Goal: Task Accomplishment & Management: Complete application form

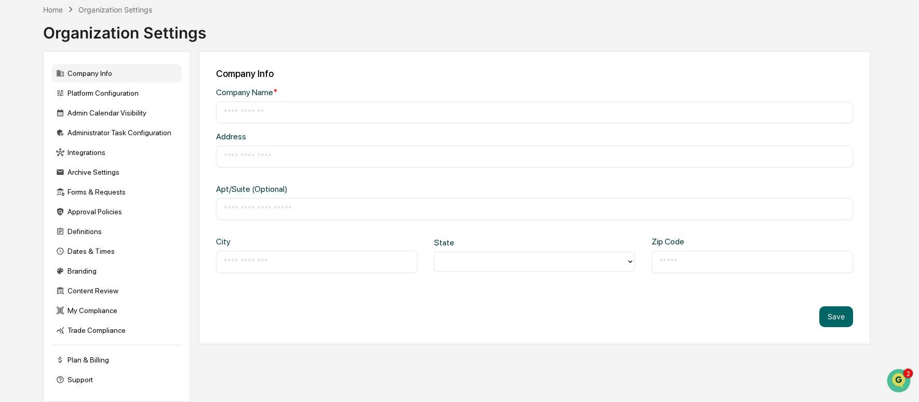
scroll to position [59, 0]
type input "**********"
type input "*********"
type input "**********"
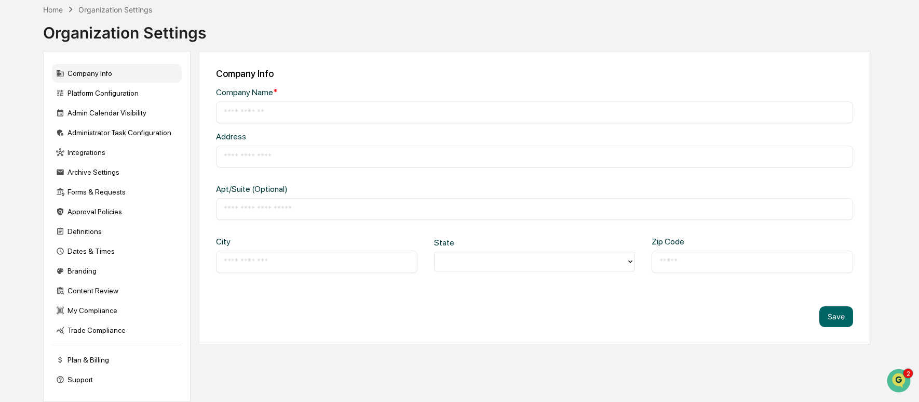
type input "*****"
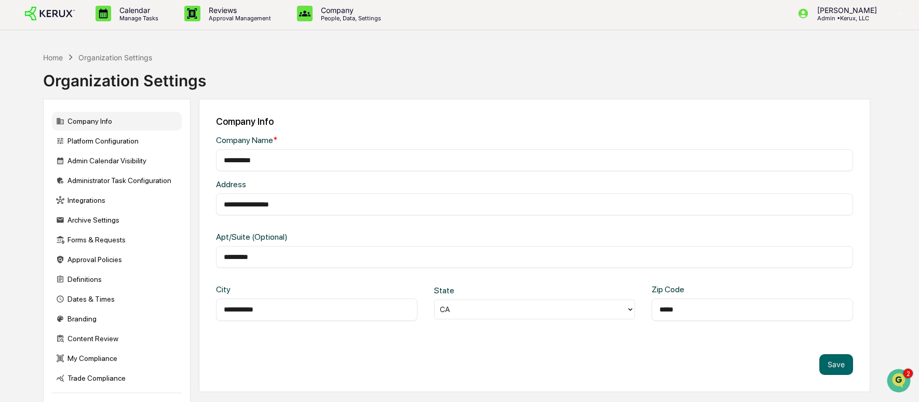
scroll to position [0, 0]
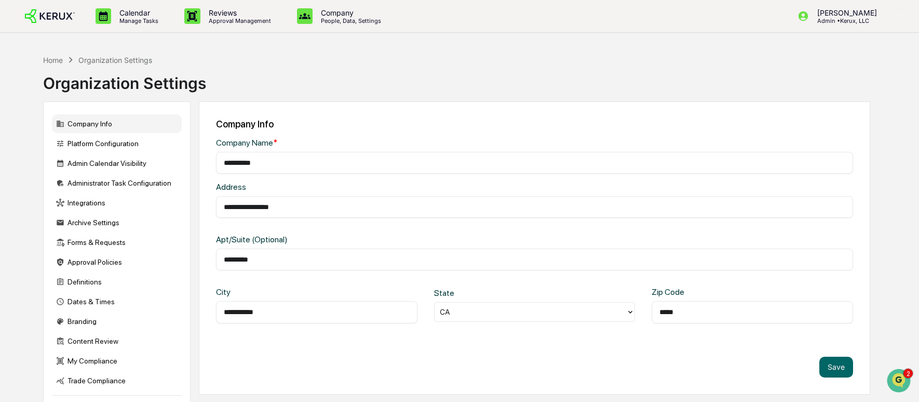
click at [69, 18] on img at bounding box center [50, 16] width 50 height 14
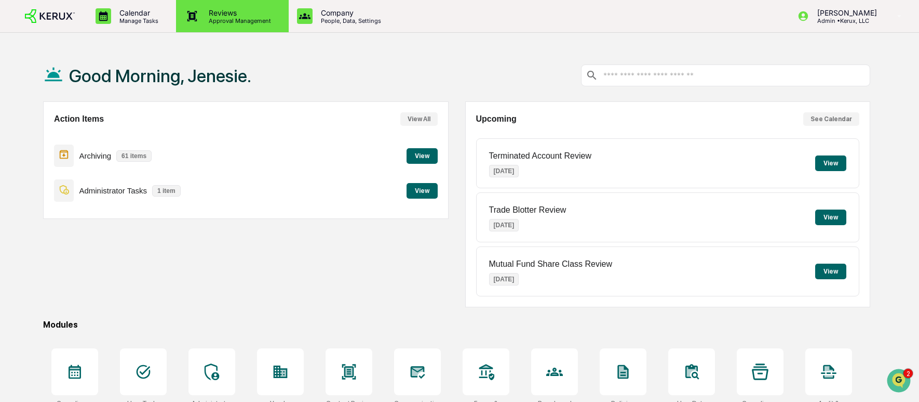
click at [209, 12] on p "Reviews" at bounding box center [239, 12] width 76 height 9
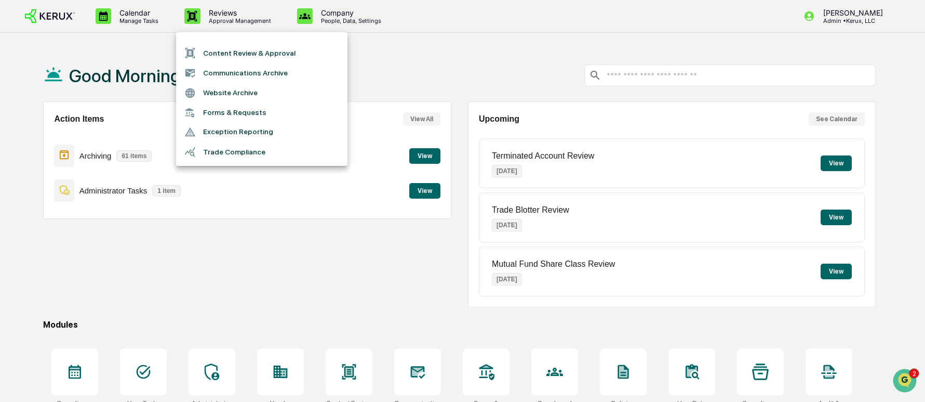
click at [252, 96] on li "Website Archive" at bounding box center [261, 93] width 171 height 20
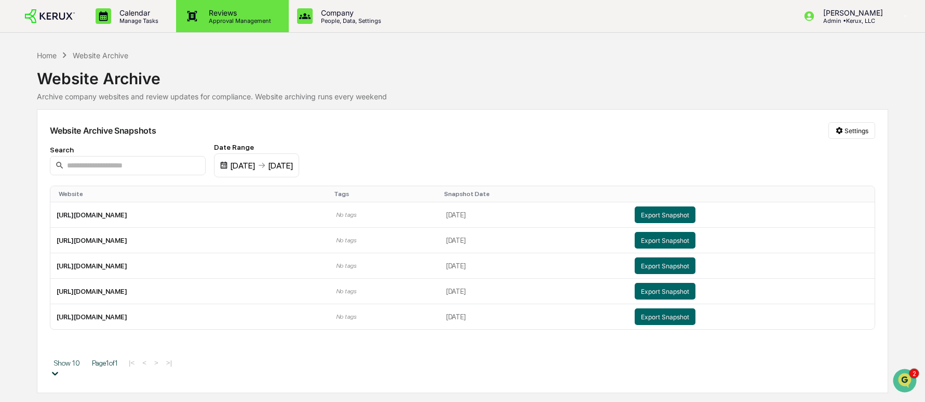
click at [237, 19] on p "Approval Management" at bounding box center [239, 20] width 76 height 7
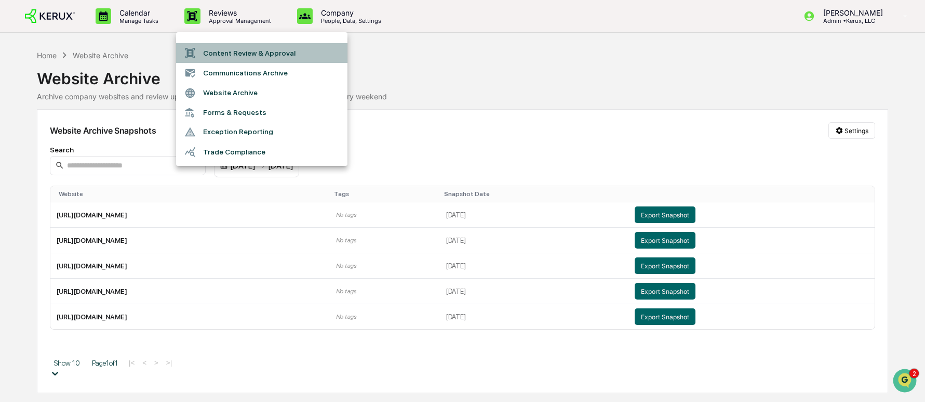
click at [276, 52] on li "Content Review & Approval" at bounding box center [261, 53] width 171 height 20
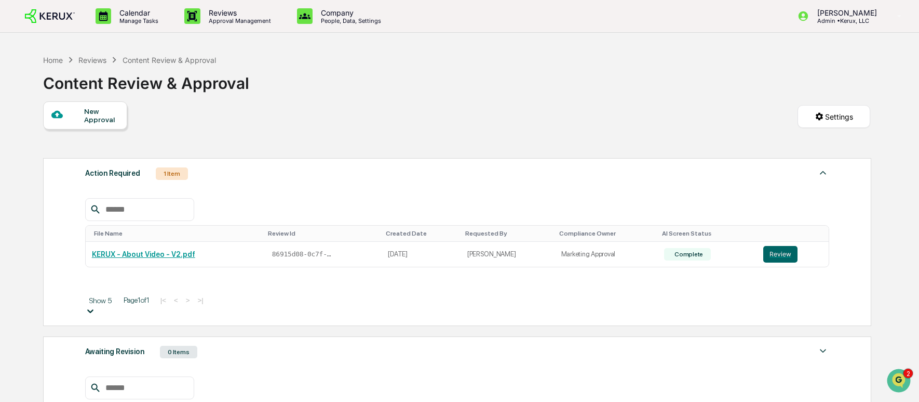
click at [59, 117] on icon at bounding box center [56, 115] width 11 height 8
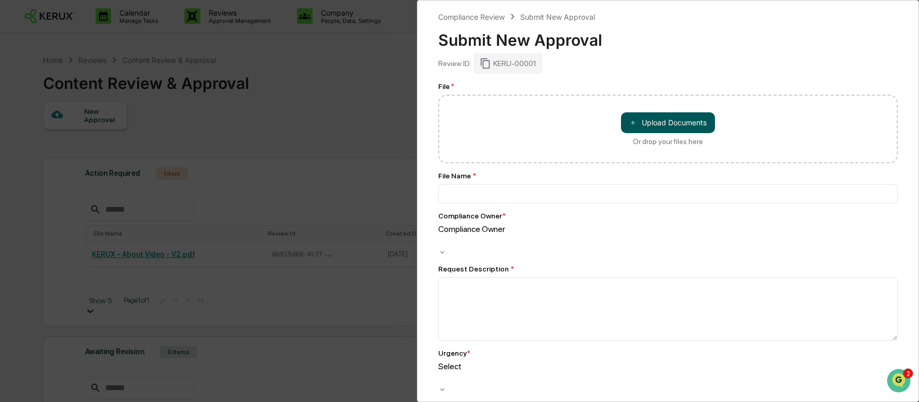
click at [663, 126] on button "＋ Upload Documents" at bounding box center [668, 122] width 94 height 21
type input "**********"
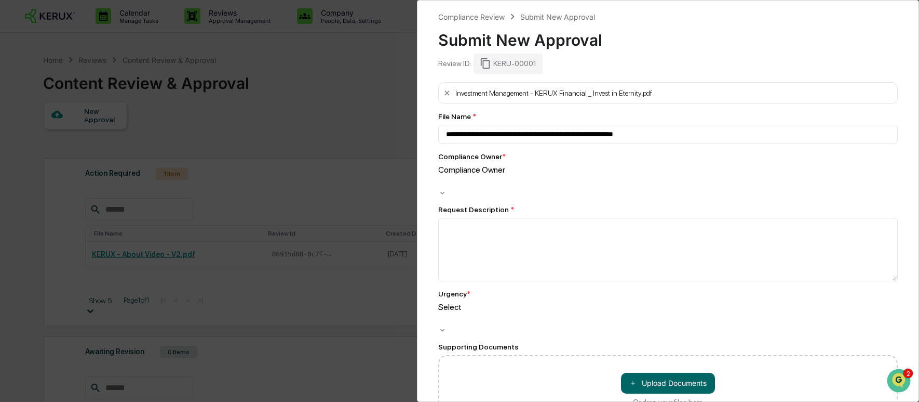
click at [441, 178] on div at bounding box center [440, 182] width 2 height 12
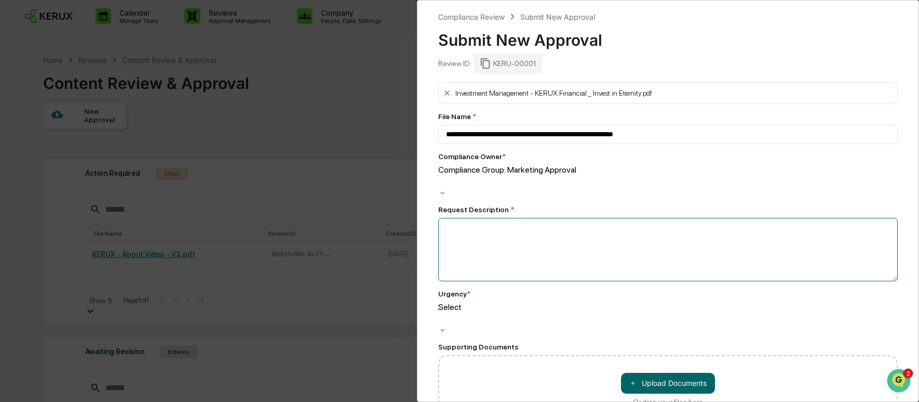
click at [519, 226] on textarea at bounding box center [668, 249] width 460 height 63
type textarea "**********"
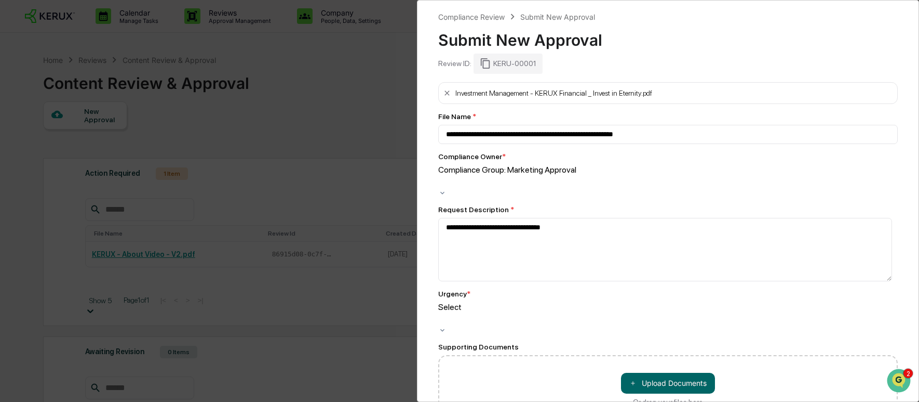
click at [527, 302] on div "Select" at bounding box center [668, 314] width 460 height 24
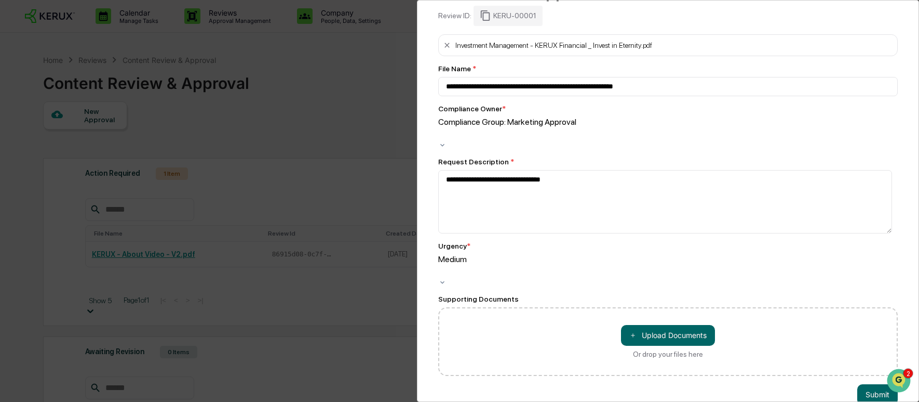
scroll to position [51, 0]
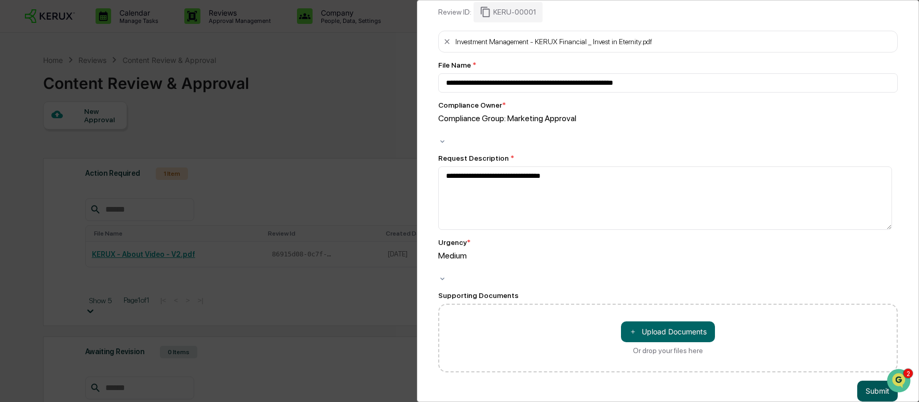
click at [859, 380] on button "Submit" at bounding box center [878, 390] width 41 height 21
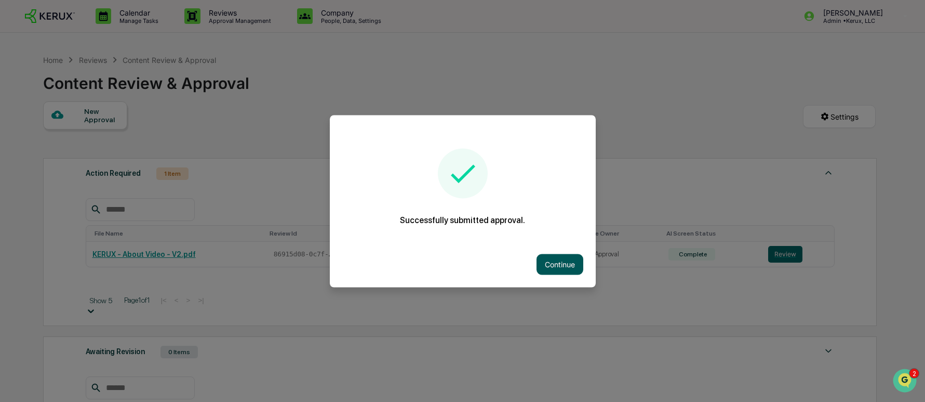
click at [565, 263] on button "Continue" at bounding box center [560, 263] width 47 height 21
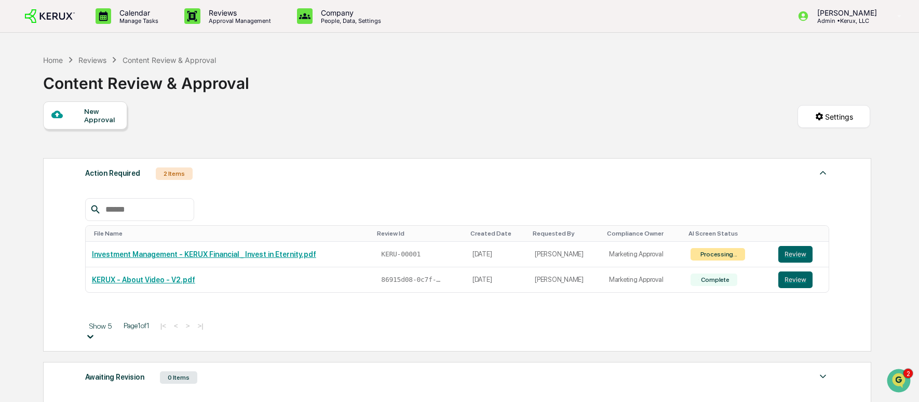
click at [84, 117] on div "New Approval" at bounding box center [101, 115] width 35 height 17
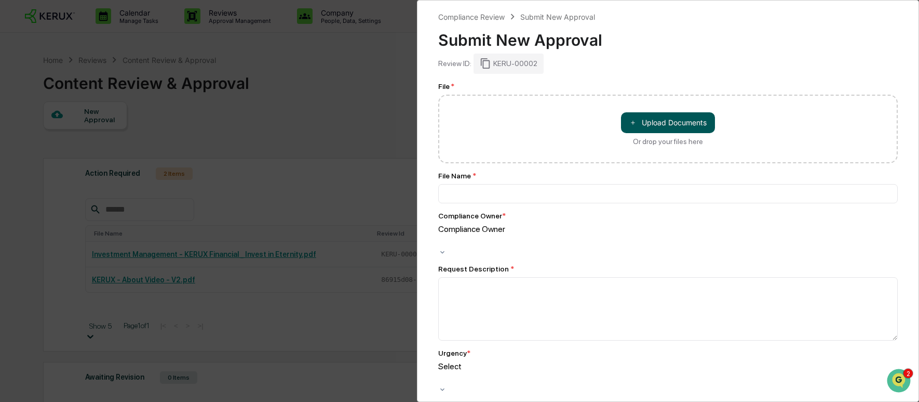
click at [665, 122] on button "＋ Upload Documents" at bounding box center [668, 122] width 94 height 21
type input "**********"
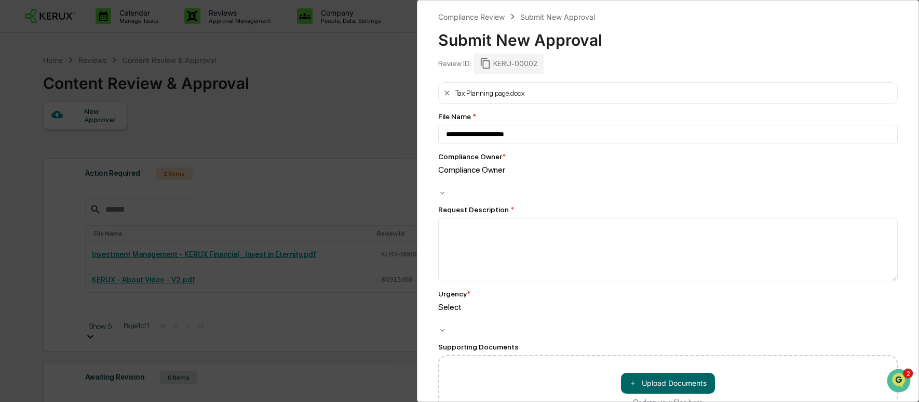
click at [441, 177] on div at bounding box center [440, 182] width 2 height 12
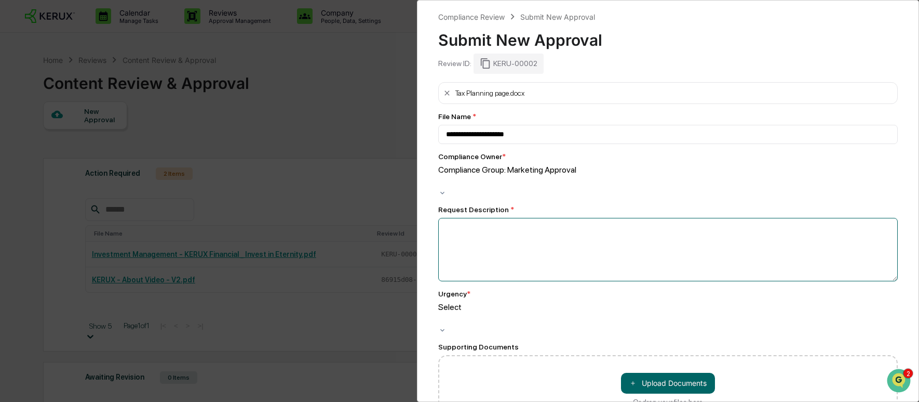
click at [497, 225] on textarea at bounding box center [668, 249] width 460 height 63
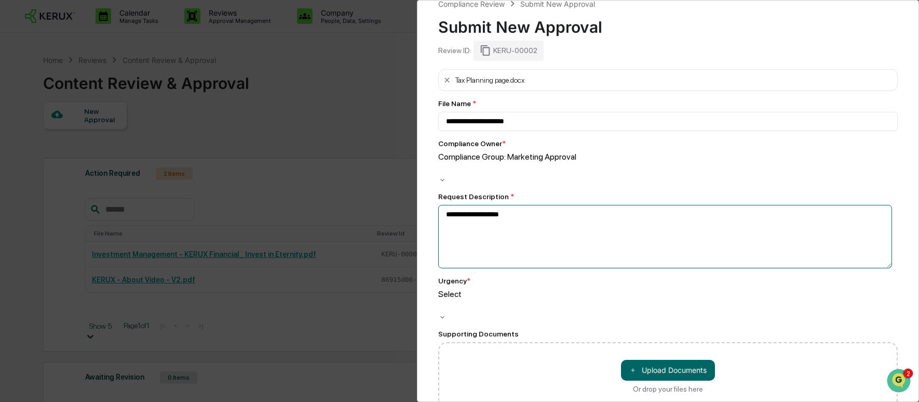
scroll to position [14, 0]
type textarea "**********"
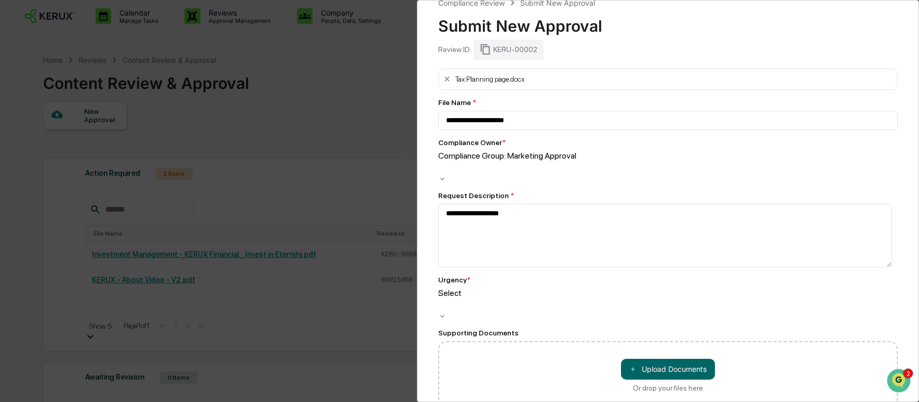
click at [441, 299] on div at bounding box center [440, 305] width 2 height 12
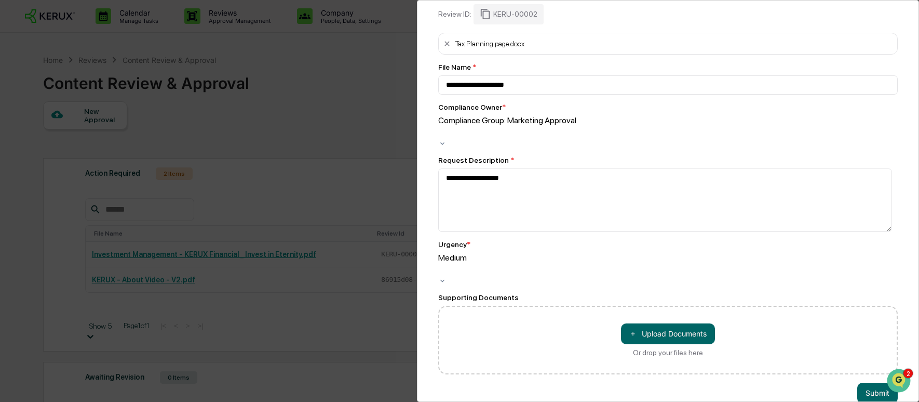
scroll to position [51, 0]
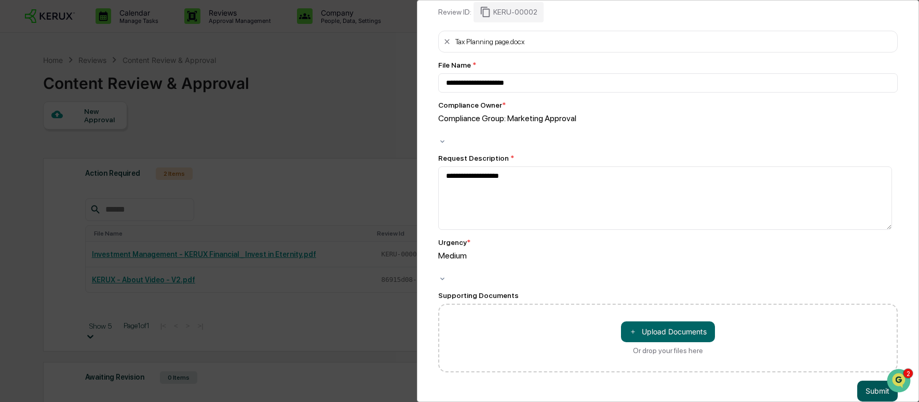
click at [860, 380] on button "Submit" at bounding box center [878, 390] width 41 height 21
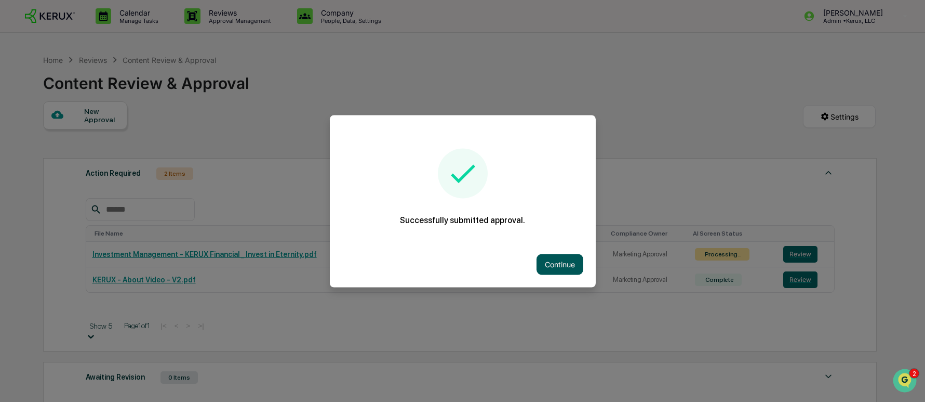
click at [570, 264] on button "Continue" at bounding box center [560, 263] width 47 height 21
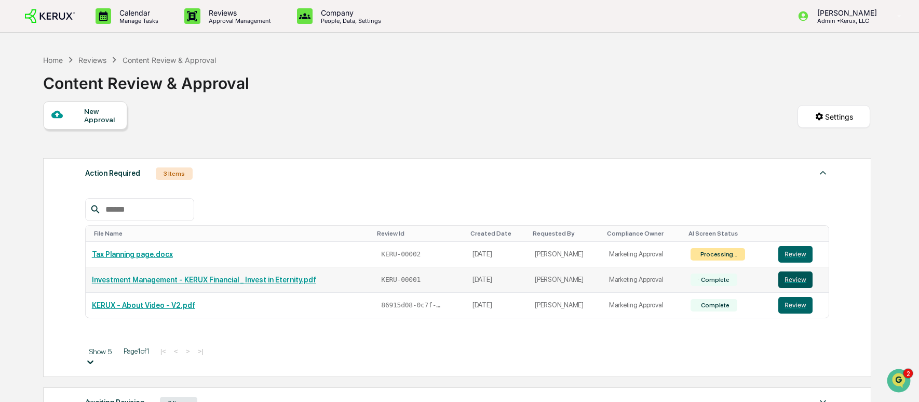
click at [798, 281] on button "Review" at bounding box center [796, 279] width 34 height 17
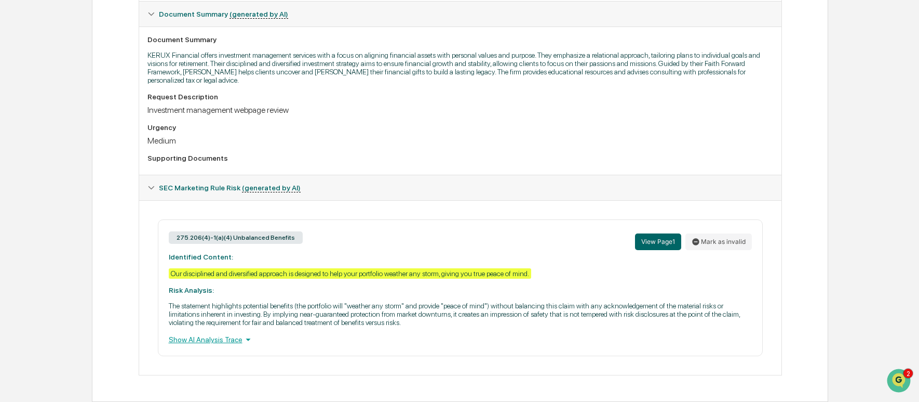
scroll to position [273, 0]
click at [329, 270] on div "Our disciplined and diversified approach is designed to help your portfolio wea…" at bounding box center [350, 273] width 363 height 10
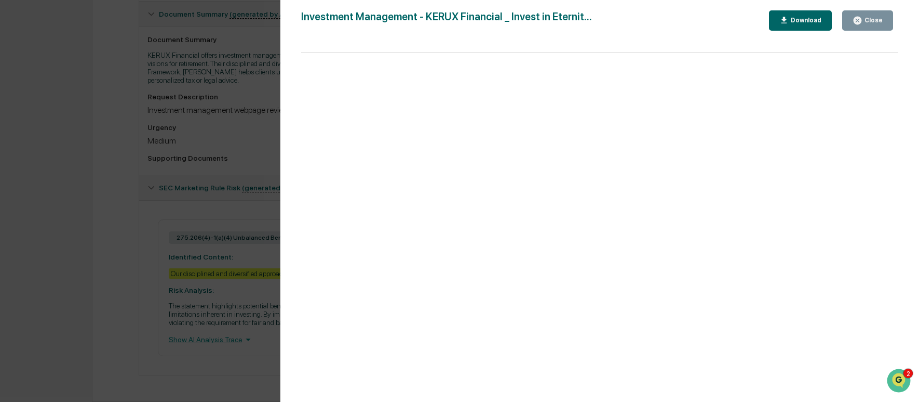
click at [191, 270] on div "Version History [DATE] 04:44 PM [PERSON_NAME] Investment Management - KERUX Fin…" at bounding box center [459, 201] width 919 height 402
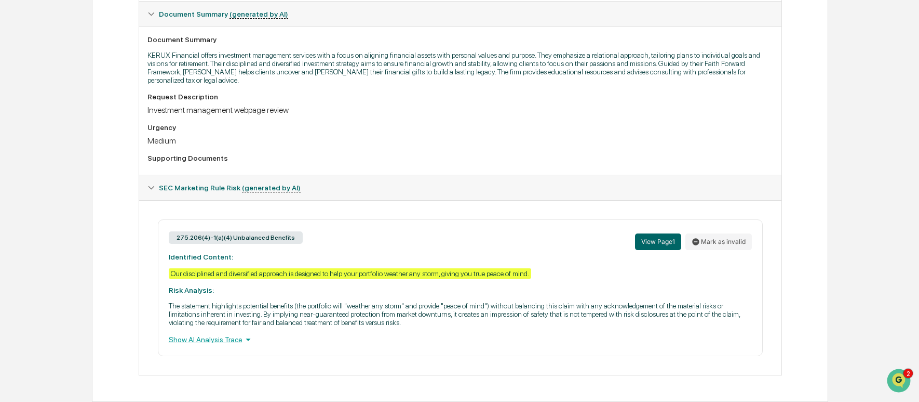
click at [245, 340] on div "Show AI Analysis Trace" at bounding box center [460, 338] width 583 height 11
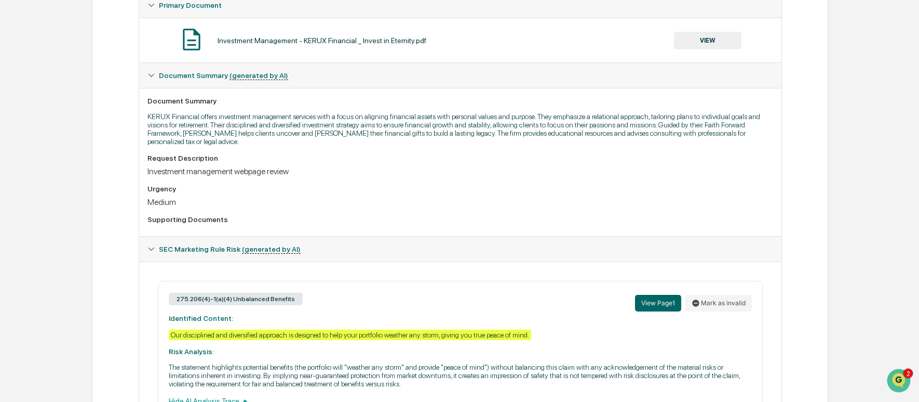
scroll to position [326, 0]
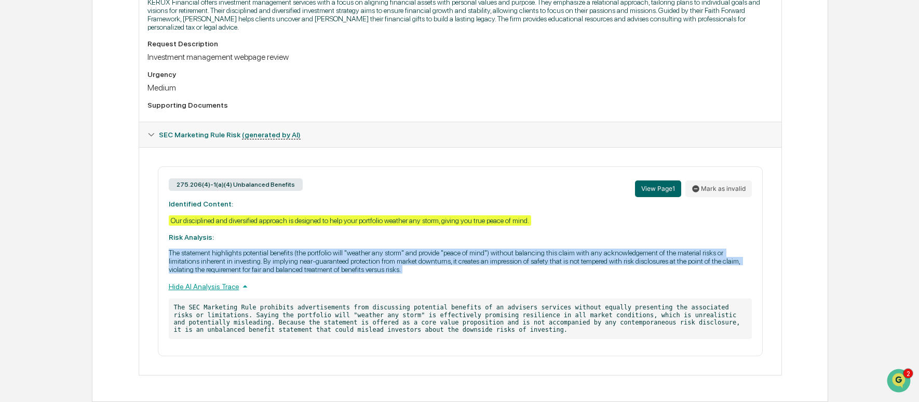
drag, startPoint x: 170, startPoint y: 252, endPoint x: 599, endPoint y: 275, distance: 429.2
click at [599, 275] on div "275.206(4)-1(a)(4) Unbalanced Benefits View Page 1 Mark as invalid Identified C…" at bounding box center [460, 261] width 605 height 190
copy p "The statement highlights potential benefits (the portfolio will "weather any st…"
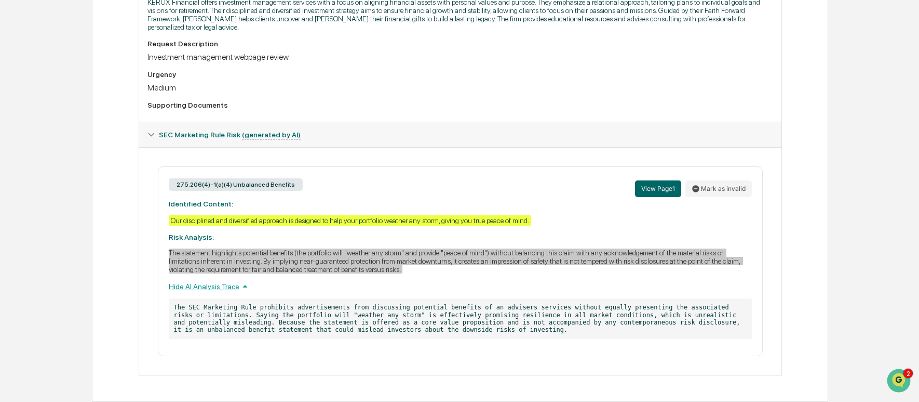
scroll to position [0, 0]
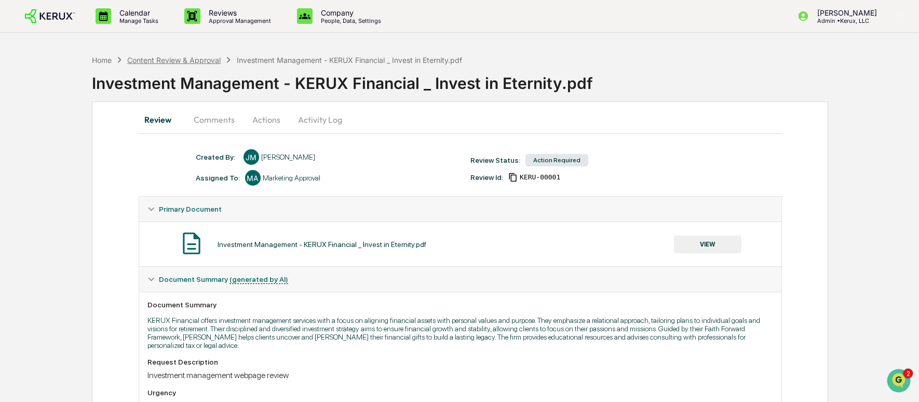
click at [168, 59] on div "Content Review & Approval" at bounding box center [174, 60] width 94 height 9
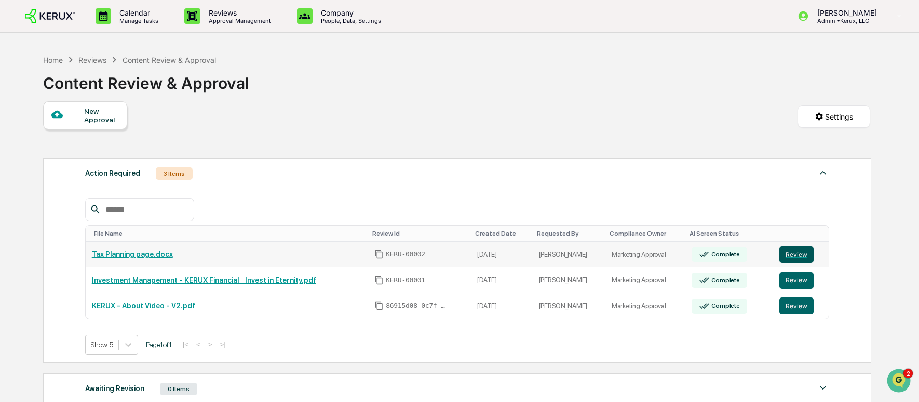
click at [806, 258] on button "Review" at bounding box center [797, 254] width 34 height 17
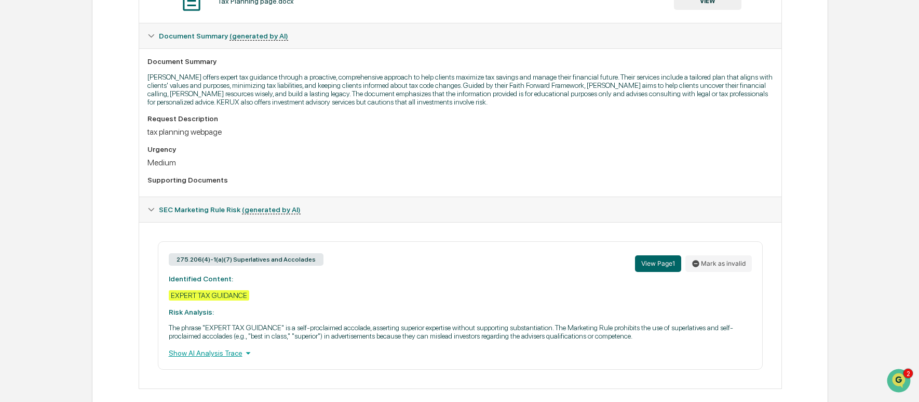
scroll to position [273, 0]
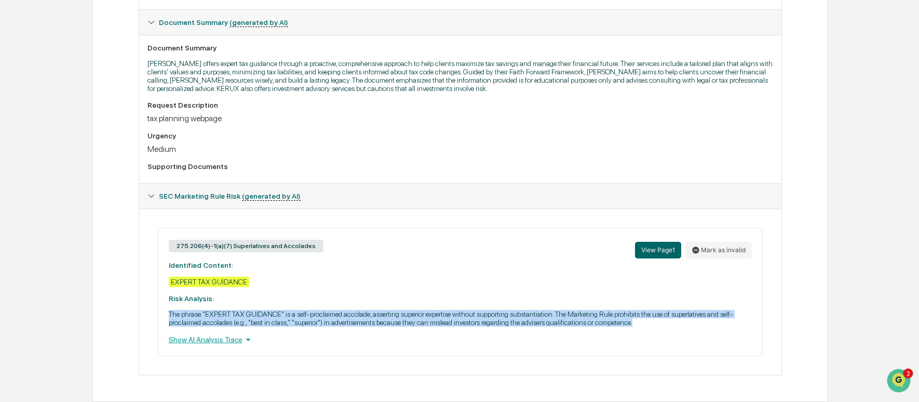
drag, startPoint x: 169, startPoint y: 306, endPoint x: 224, endPoint y: 320, distance: 57.2
click at [224, 320] on p "The phrase "EXPERT TAX GUIDANCE" is a self-proclaimed accolade, asserting super…" at bounding box center [460, 318] width 583 height 17
copy p "The phrase "EXPERT TAX GUIDANCE" is a self-proclaimed accolade, asserting super…"
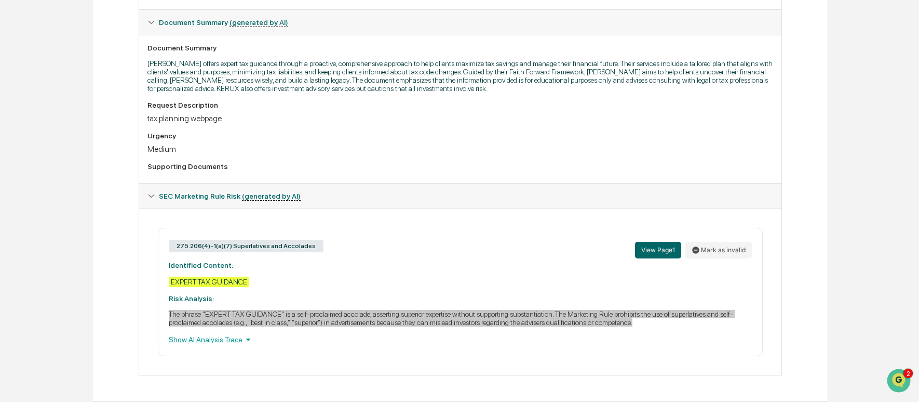
scroll to position [263, 0]
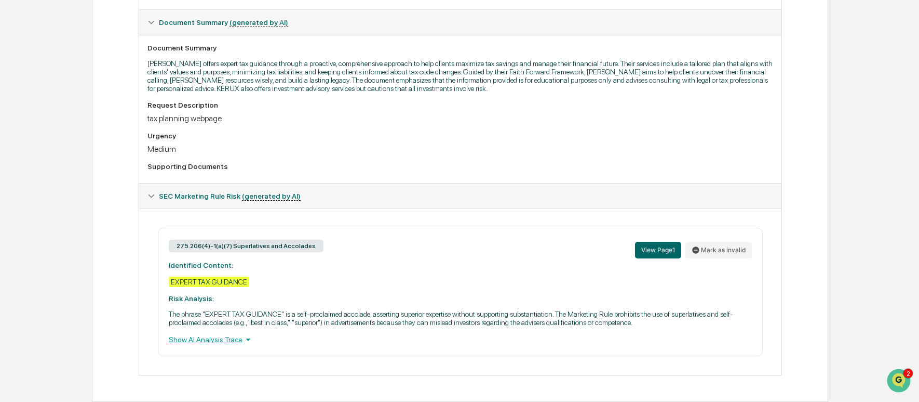
click at [367, 341] on div "275.206(4)-1(a)(7) Superlatives and Accolades View Page 1 Mark as invalid Ident…" at bounding box center [460, 292] width 605 height 128
click at [242, 345] on div "Show AI Analysis Trace" at bounding box center [460, 338] width 583 height 11
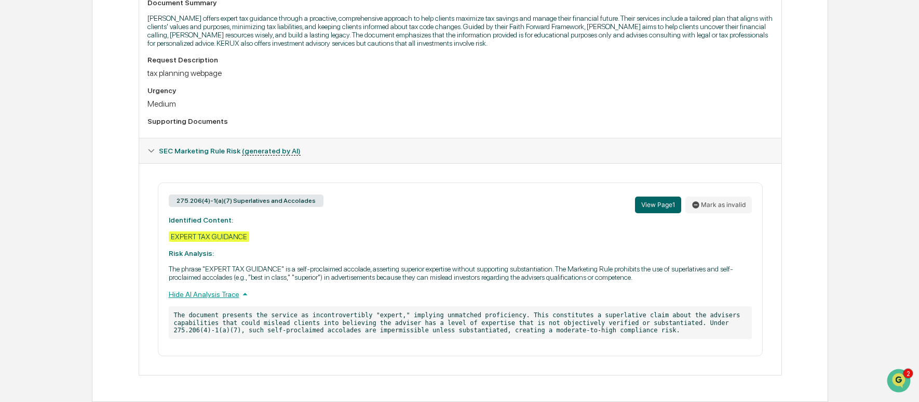
scroll to position [318, 0]
click at [659, 196] on button "View Page 1" at bounding box center [658, 204] width 46 height 17
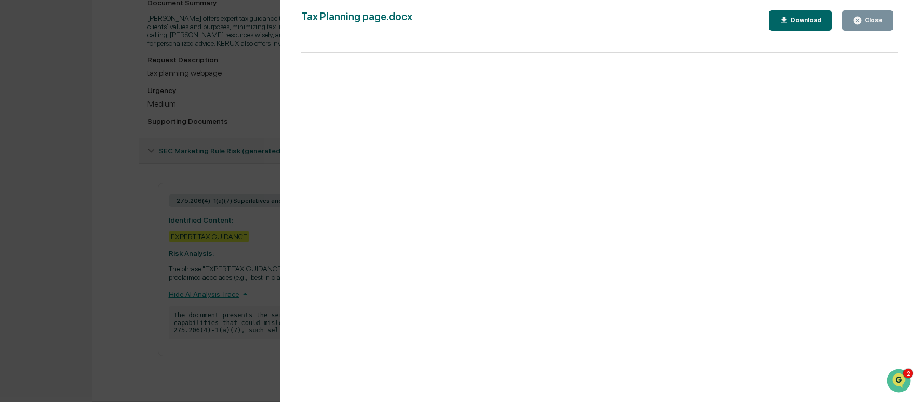
click at [216, 92] on div "Version History 09/11/2025, 04:47 PM Jenesie Miller Tax Planning page.docx Clos…" at bounding box center [459, 201] width 919 height 402
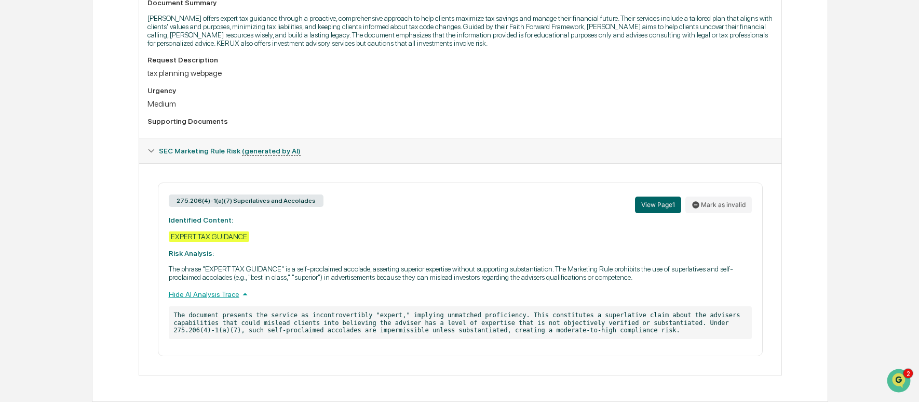
click at [787, 205] on div "Review Comments Actions Activity Log Created By: ‎ ‎ JM Jenesie Miller Assigned…" at bounding box center [460, 100] width 737 height 602
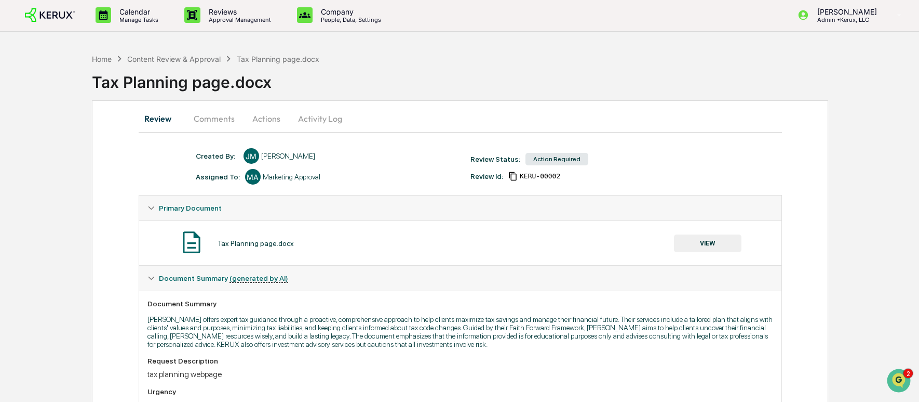
scroll to position [0, 0]
click at [566, 162] on div "Action Required" at bounding box center [557, 160] width 63 height 12
click at [168, 61] on div "Content Review & Approval" at bounding box center [174, 60] width 94 height 9
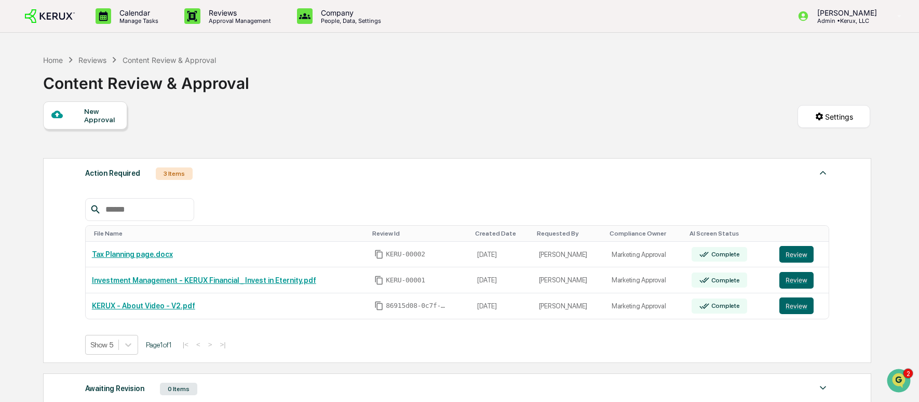
click at [71, 112] on div at bounding box center [67, 115] width 33 height 13
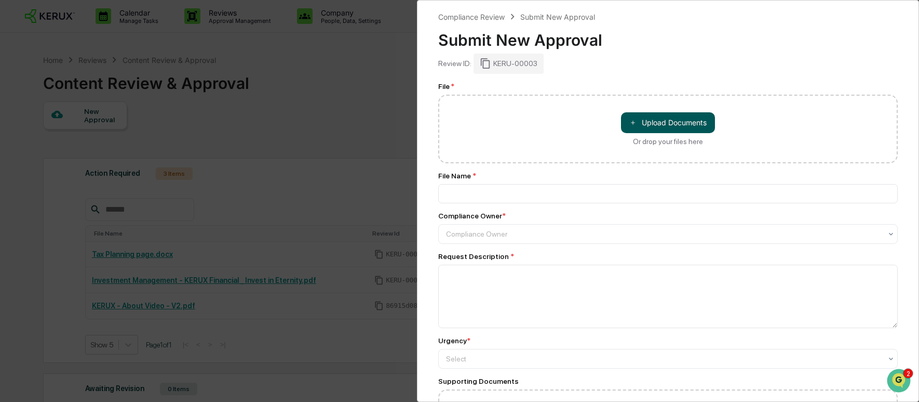
click at [667, 123] on button "＋ Upload Documents" at bounding box center [668, 122] width 94 height 21
type input "**********"
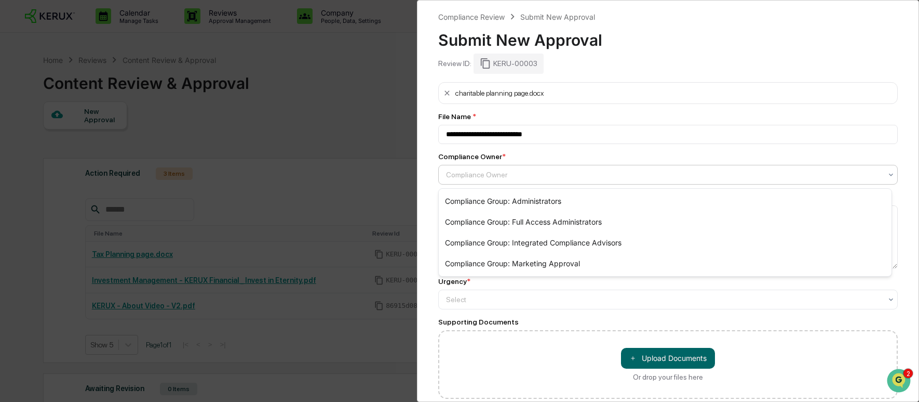
click at [510, 182] on div "Compliance Owner" at bounding box center [664, 174] width 446 height 15
click at [541, 261] on div "Compliance Group: Marketing Approval" at bounding box center [665, 263] width 453 height 21
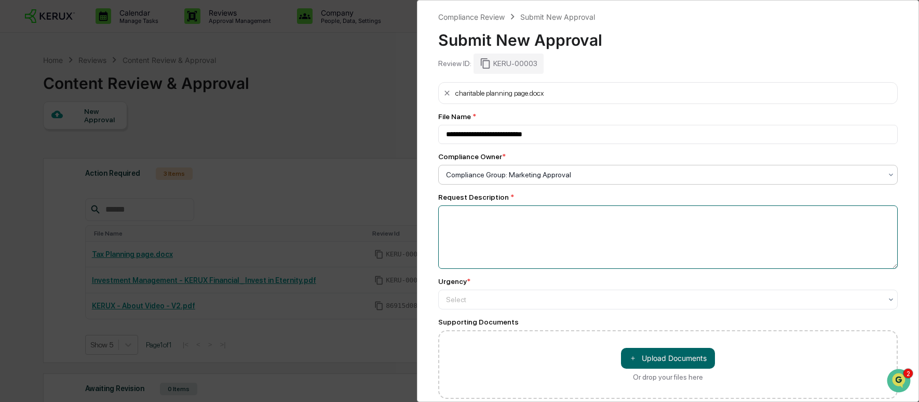
click at [519, 231] on textarea at bounding box center [668, 236] width 460 height 63
type textarea "**********"
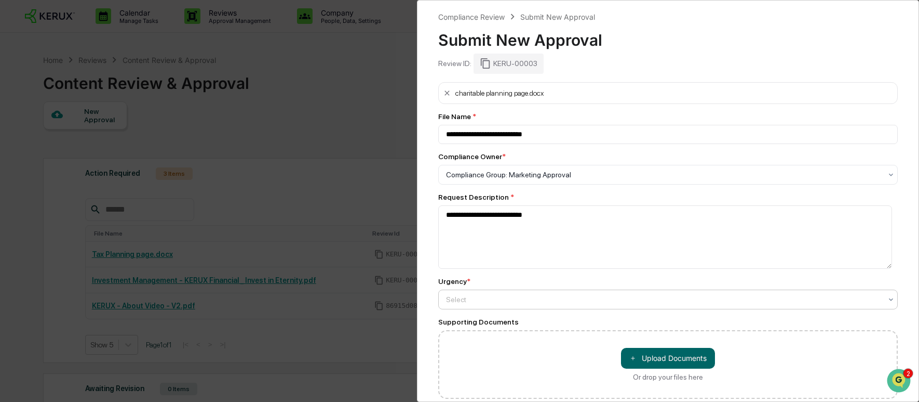
click at [537, 300] on div at bounding box center [664, 299] width 436 height 10
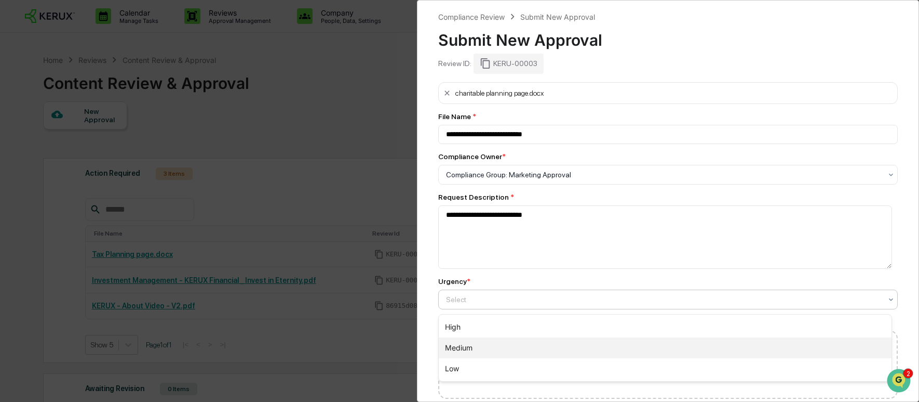
click at [539, 342] on div "Medium" at bounding box center [665, 347] width 453 height 21
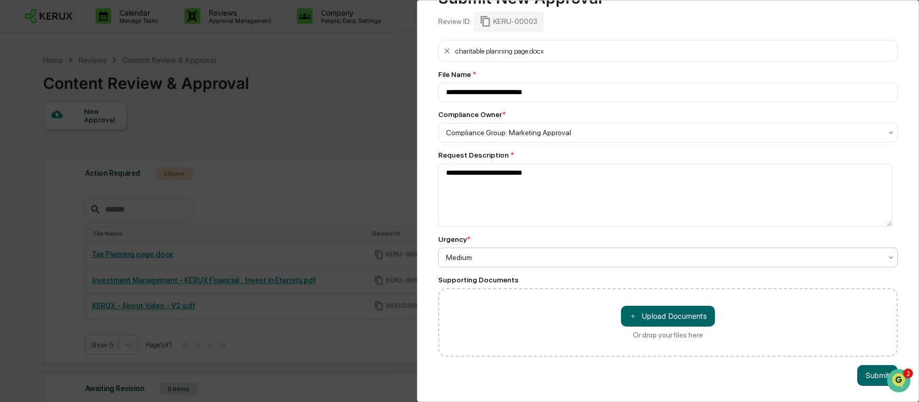
scroll to position [51, 0]
click at [872, 365] on button "Submit" at bounding box center [878, 375] width 41 height 21
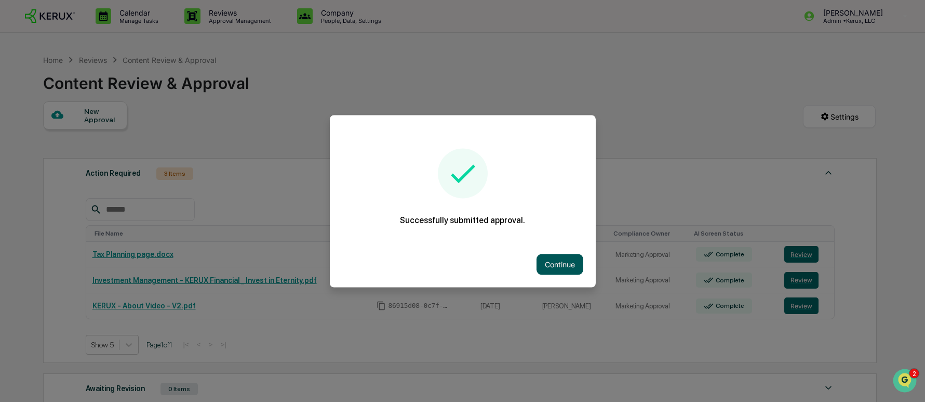
click at [562, 265] on button "Continue" at bounding box center [560, 263] width 47 height 21
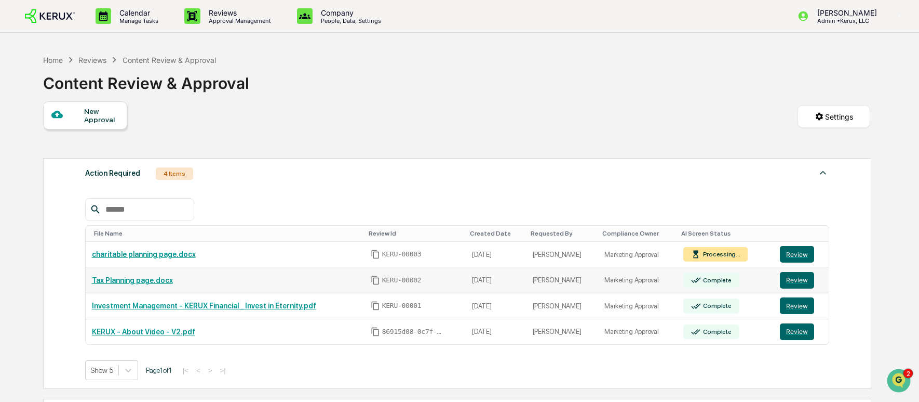
click at [716, 283] on div "Complete" at bounding box center [716, 279] width 31 height 7
click at [803, 285] on button "Review" at bounding box center [797, 280] width 34 height 17
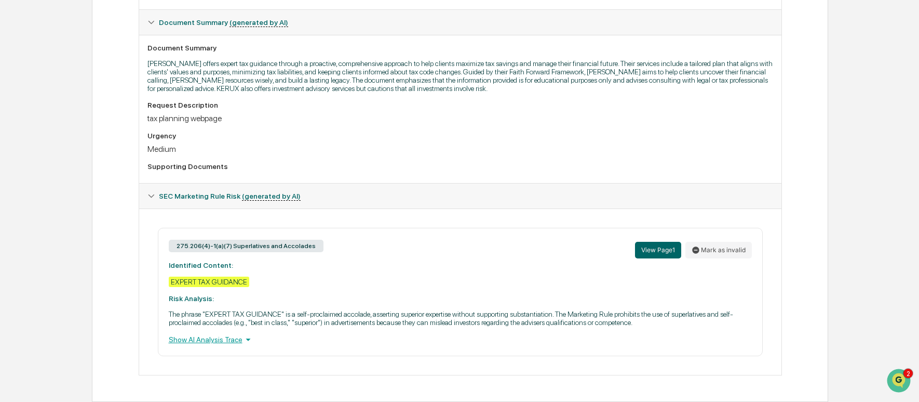
scroll to position [256, 0]
click at [165, 201] on span "SEC Marketing Rule Risk (generated by AI)" at bounding box center [230, 196] width 142 height 8
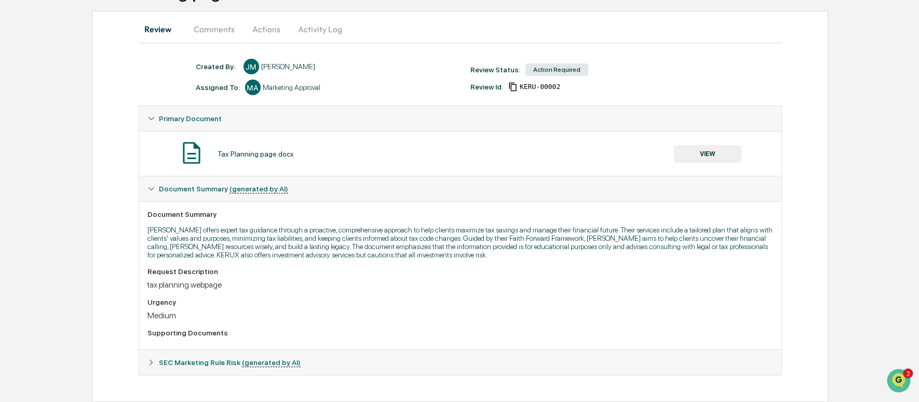
scroll to position [94, 0]
click at [166, 365] on span "SEC Marketing Rule Risk (generated by AI)" at bounding box center [230, 362] width 142 height 8
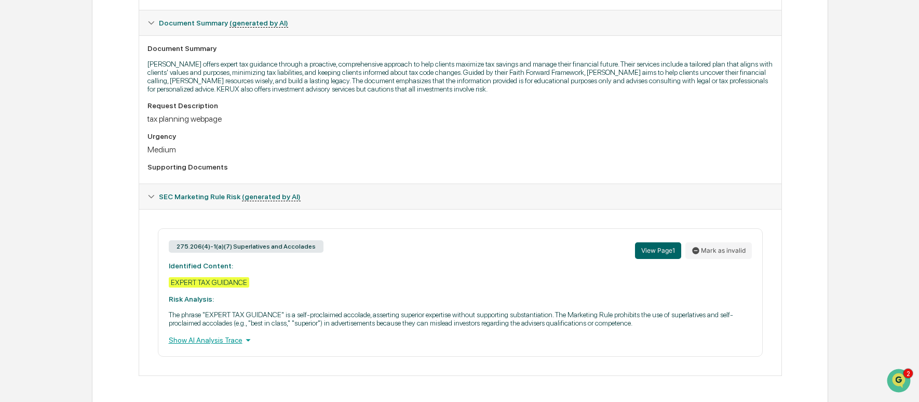
scroll to position [273, 0]
click at [243, 342] on div "Show AI Analysis Trace" at bounding box center [460, 338] width 583 height 11
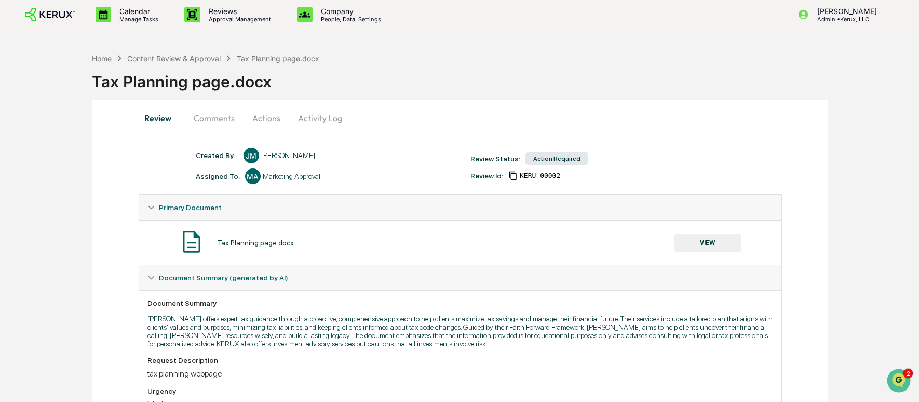
scroll to position [0, 0]
click at [180, 63] on div "Content Review & Approval" at bounding box center [174, 60] width 94 height 9
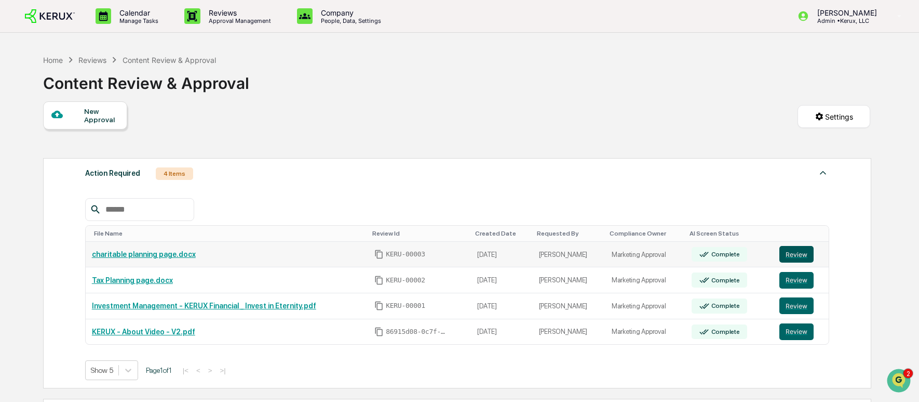
click at [797, 257] on button "Review" at bounding box center [797, 254] width 34 height 17
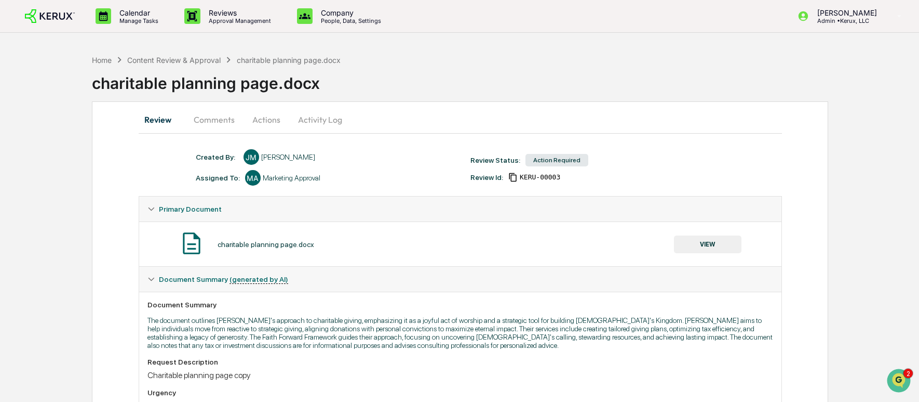
click at [546, 161] on div "Action Required" at bounding box center [557, 160] width 63 height 12
click at [507, 161] on div "Review Status:" at bounding box center [496, 160] width 50 height 8
click at [518, 178] on icon at bounding box center [513, 176] width 9 height 9
click at [203, 59] on div "Content Review & Approval" at bounding box center [174, 60] width 94 height 9
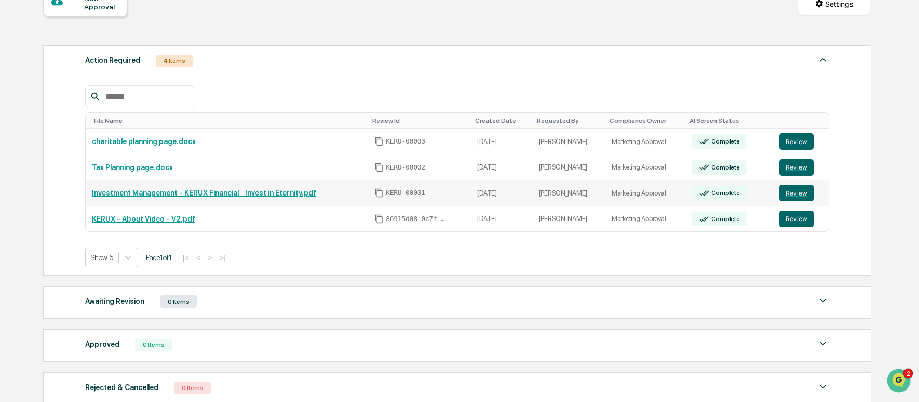
scroll to position [110, 0]
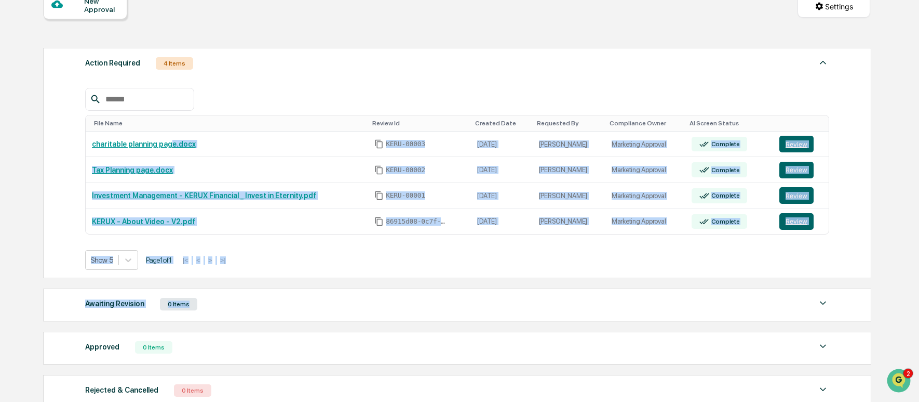
drag, startPoint x: 175, startPoint y: 145, endPoint x: 202, endPoint y: 309, distance: 165.8
click at [197, 307] on div "Action Required 4 Items File Name Review Id Created Date Requested By Complianc…" at bounding box center [456, 228] width 827 height 370
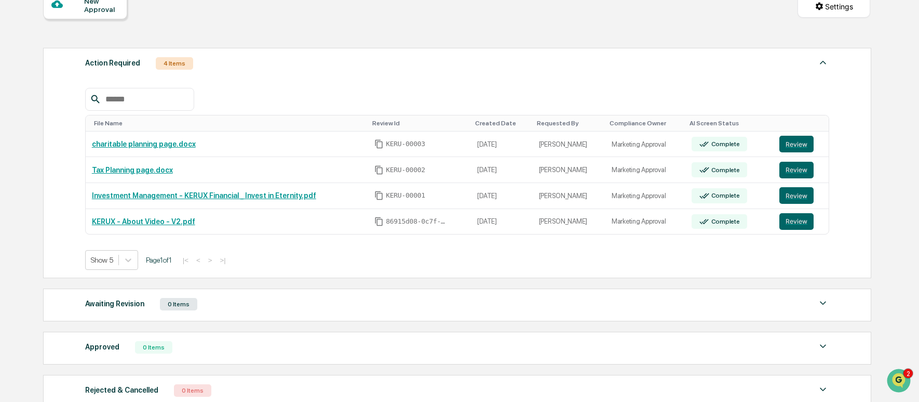
click at [277, 321] on div "Awaiting Revision 0 Items No data to display Show 5 Page 1 of 0 |< < > >|" at bounding box center [457, 304] width 829 height 33
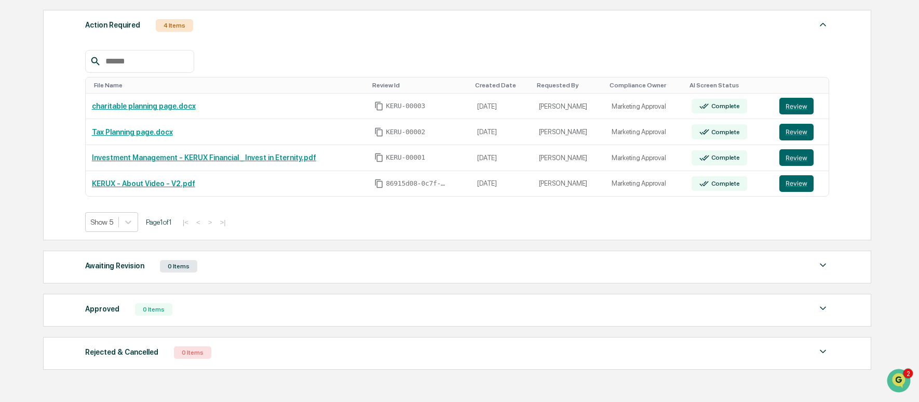
scroll to position [147, 0]
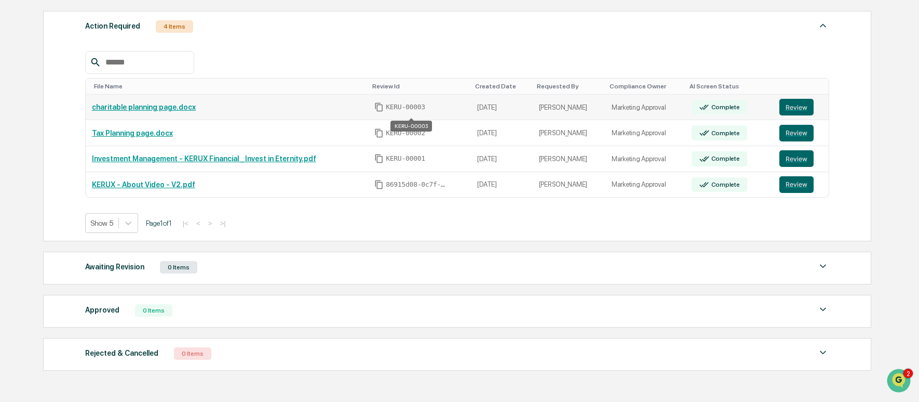
click at [401, 108] on span "KERU-00003" at bounding box center [405, 107] width 39 height 8
click at [181, 110] on link "charitable planning page.docx" at bounding box center [144, 107] width 104 height 8
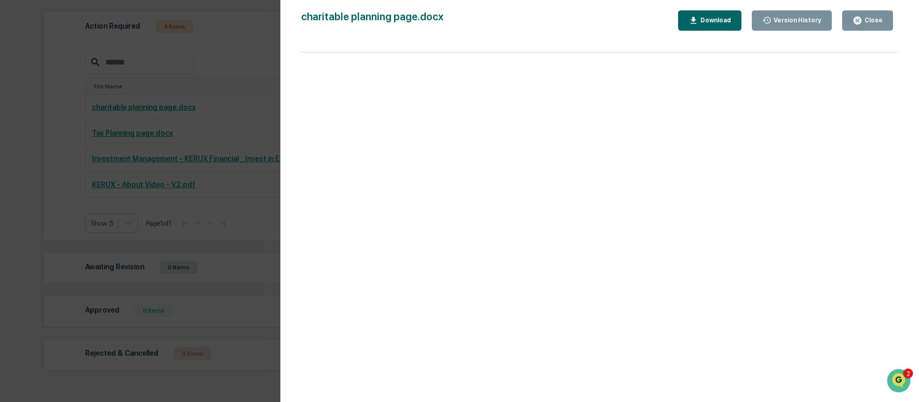
click at [221, 74] on div "Version History 09/11/2025, 04:57 PM Jenesie Miller charitable planning page.do…" at bounding box center [459, 201] width 919 height 402
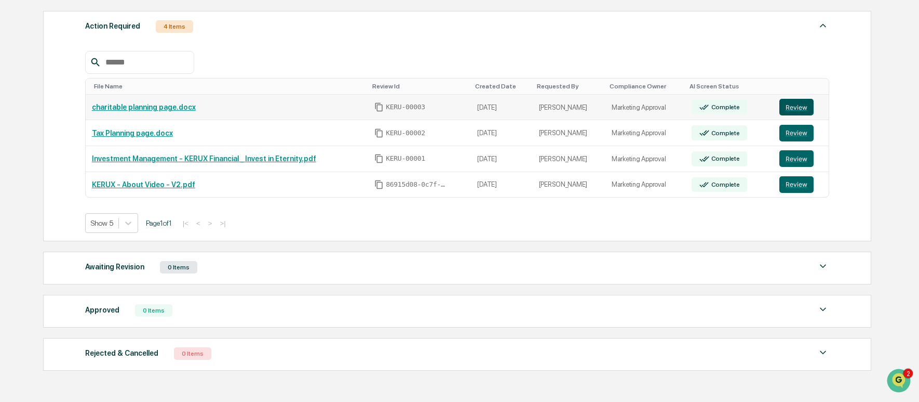
click at [810, 108] on button "Review" at bounding box center [797, 107] width 34 height 17
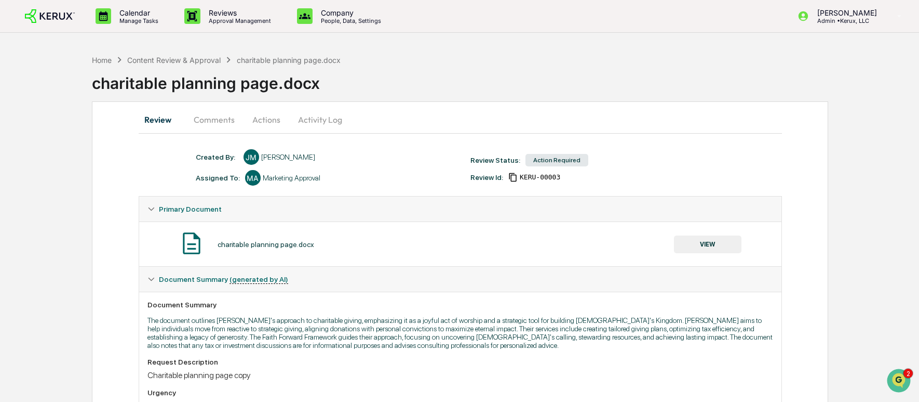
click at [268, 124] on button "Actions" at bounding box center [266, 119] width 47 height 25
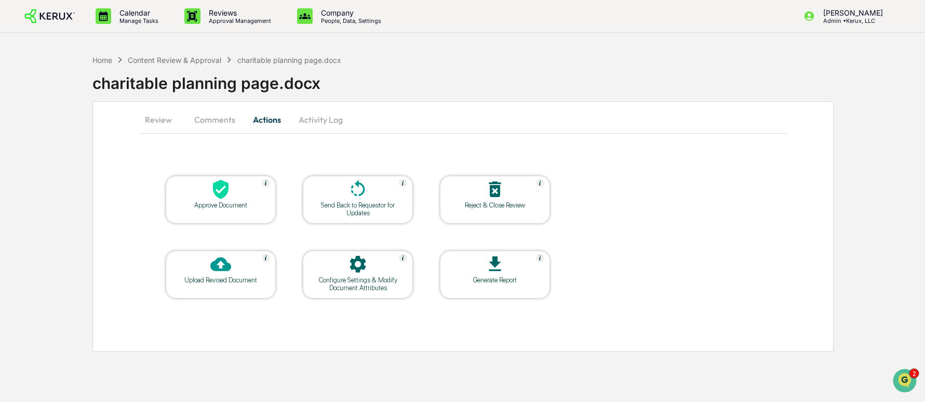
click at [221, 193] on icon at bounding box center [221, 189] width 16 height 19
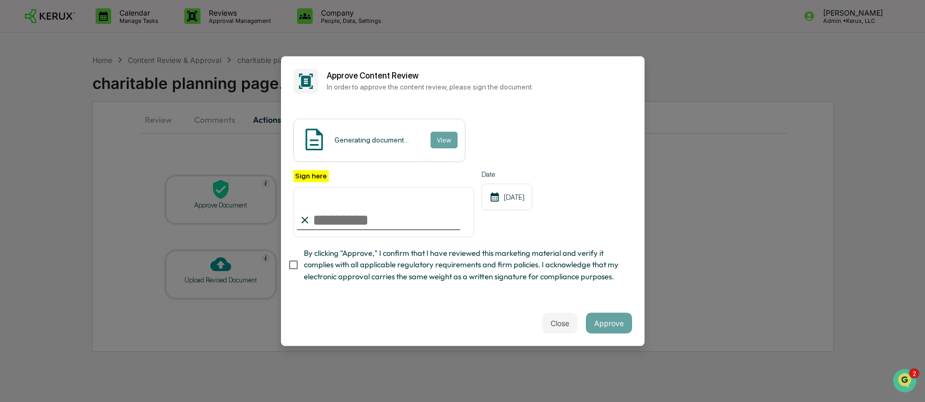
click at [378, 219] on input "Sign here" at bounding box center [383, 212] width 181 height 50
type input "**********"
click at [449, 137] on button "View" at bounding box center [443, 139] width 27 height 17
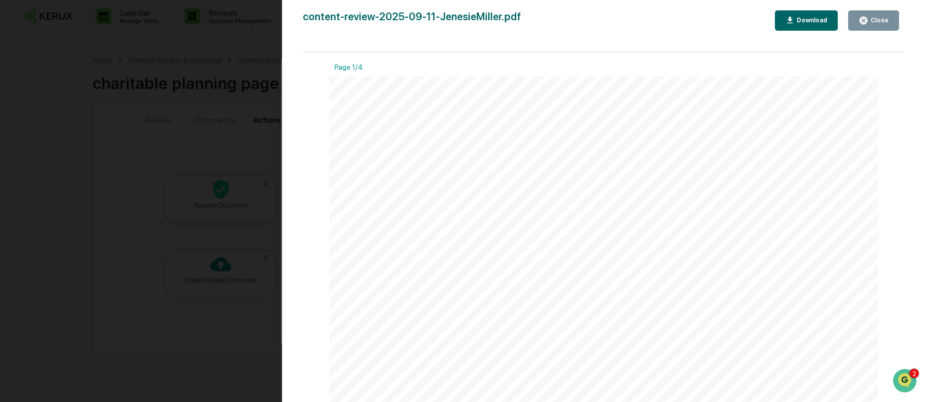
click at [875, 21] on div "Close" at bounding box center [879, 20] width 20 height 7
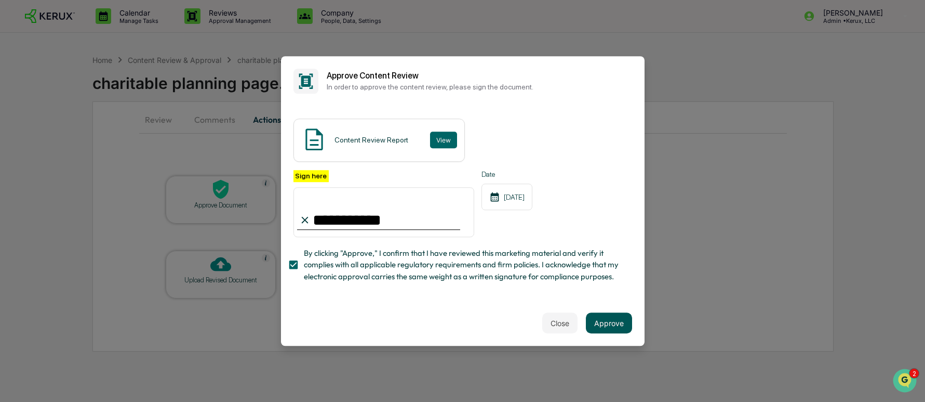
click at [616, 324] on button "Approve" at bounding box center [609, 322] width 46 height 21
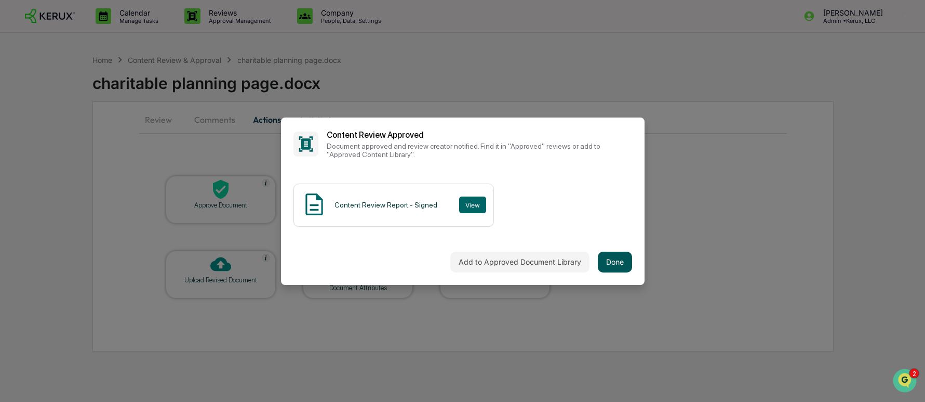
click at [610, 258] on button "Done" at bounding box center [615, 261] width 34 height 21
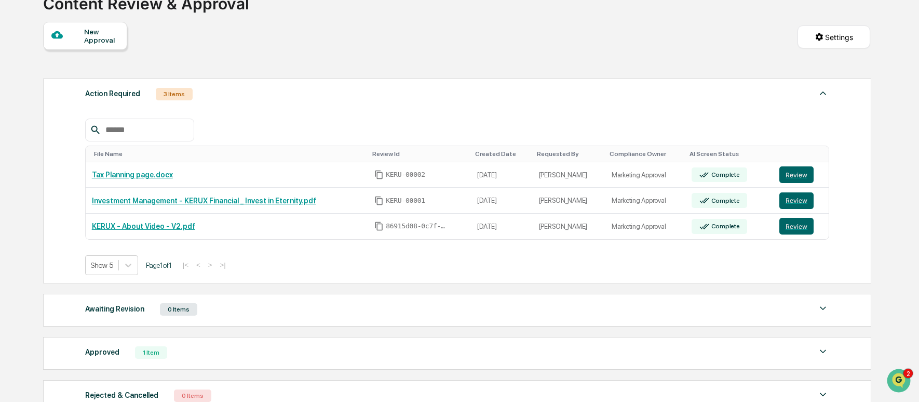
scroll to position [82, 0]
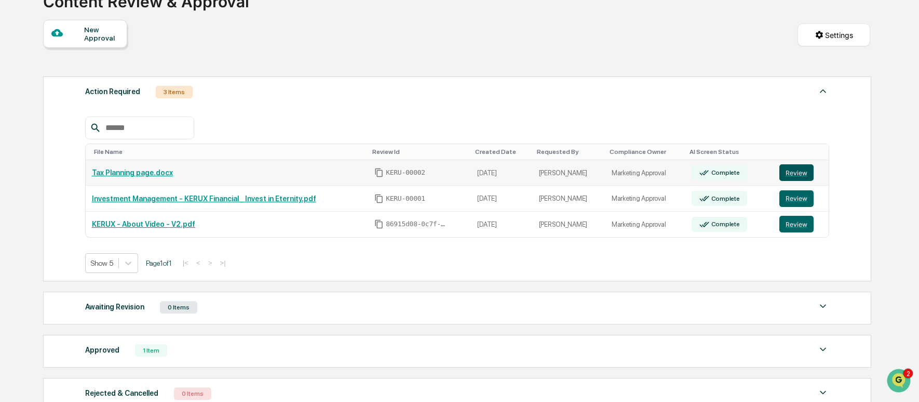
click at [800, 176] on button "Review" at bounding box center [797, 172] width 34 height 17
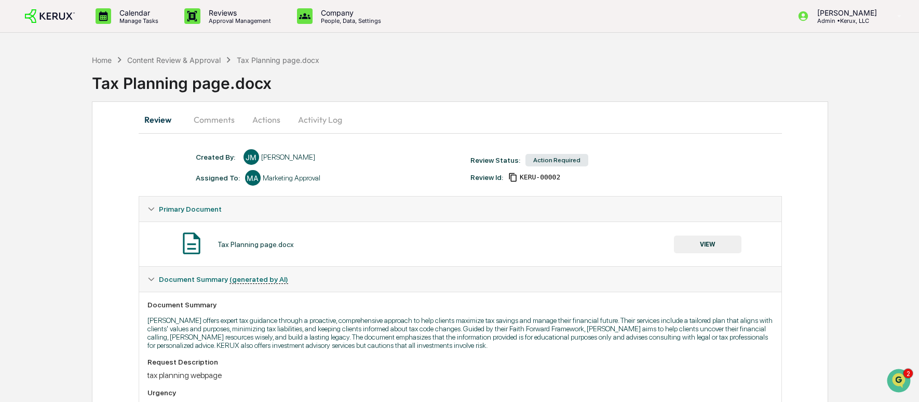
click at [276, 119] on button "Actions" at bounding box center [266, 119] width 47 height 25
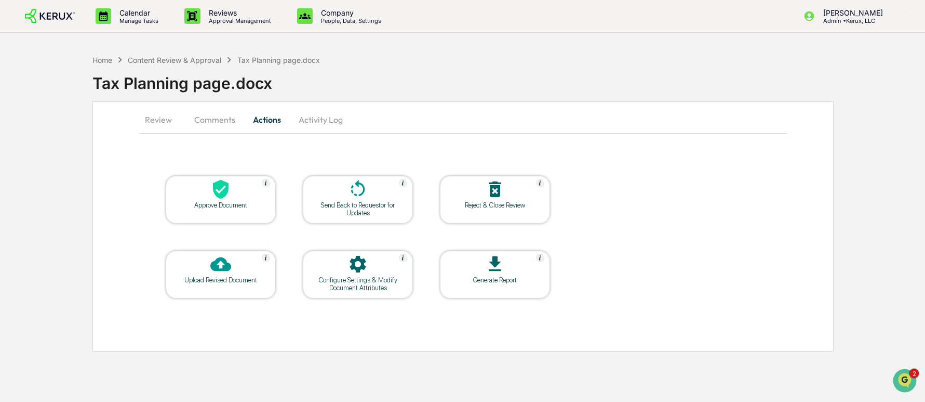
click at [355, 195] on icon at bounding box center [358, 188] width 14 height 17
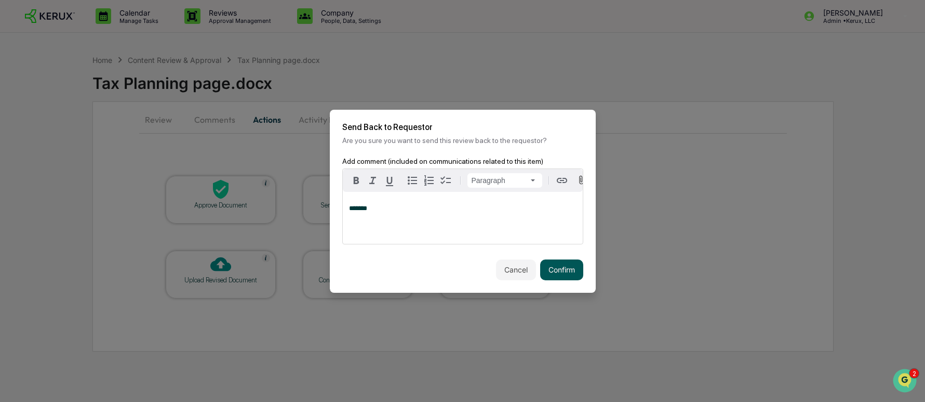
click at [560, 273] on button "Confirm" at bounding box center [561, 269] width 43 height 21
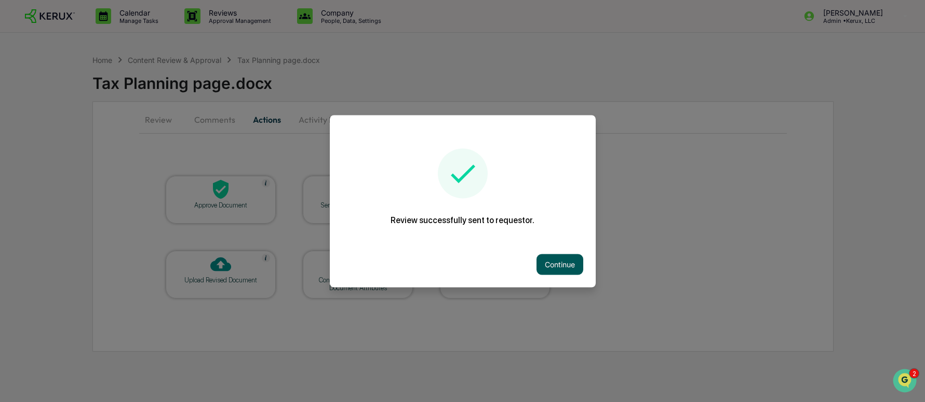
click at [576, 263] on button "Continue" at bounding box center [560, 263] width 47 height 21
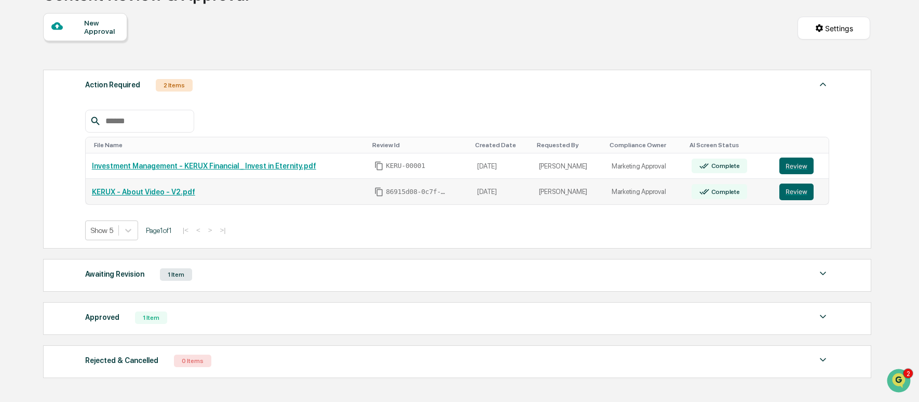
scroll to position [85, 0]
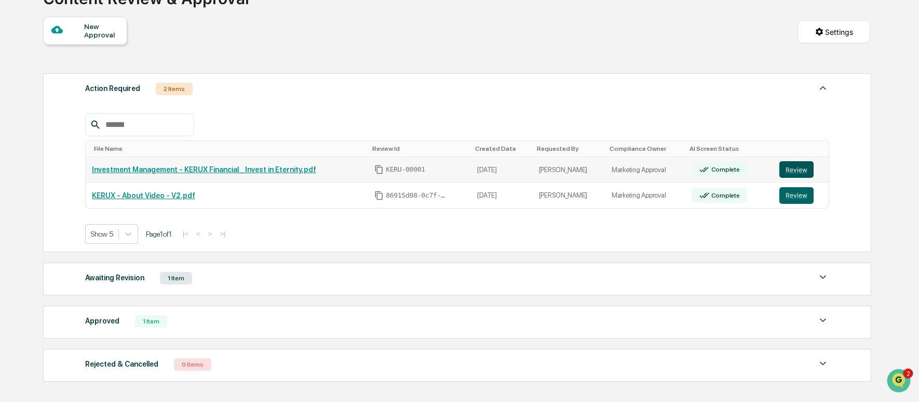
click at [803, 173] on button "Review" at bounding box center [797, 169] width 34 height 17
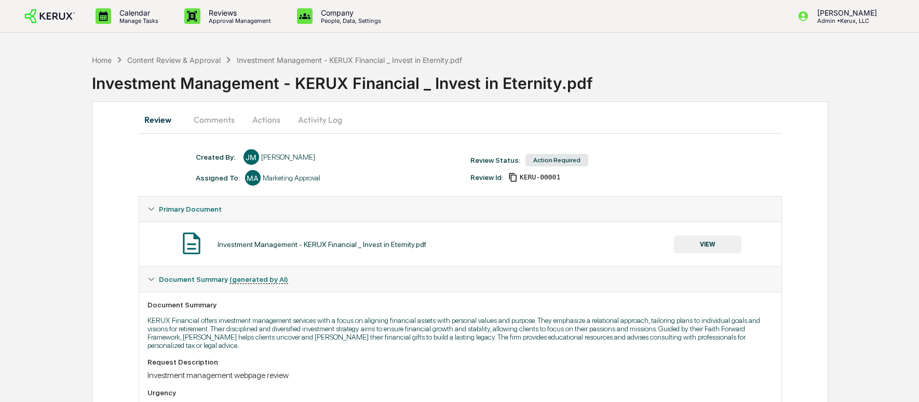
click at [267, 121] on button "Actions" at bounding box center [266, 119] width 47 height 25
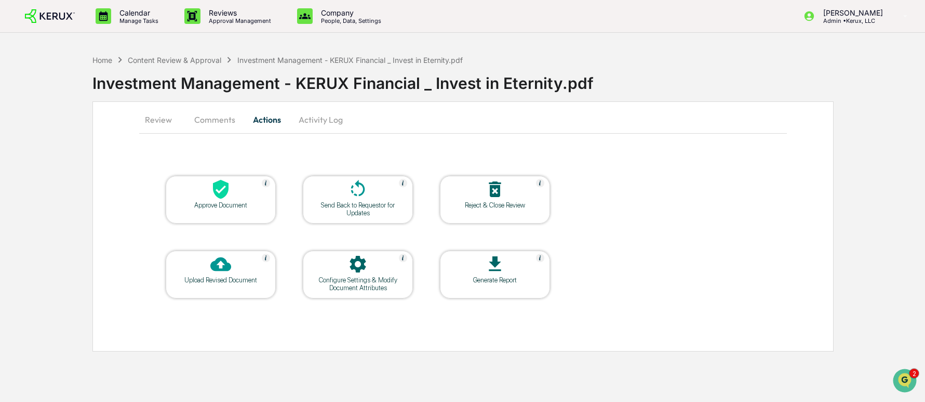
click at [358, 197] on icon at bounding box center [358, 189] width 21 height 21
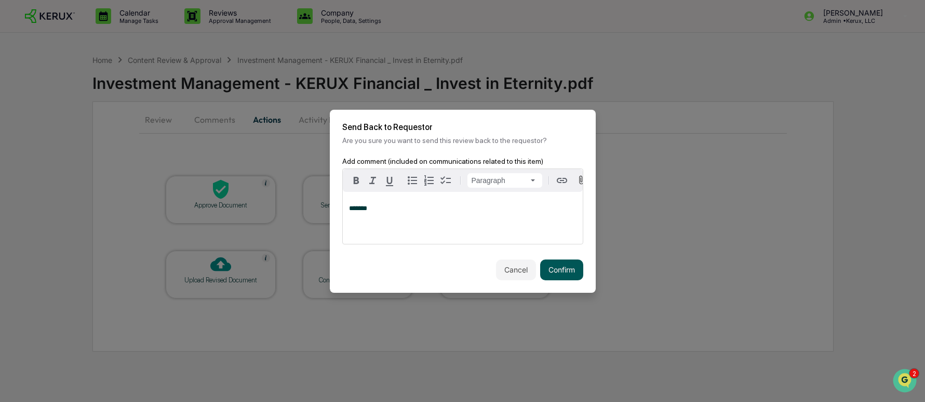
click at [558, 275] on button "Confirm" at bounding box center [561, 269] width 43 height 21
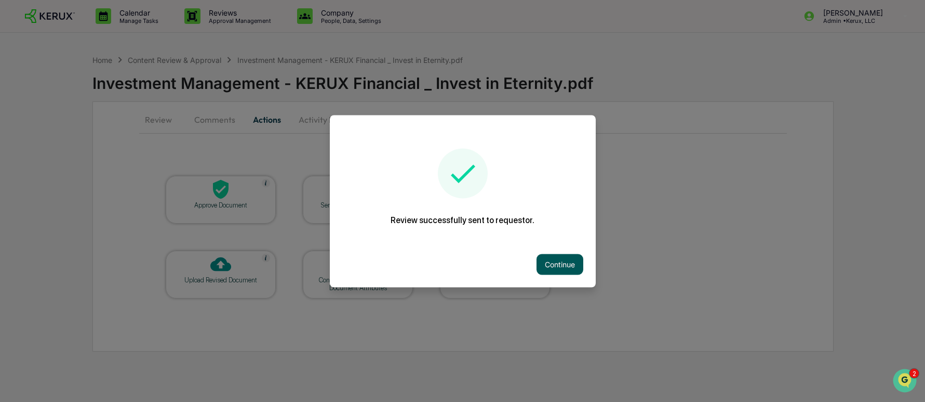
click at [550, 262] on button "Continue" at bounding box center [560, 263] width 47 height 21
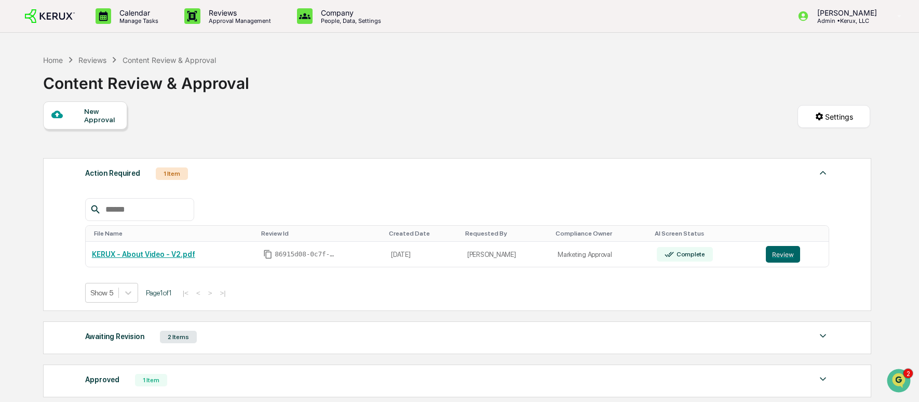
click at [91, 116] on div "New Approval" at bounding box center [101, 115] width 35 height 17
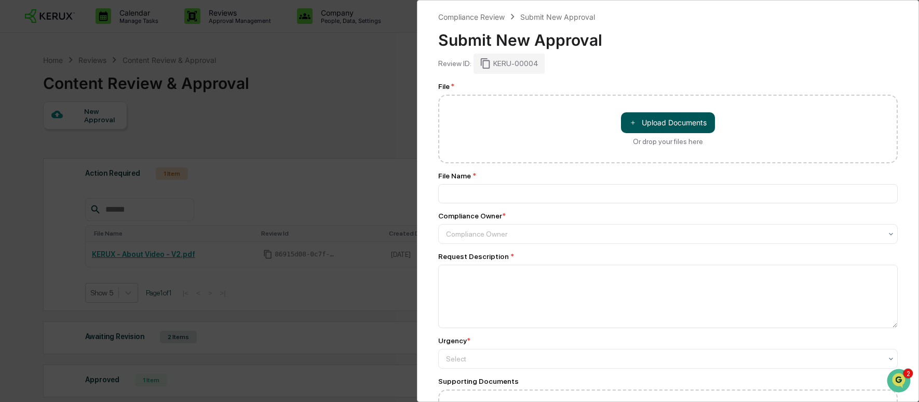
click at [672, 122] on button "＋ Upload Documents" at bounding box center [668, 122] width 94 height 21
type input "**********"
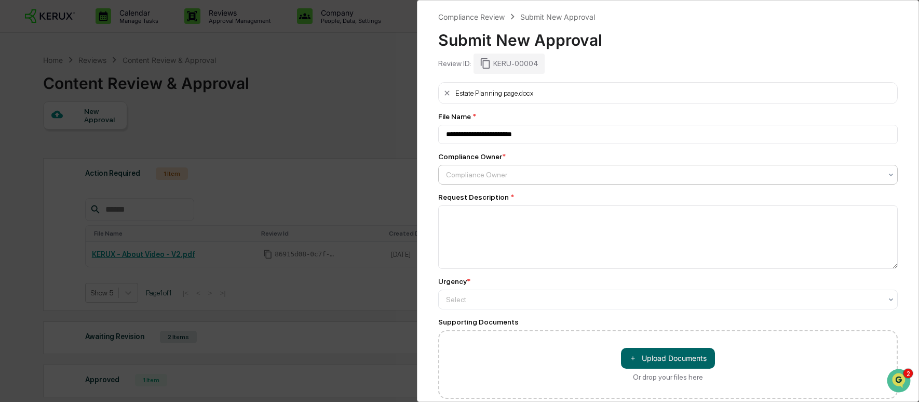
click at [523, 175] on div at bounding box center [664, 174] width 436 height 10
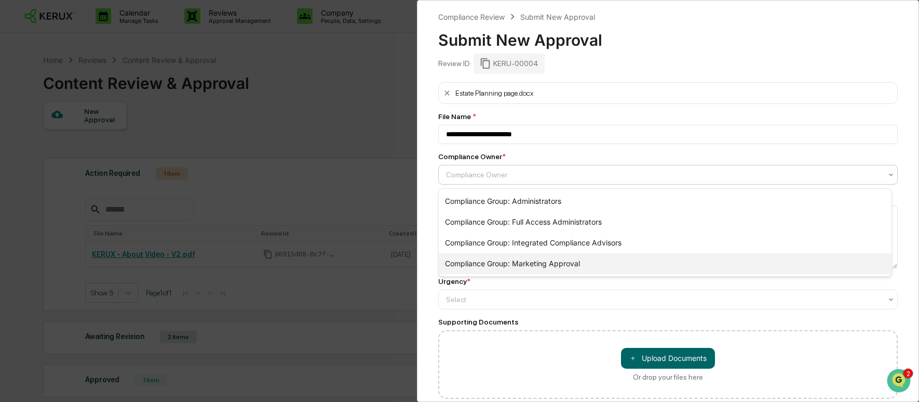
click at [557, 268] on div "Compliance Group: Marketing Approval" at bounding box center [665, 263] width 453 height 21
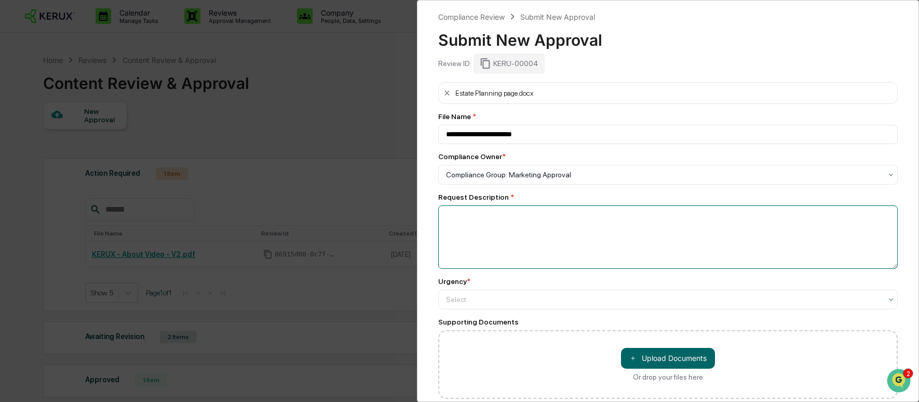
click at [519, 222] on textarea at bounding box center [668, 236] width 460 height 63
type textarea "**********"
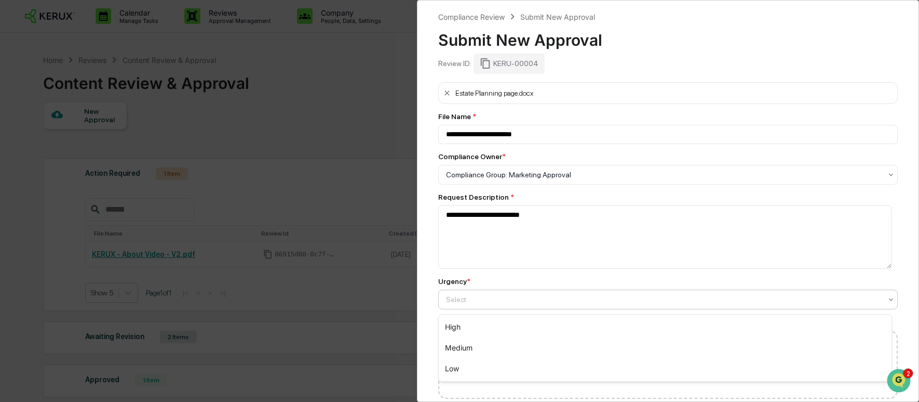
click at [570, 301] on div at bounding box center [664, 299] width 436 height 10
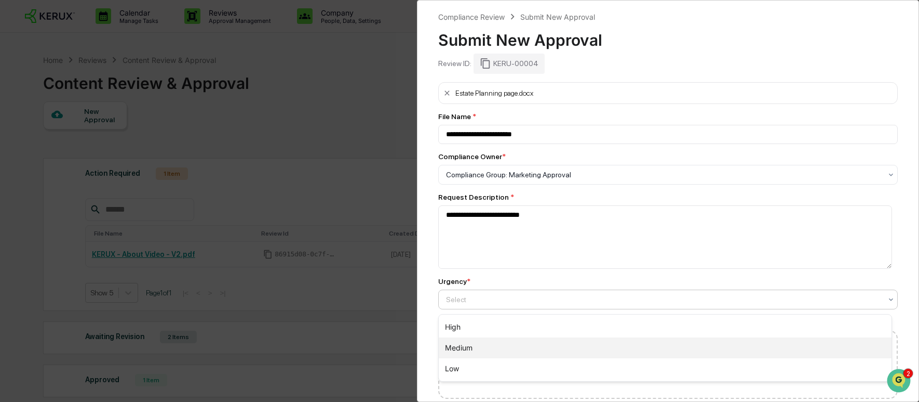
click at [528, 345] on div "Medium" at bounding box center [665, 347] width 453 height 21
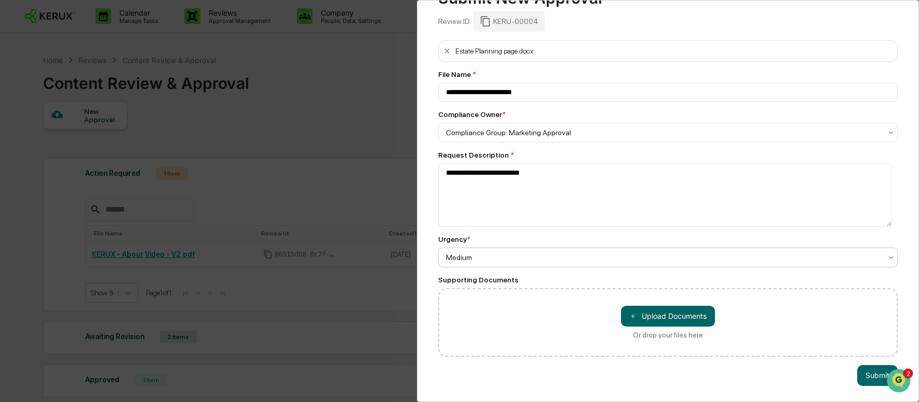
scroll to position [51, 0]
click at [879, 371] on button "Submit" at bounding box center [878, 375] width 41 height 21
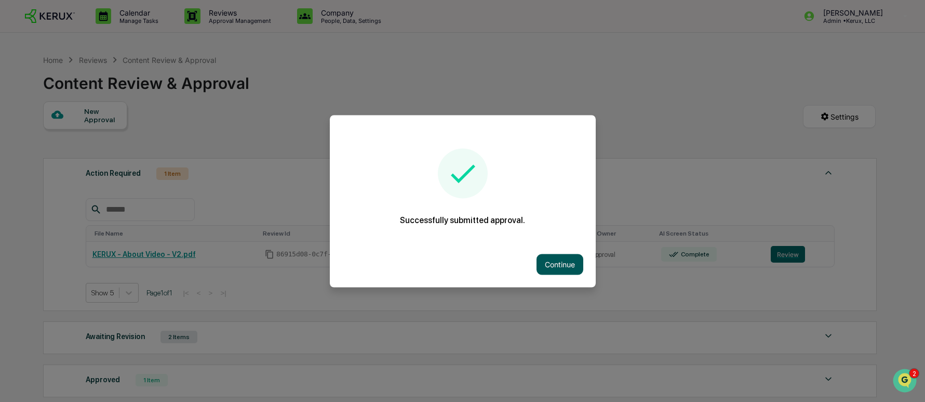
click at [569, 264] on button "Continue" at bounding box center [560, 263] width 47 height 21
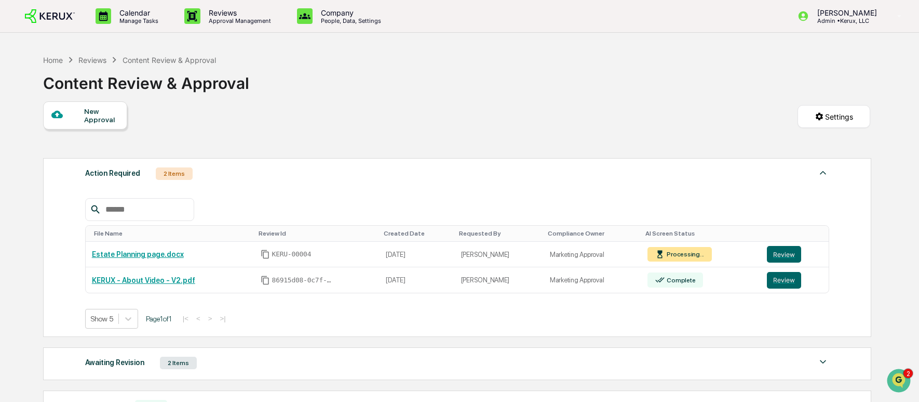
click at [97, 122] on div "New Approval" at bounding box center [101, 115] width 35 height 17
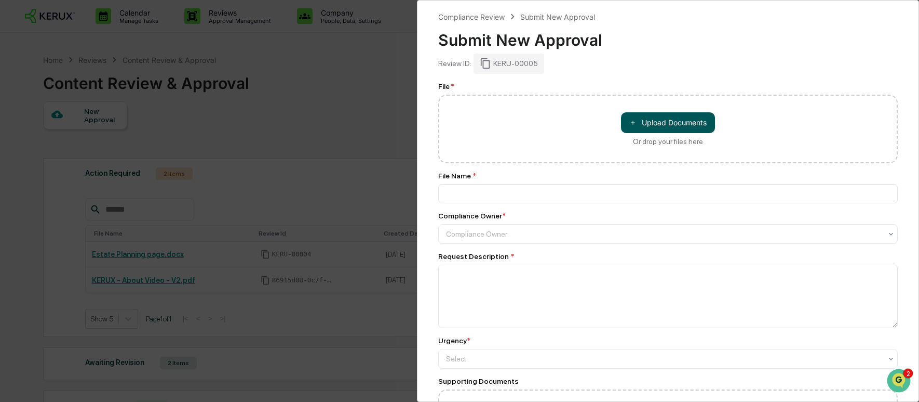
click at [661, 128] on button "＋ Upload Documents" at bounding box center [668, 122] width 94 height 21
type input "**********"
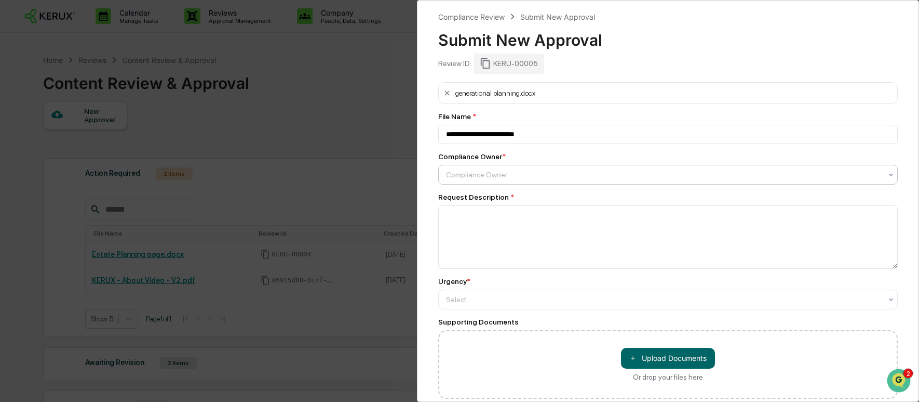
click at [520, 172] on div at bounding box center [664, 174] width 436 height 10
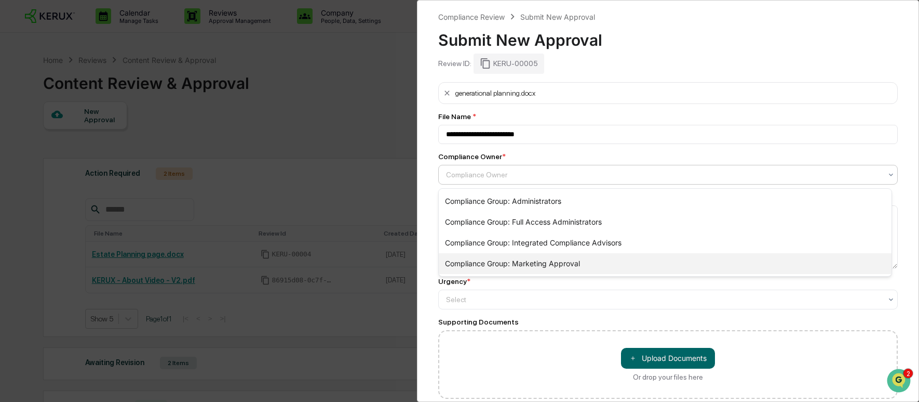
click at [539, 262] on div "Compliance Group: Marketing Approval" at bounding box center [665, 263] width 453 height 21
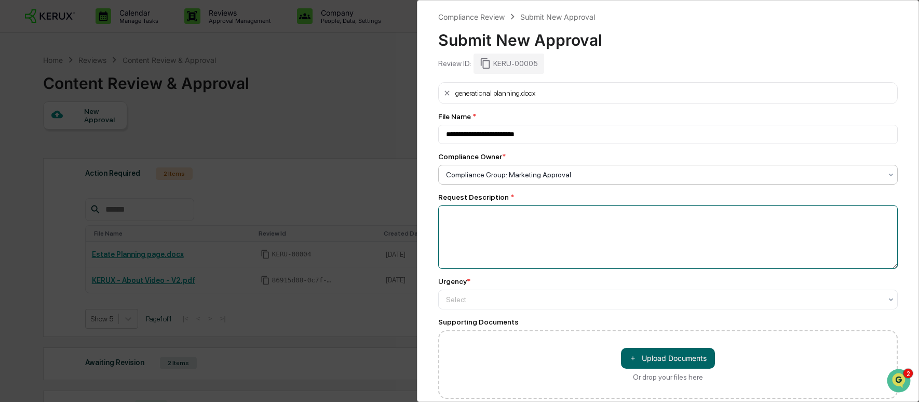
click at [504, 212] on textarea at bounding box center [668, 236] width 460 height 63
type textarea "**********"
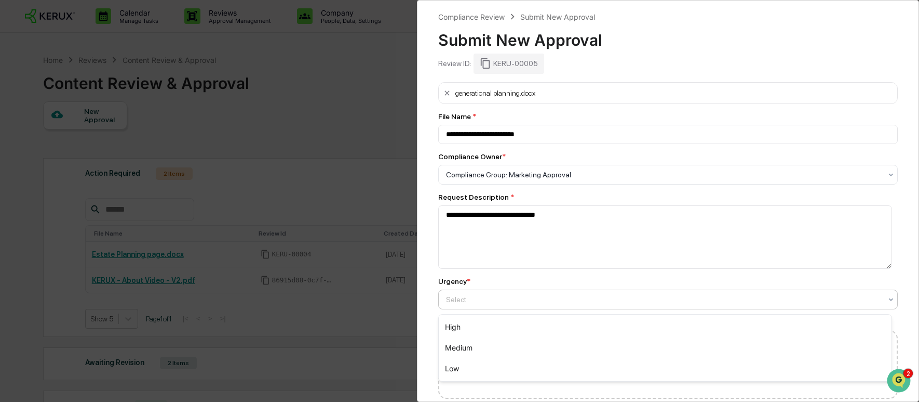
drag, startPoint x: 518, startPoint y: 301, endPoint x: 521, endPoint y: 312, distance: 11.2
click at [519, 301] on div at bounding box center [664, 299] width 436 height 10
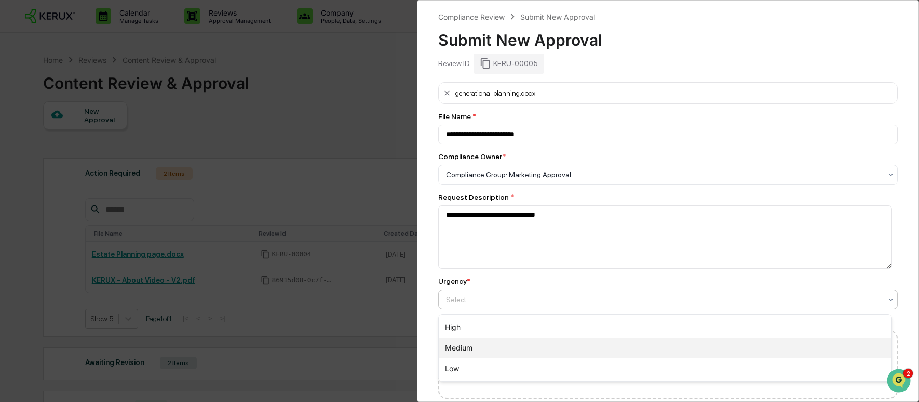
click at [503, 343] on div "Medium" at bounding box center [665, 347] width 453 height 21
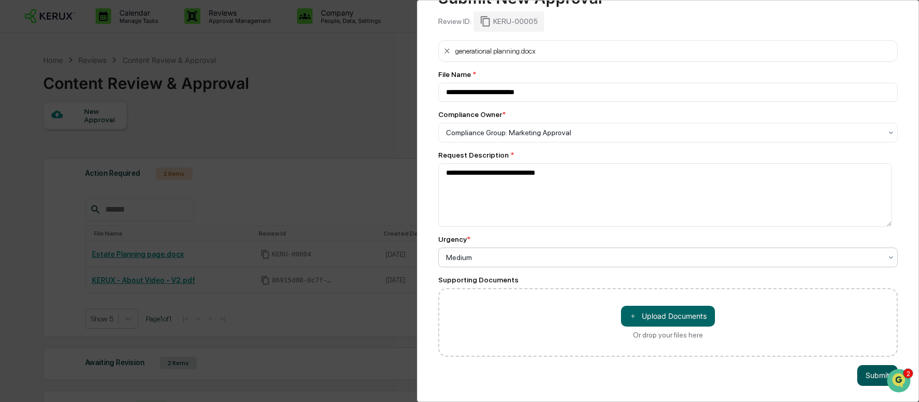
click at [876, 373] on button "Submit" at bounding box center [878, 375] width 41 height 21
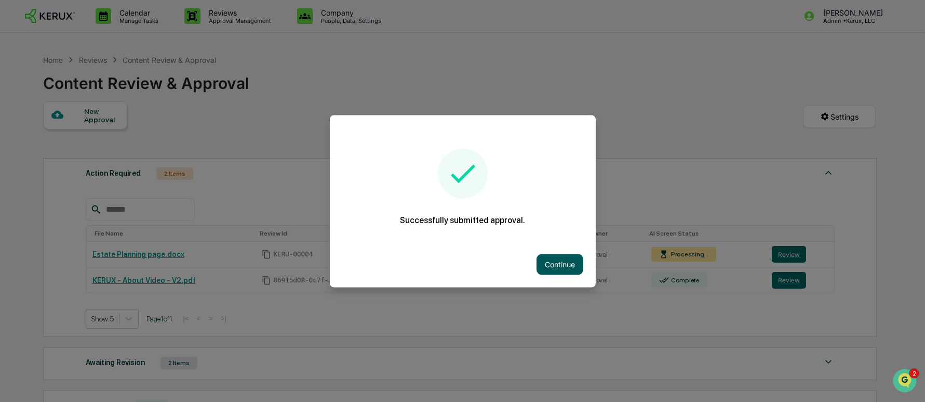
click at [555, 260] on button "Continue" at bounding box center [560, 263] width 47 height 21
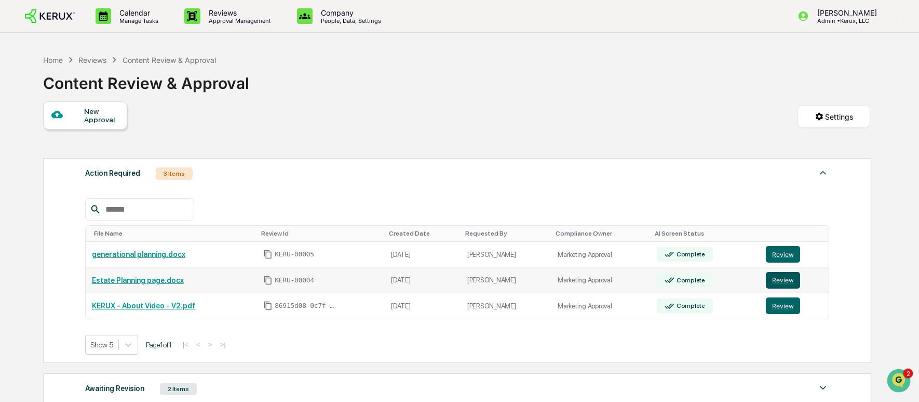
click at [781, 280] on button "Review" at bounding box center [783, 280] width 34 height 17
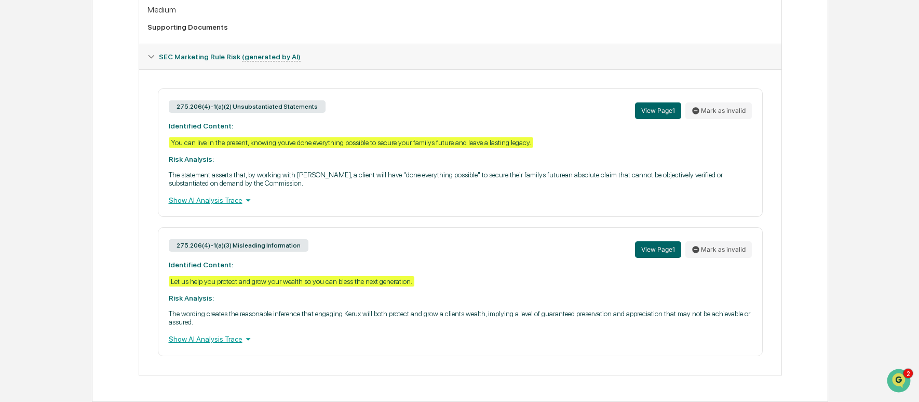
scroll to position [407, 0]
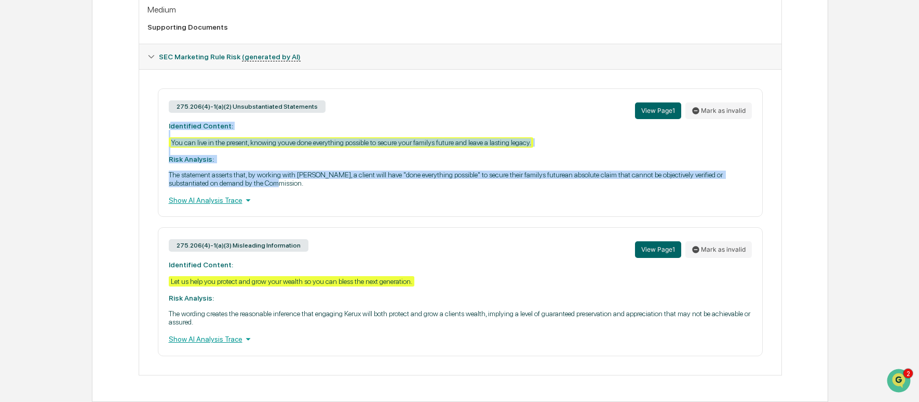
drag, startPoint x: 170, startPoint y: 117, endPoint x: 399, endPoint y: 178, distance: 236.5
click at [399, 178] on div "275.206(4)-1(a)(2) Unsubstantiated Statements View Page 1 Mark as invalid Ident…" at bounding box center [460, 152] width 605 height 128
copy div "dentified Content: You can live in the present, knowing youve done everything p…"
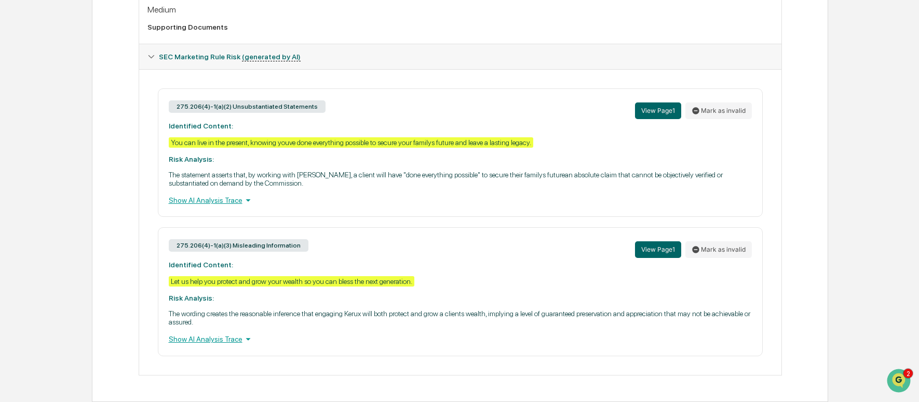
click at [166, 261] on div "275.206(4)-1(a)(3) Misleading Information View Page 1 Mark as invalid Identifie…" at bounding box center [460, 291] width 605 height 128
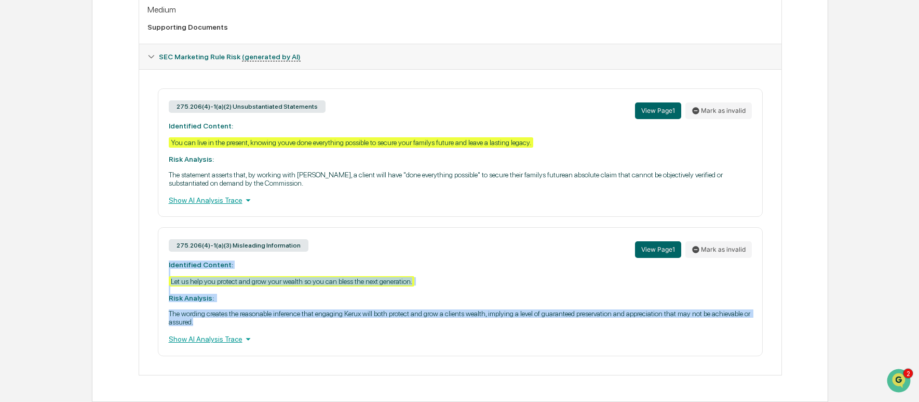
drag, startPoint x: 168, startPoint y: 259, endPoint x: 353, endPoint y: 326, distance: 197.2
click at [353, 326] on div "275.206(4)-1(a)(3) Misleading Information View Page 1 Mark as invalid Identifie…" at bounding box center [460, 291] width 605 height 128
copy div "Identified Content: Let us help you protect and grow your wealth so you can ble…"
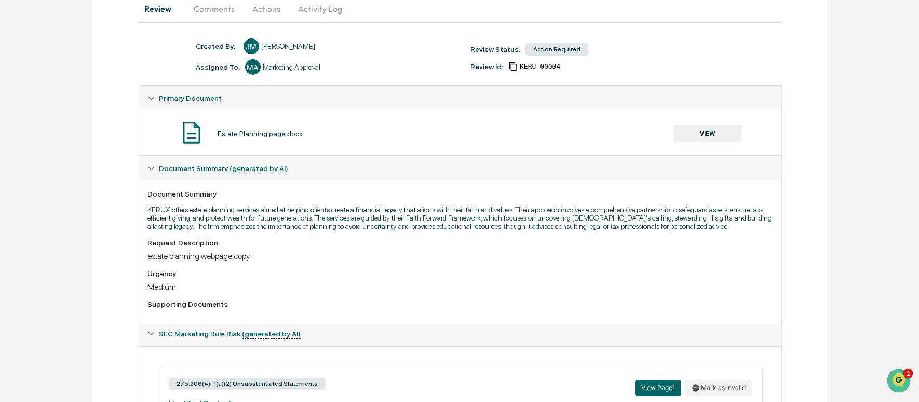
scroll to position [0, 0]
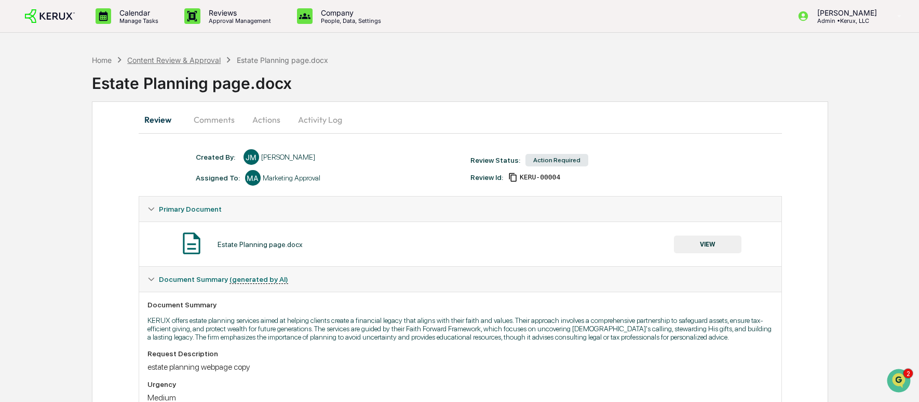
click at [206, 60] on div "Content Review & Approval" at bounding box center [174, 60] width 94 height 9
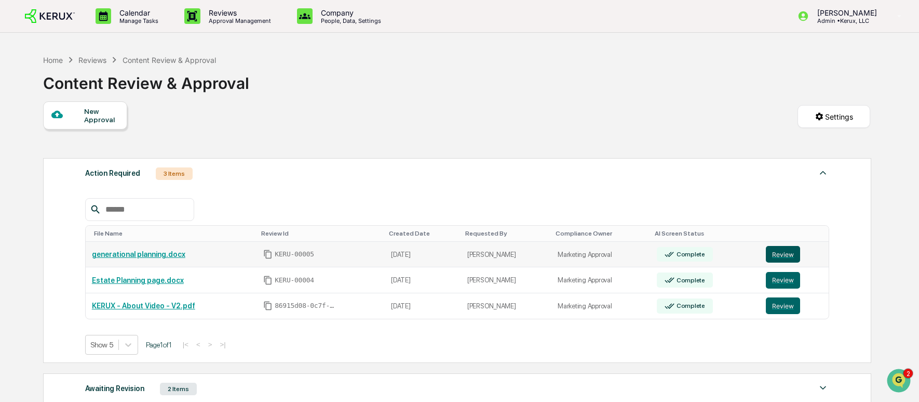
click at [793, 256] on button "Review" at bounding box center [783, 254] width 34 height 17
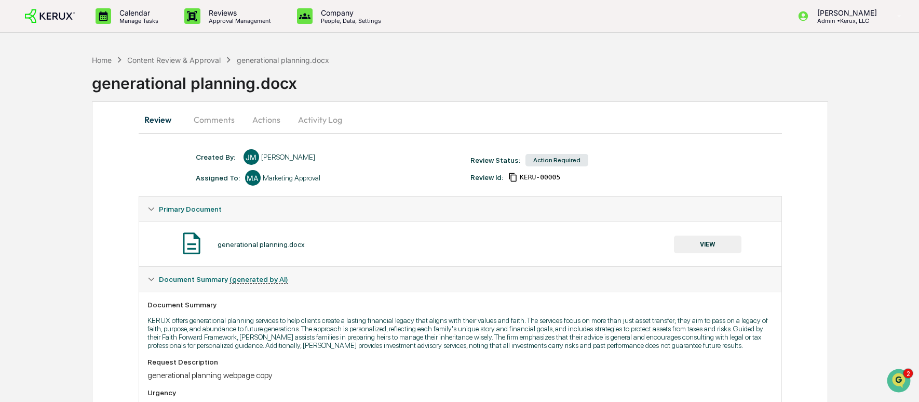
click at [270, 125] on button "Actions" at bounding box center [266, 119] width 47 height 25
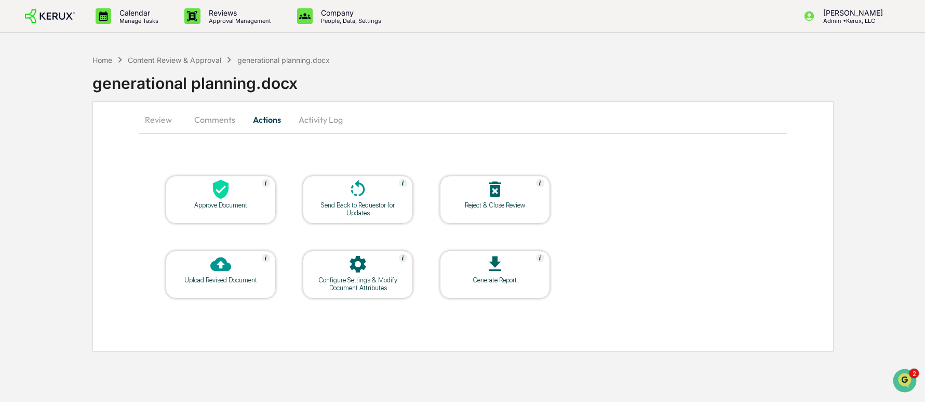
click at [225, 217] on div "Approve Document" at bounding box center [221, 200] width 110 height 48
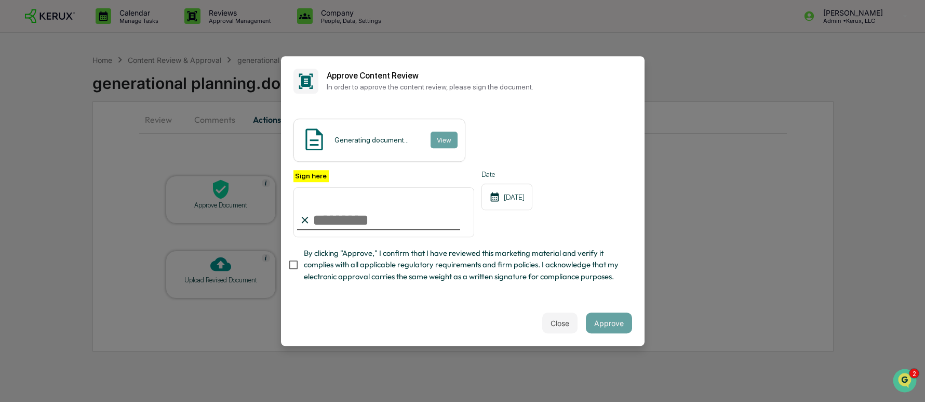
click at [332, 220] on input "Sign here" at bounding box center [383, 212] width 181 height 50
type input "**********"
click at [451, 279] on span "By clicking "Approve," I confirm that I have reviewed this marketing material a…" at bounding box center [464, 264] width 320 height 35
click at [306, 268] on span "By clicking "Approve," I confirm that I have reviewed this marketing material a…" at bounding box center [464, 264] width 320 height 35
click at [452, 136] on button "View" at bounding box center [443, 139] width 27 height 17
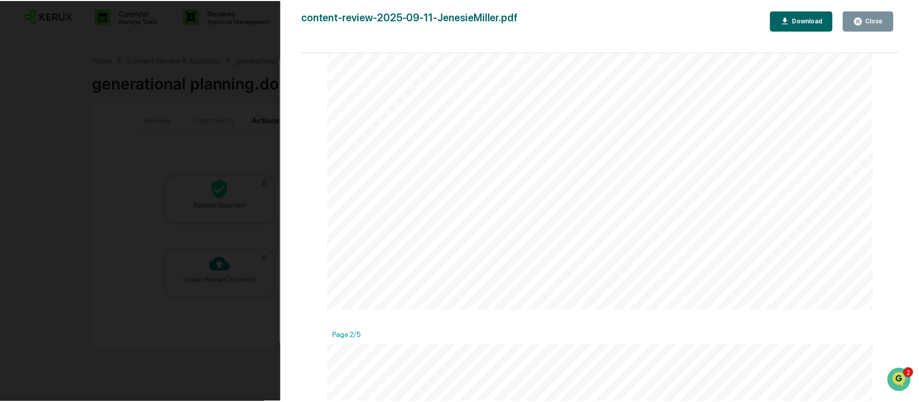
scroll to position [26, 0]
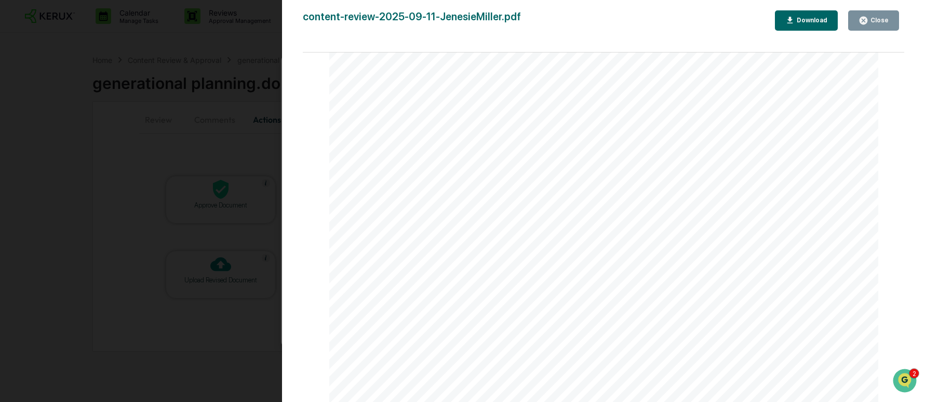
click at [881, 16] on div "Close" at bounding box center [874, 21] width 30 height 10
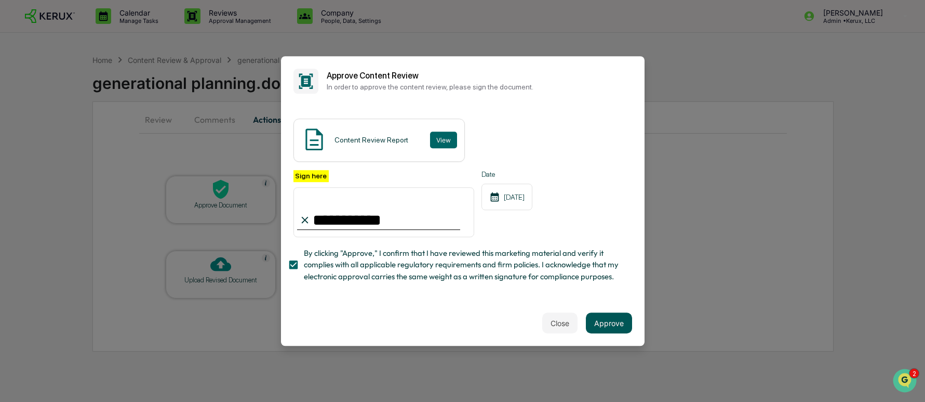
click at [602, 320] on button "Approve" at bounding box center [609, 322] width 46 height 21
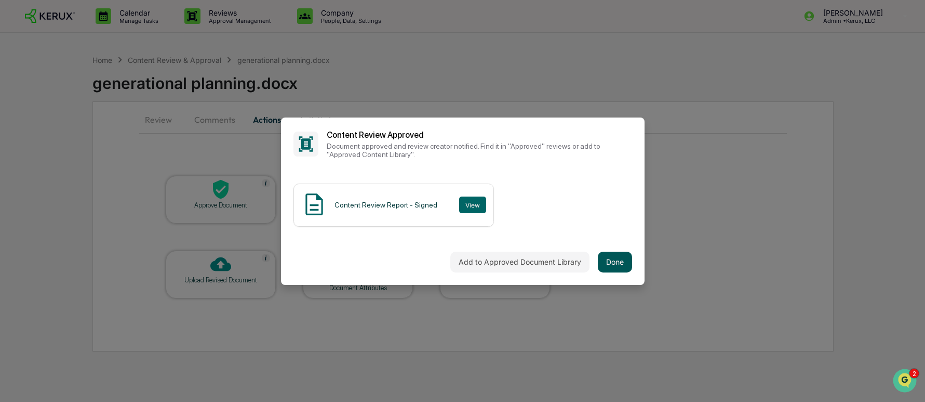
click at [618, 264] on button "Done" at bounding box center [615, 261] width 34 height 21
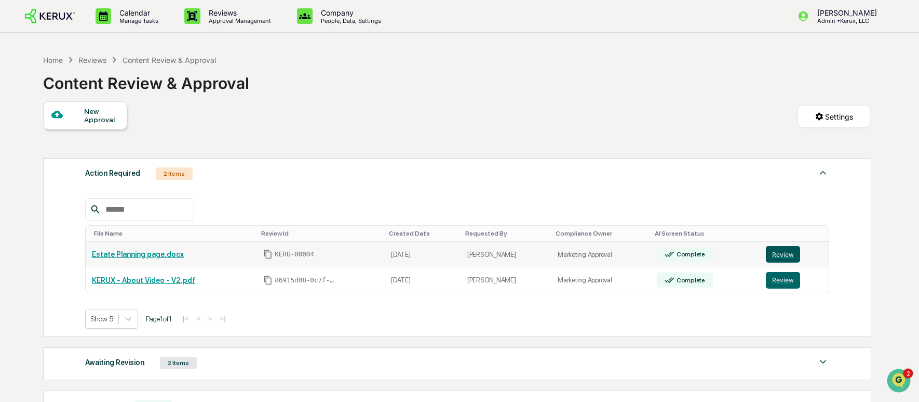
click at [792, 256] on button "Review" at bounding box center [783, 254] width 34 height 17
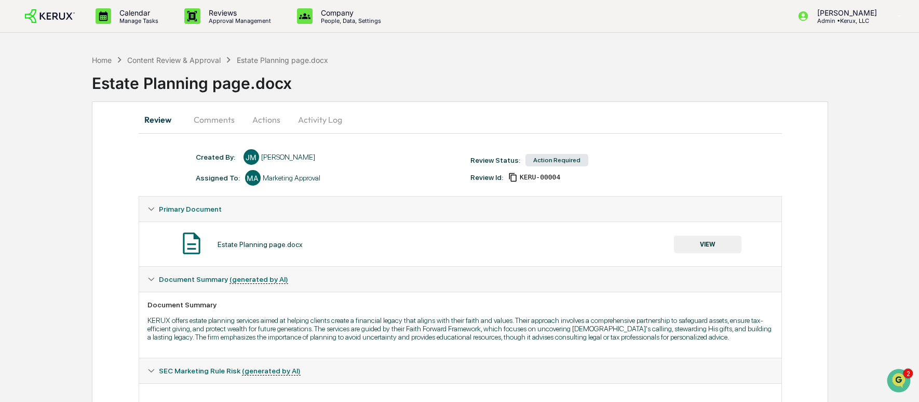
click at [264, 124] on button "Actions" at bounding box center [266, 119] width 47 height 25
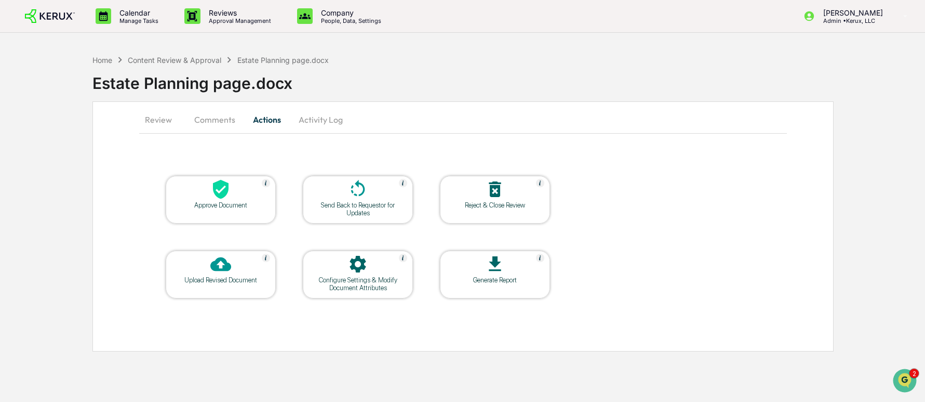
click at [355, 198] on icon at bounding box center [358, 189] width 21 height 21
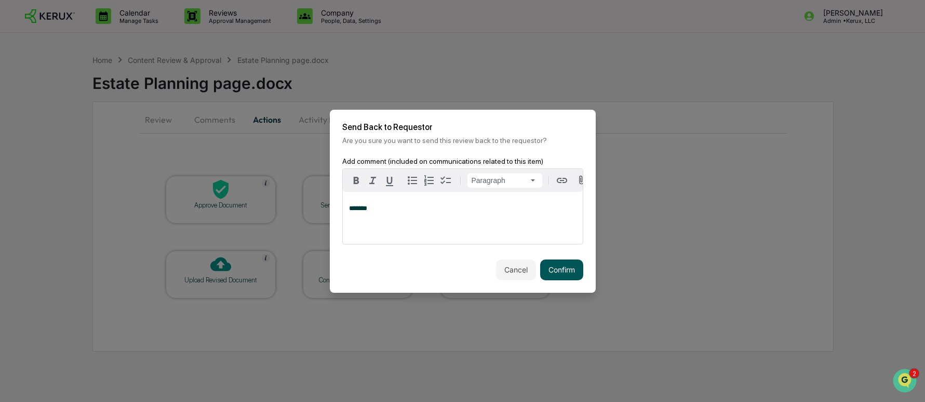
click at [561, 272] on button "Confirm" at bounding box center [561, 269] width 43 height 21
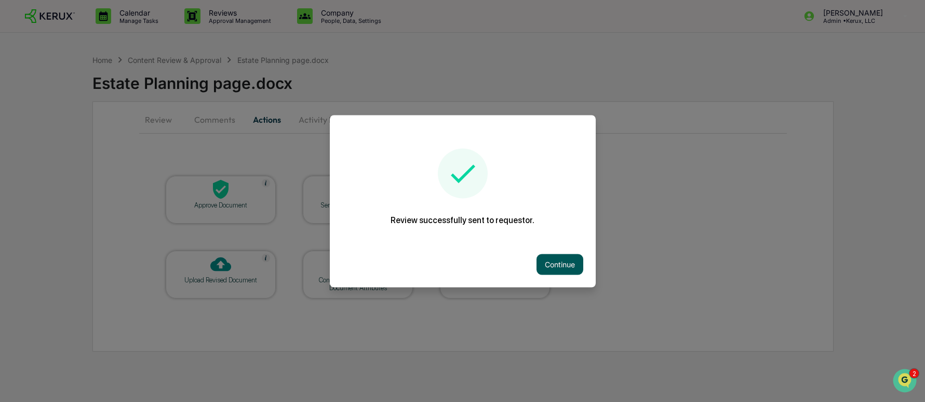
click at [549, 259] on button "Continue" at bounding box center [560, 263] width 47 height 21
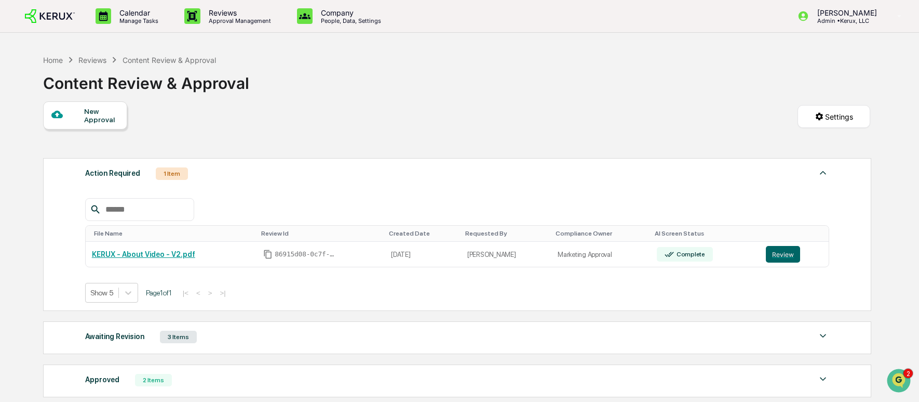
click at [91, 116] on div "New Approval" at bounding box center [101, 115] width 35 height 17
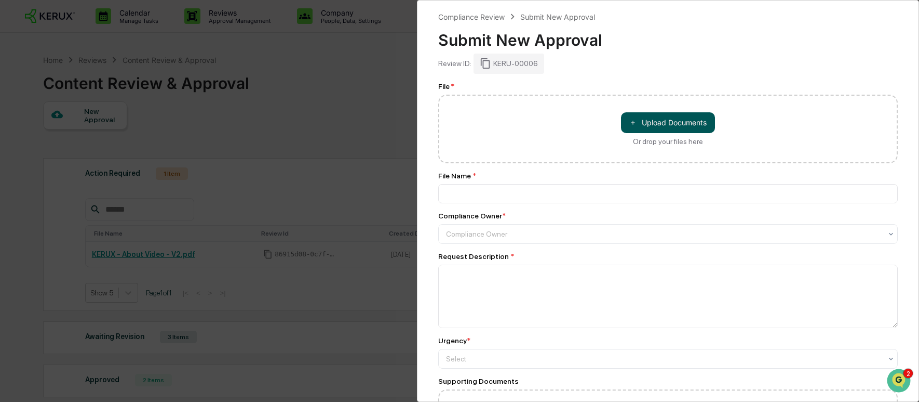
click at [632, 122] on span "＋" at bounding box center [633, 122] width 7 height 10
type input "**********"
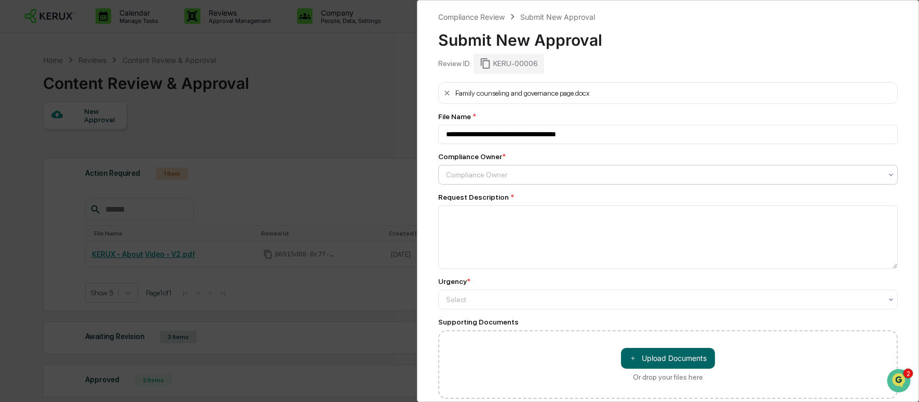
click at [536, 177] on div at bounding box center [664, 174] width 436 height 10
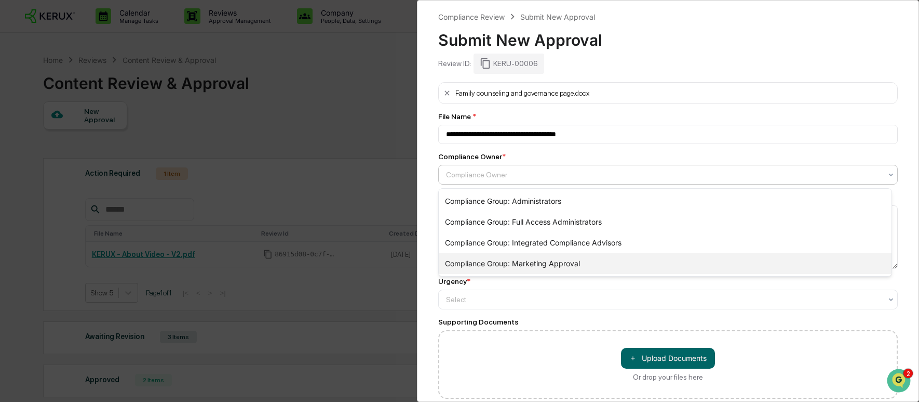
click at [574, 264] on div "Compliance Group: Marketing Approval" at bounding box center [665, 263] width 453 height 21
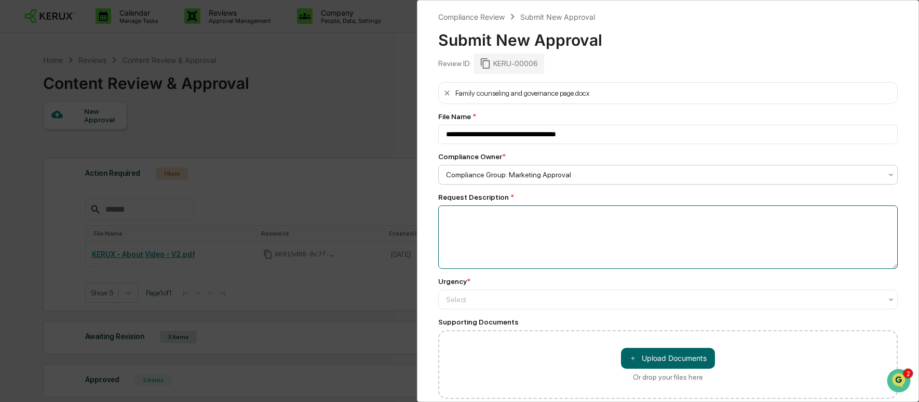
click at [537, 233] on textarea at bounding box center [668, 236] width 460 height 63
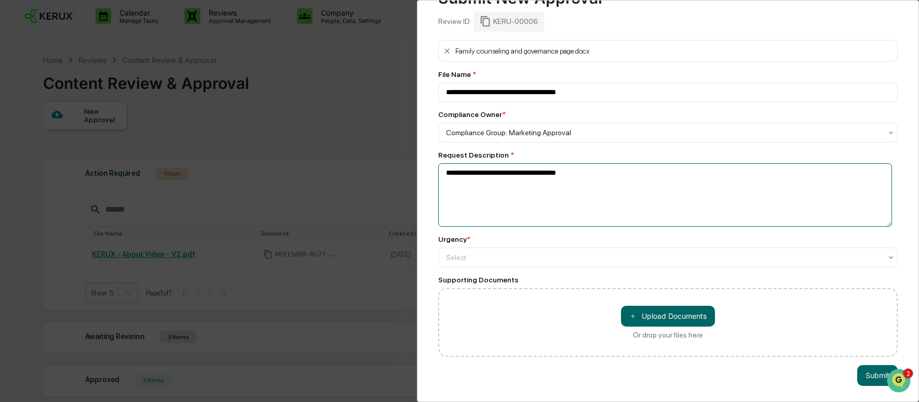
scroll to position [51, 0]
type textarea "**********"
click at [613, 252] on div at bounding box center [664, 257] width 436 height 10
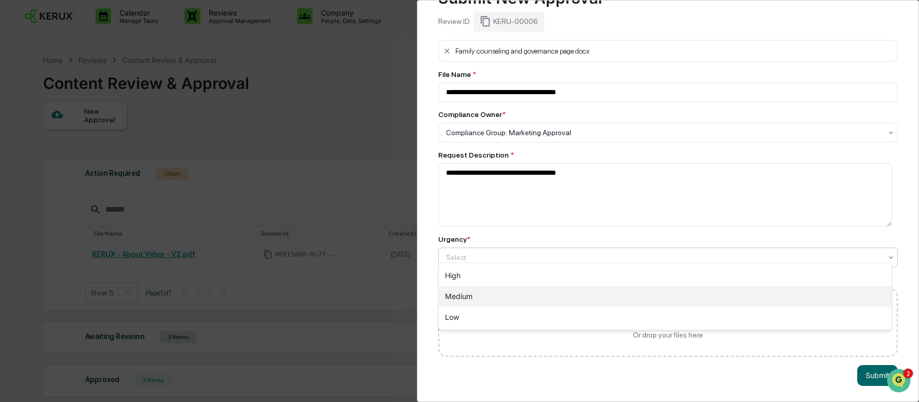
click at [586, 295] on div "Medium" at bounding box center [665, 296] width 453 height 21
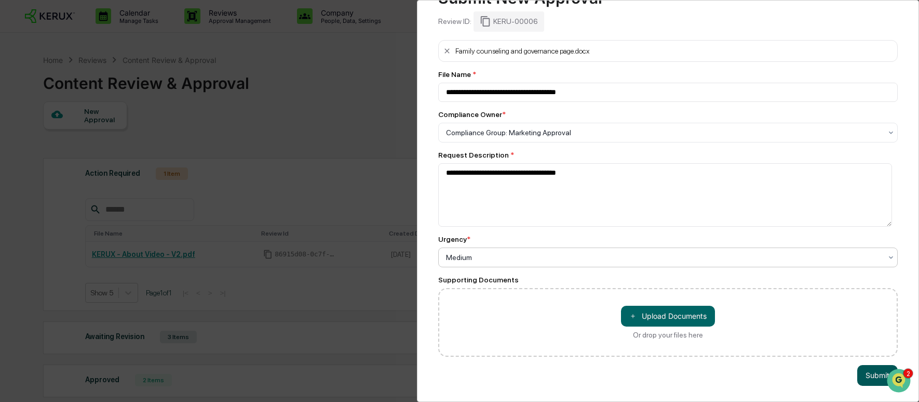
click at [872, 367] on button "Submit" at bounding box center [878, 375] width 41 height 21
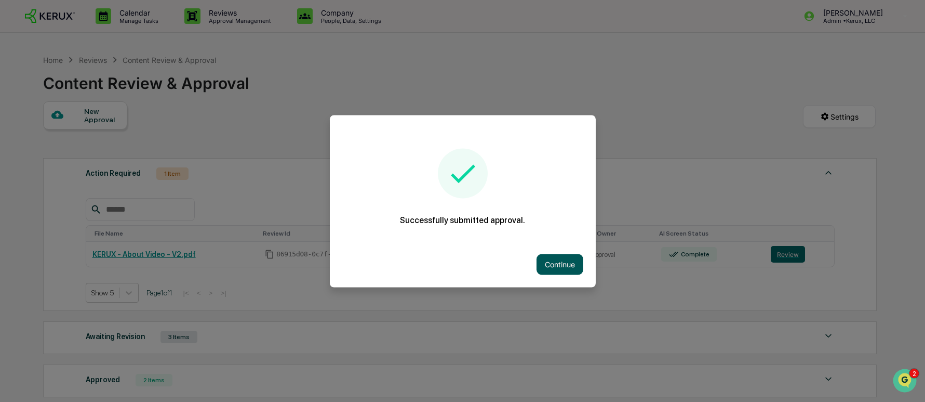
click at [563, 263] on button "Continue" at bounding box center [560, 263] width 47 height 21
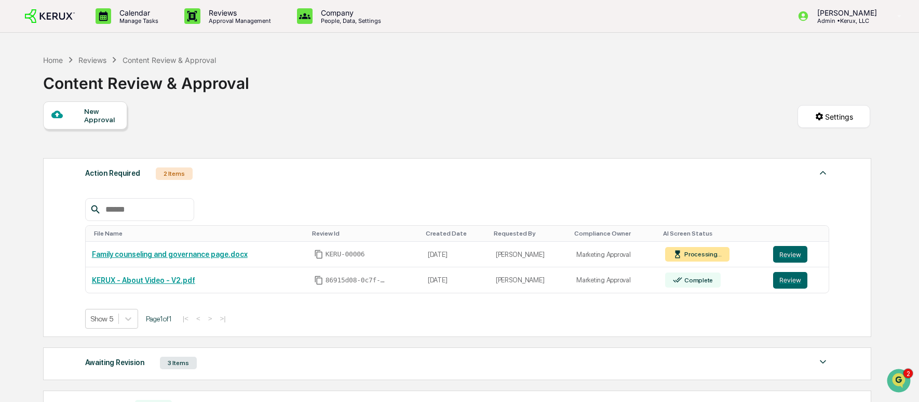
click at [725, 153] on div "New Approval Settings" at bounding box center [456, 126] width 827 height 51
click at [205, 257] on link "Family counseling and governance page.docx" at bounding box center [170, 254] width 156 height 8
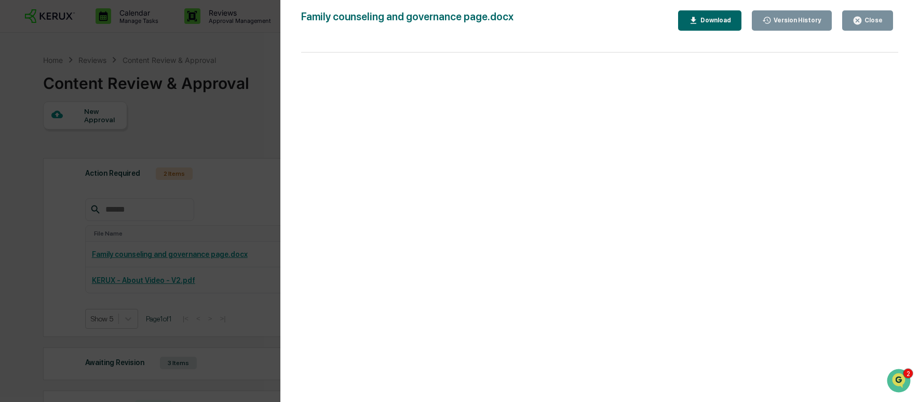
click at [222, 128] on div "Version History 09/11/2025, 05:17 PM Jenesie Miller Family counseling and gover…" at bounding box center [459, 201] width 919 height 402
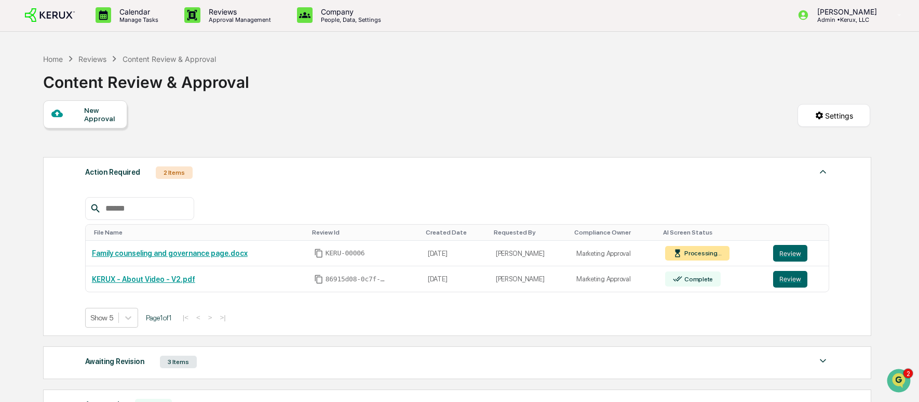
scroll to position [0, 0]
click at [161, 61] on div "Content Review & Approval" at bounding box center [170, 60] width 94 height 9
click at [97, 60] on div "Reviews" at bounding box center [92, 60] width 28 height 9
click at [156, 60] on div "Content Review & Approval" at bounding box center [170, 60] width 94 height 9
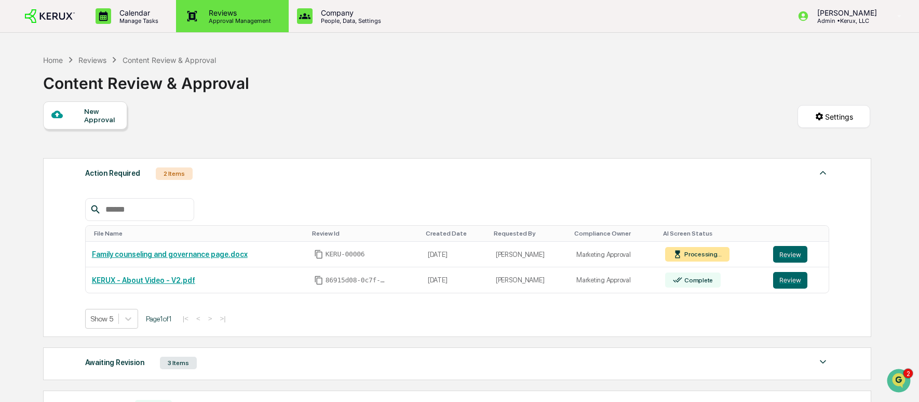
click at [218, 16] on p "Reviews" at bounding box center [239, 12] width 76 height 9
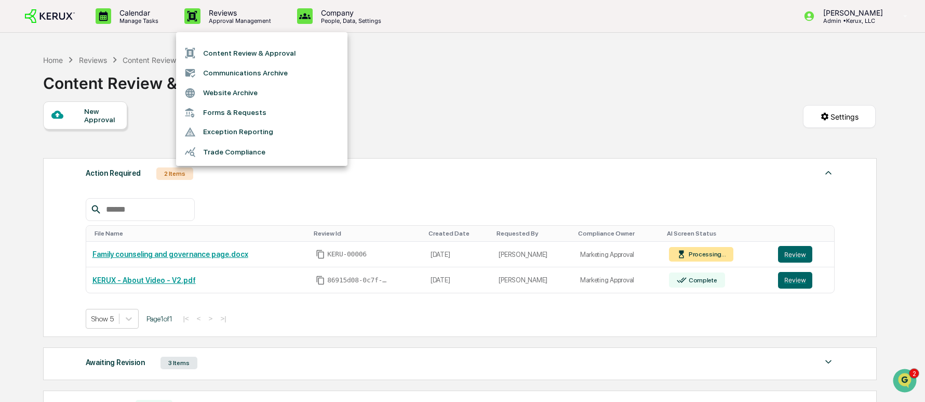
click at [247, 55] on li "Content Review & Approval" at bounding box center [261, 53] width 171 height 20
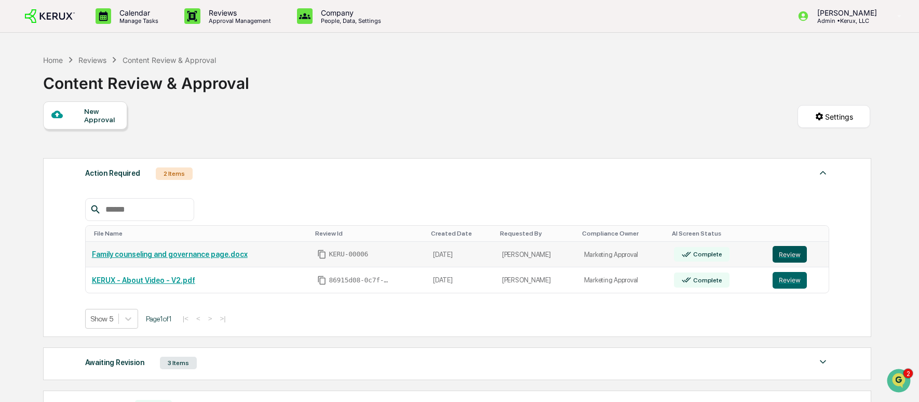
click at [786, 256] on button "Review" at bounding box center [790, 254] width 34 height 17
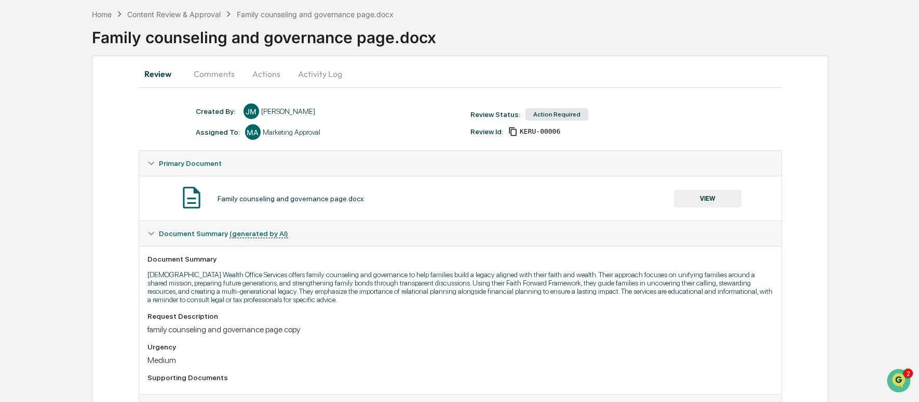
scroll to position [59, 0]
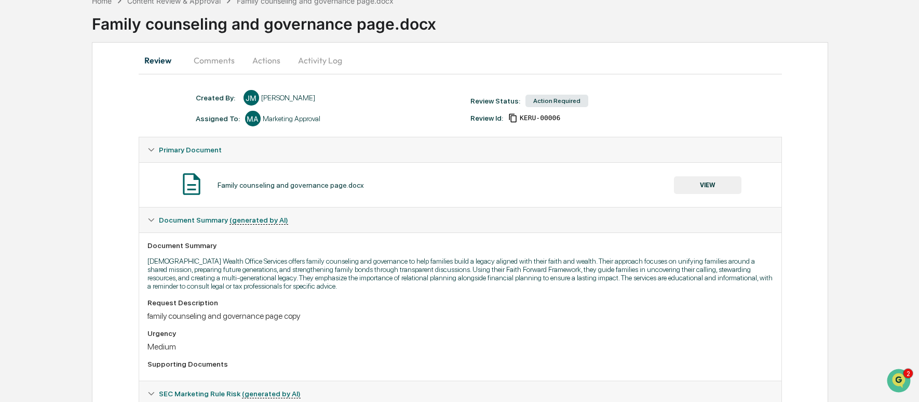
click at [256, 56] on button "Actions" at bounding box center [266, 60] width 47 height 25
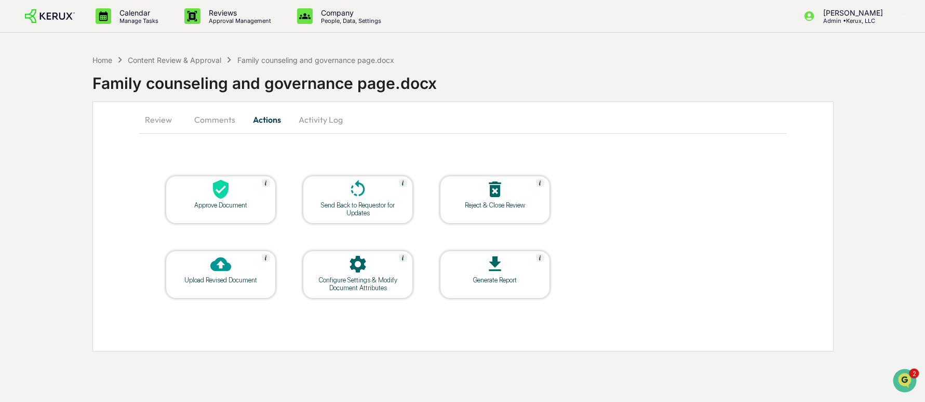
click at [233, 201] on div "Approve Document" at bounding box center [221, 205] width 94 height 8
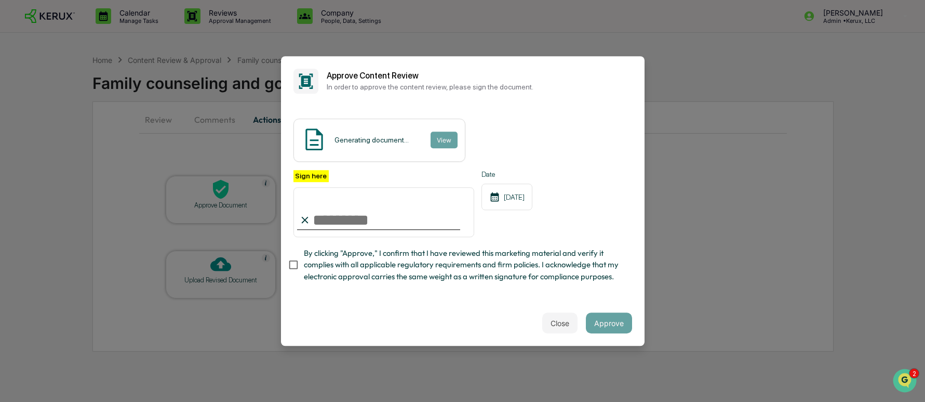
click at [376, 218] on input "Sign here" at bounding box center [383, 212] width 181 height 50
type input "**********"
click at [498, 156] on div "Content Review Report View" at bounding box center [462, 139] width 339 height 43
click at [439, 144] on button "View" at bounding box center [443, 139] width 27 height 17
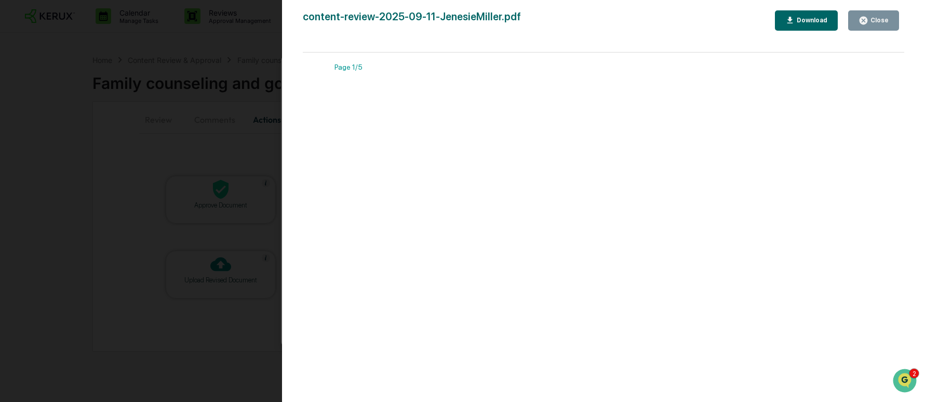
click at [884, 23] on div "Close" at bounding box center [879, 20] width 20 height 7
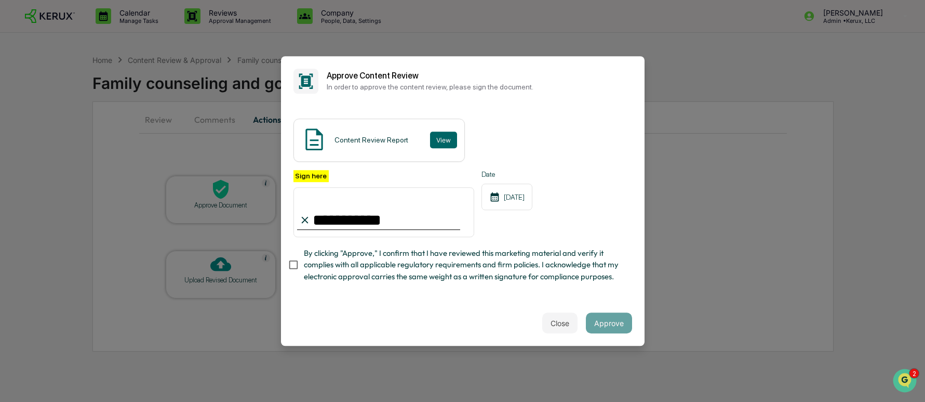
click at [305, 265] on span "By clicking "Approve," I confirm that I have reviewed this marketing material a…" at bounding box center [464, 264] width 320 height 35
click at [613, 320] on button "Approve" at bounding box center [609, 322] width 46 height 21
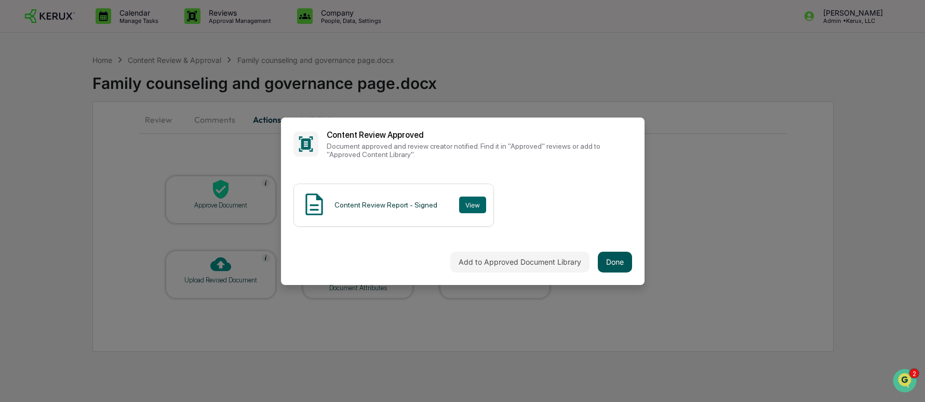
click at [626, 262] on button "Done" at bounding box center [615, 261] width 34 height 21
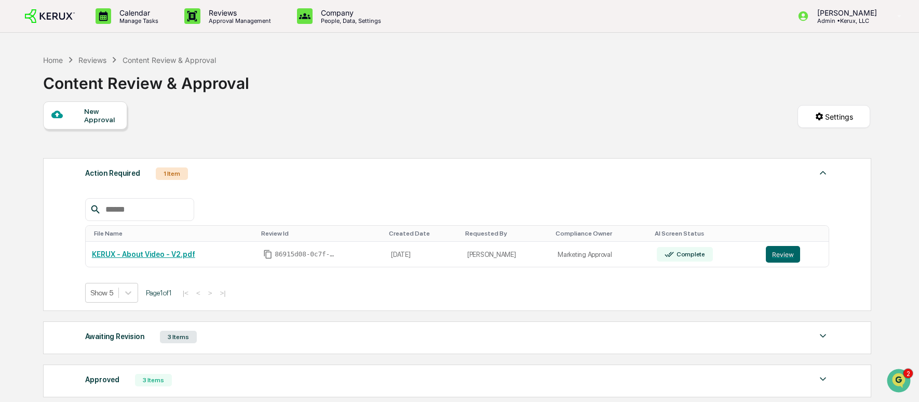
click at [106, 119] on div "New Approval" at bounding box center [101, 115] width 35 height 17
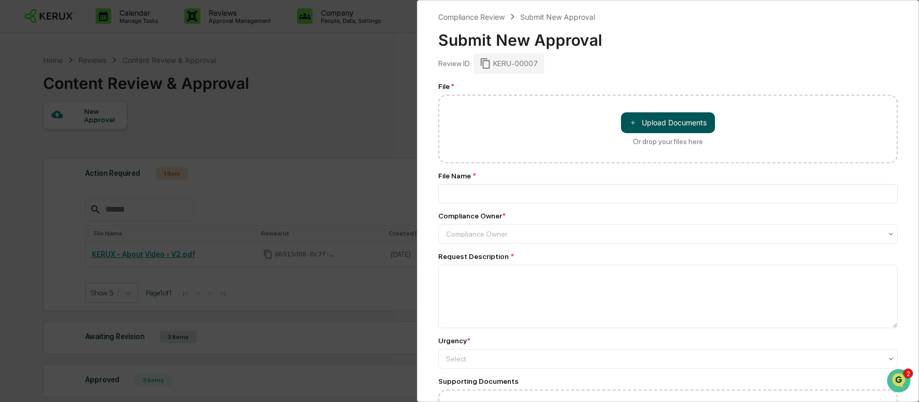
click at [678, 124] on button "＋ Upload Documents" at bounding box center [668, 122] width 94 height 21
type input "**********"
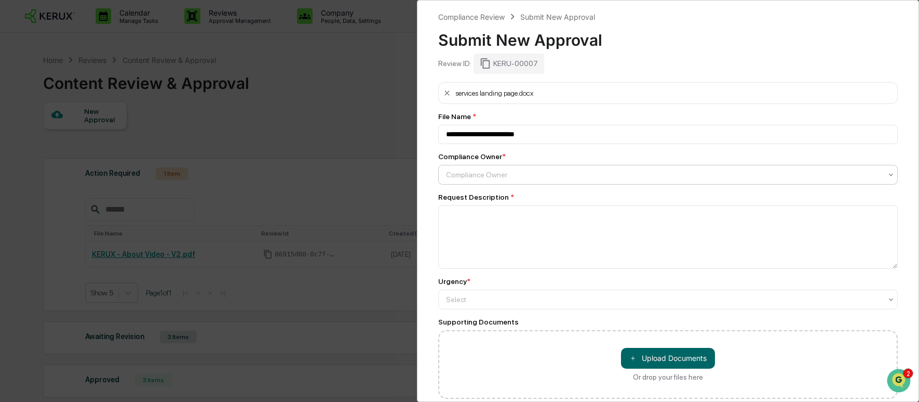
click at [518, 173] on div at bounding box center [664, 174] width 436 height 10
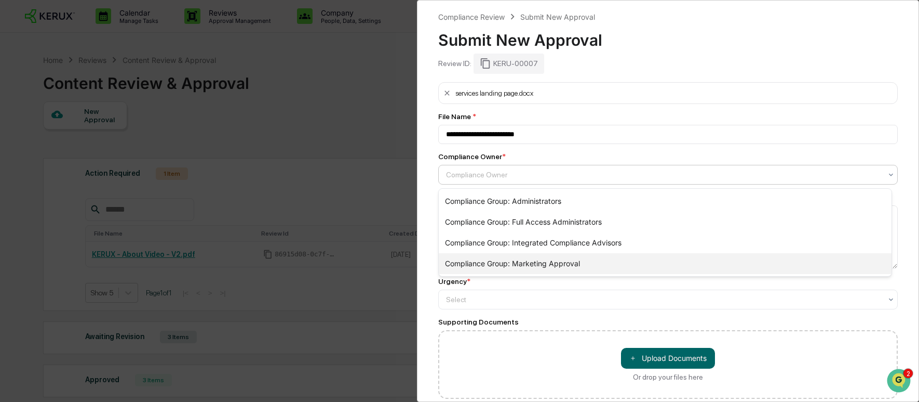
click at [529, 258] on div "Compliance Group: Marketing Approval" at bounding box center [665, 263] width 453 height 21
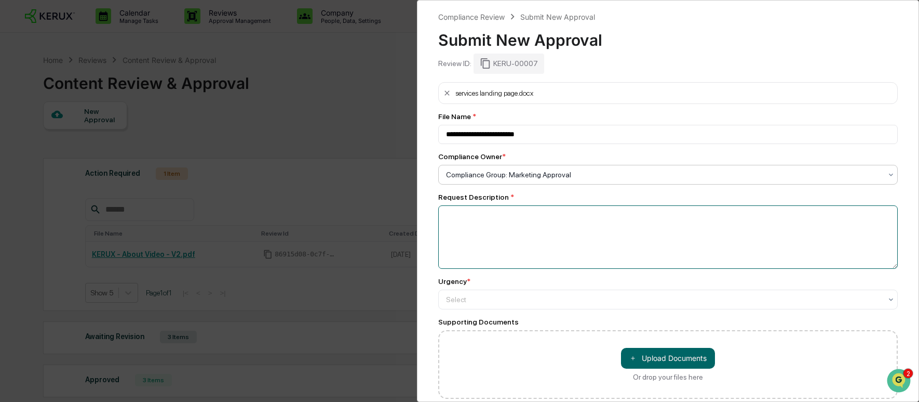
click at [507, 229] on textarea at bounding box center [668, 236] width 460 height 63
type textarea "**********"
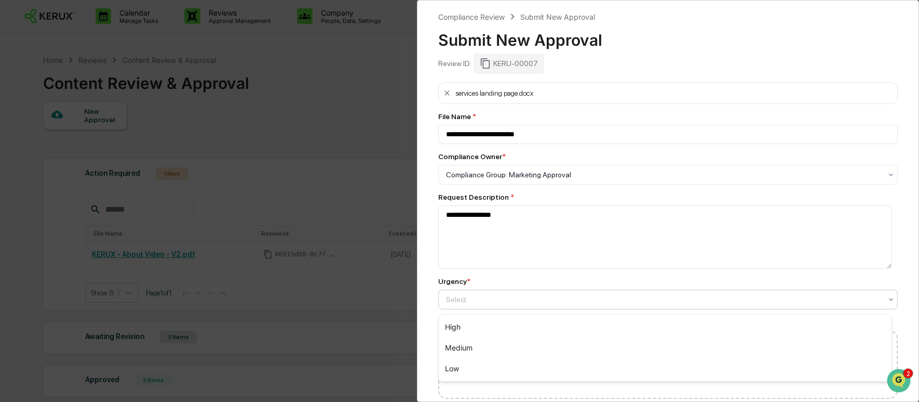
click at [552, 296] on div at bounding box center [664, 299] width 436 height 10
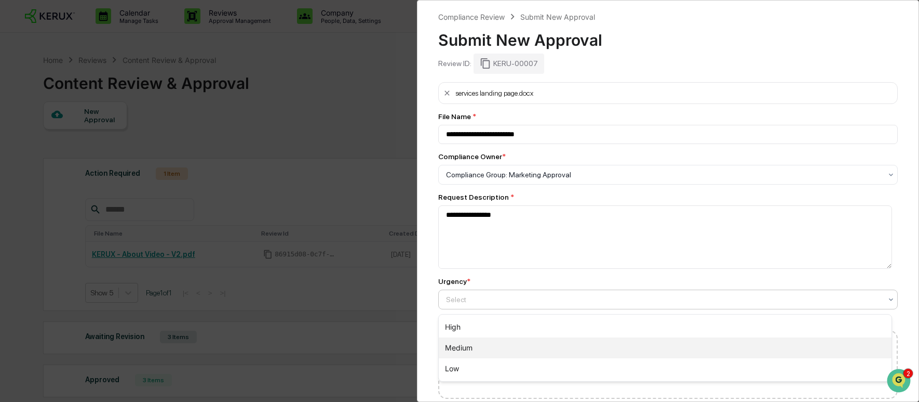
click at [554, 349] on div "Medium" at bounding box center [665, 347] width 453 height 21
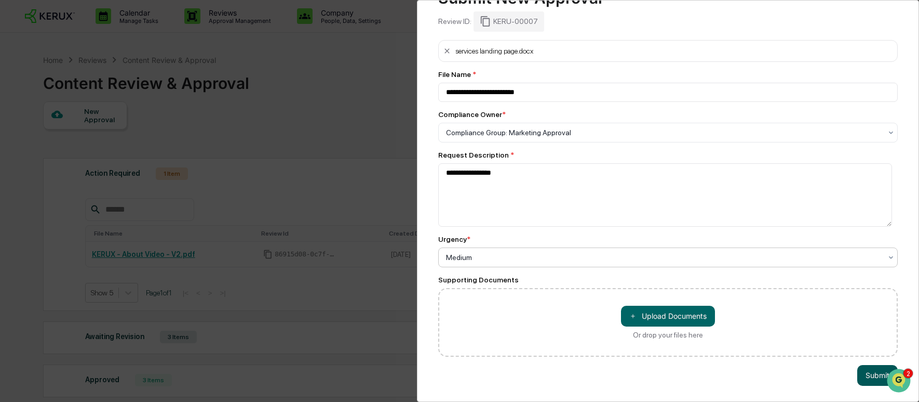
scroll to position [51, 0]
click at [866, 370] on button "Submit" at bounding box center [878, 375] width 41 height 21
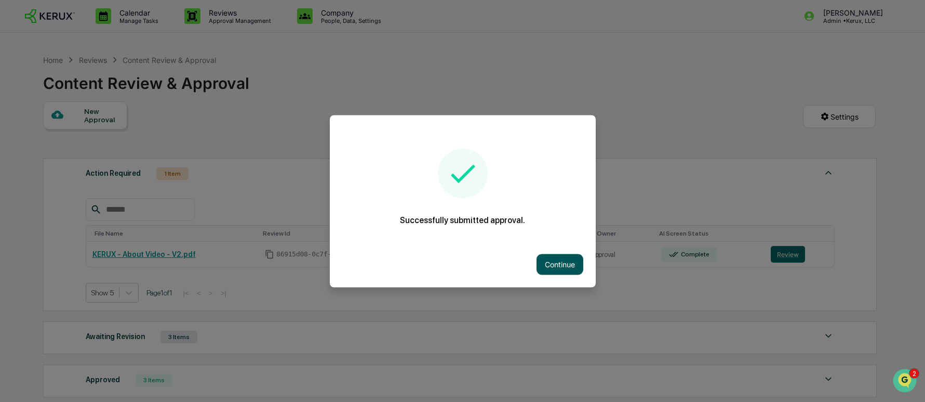
click at [572, 263] on button "Continue" at bounding box center [560, 263] width 47 height 21
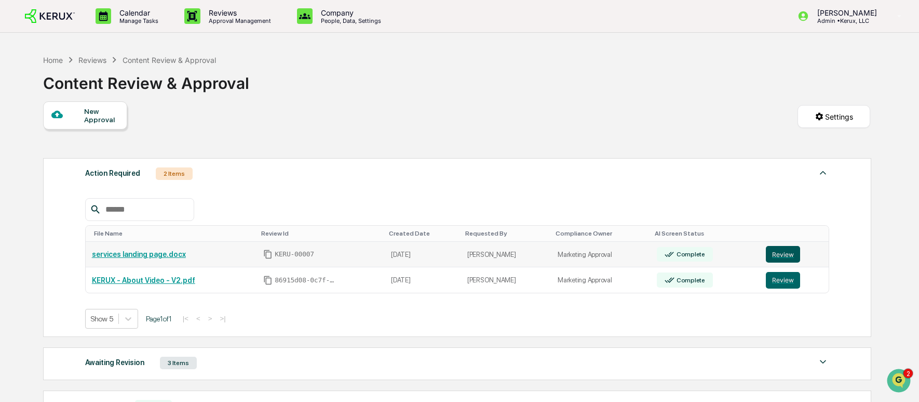
click at [780, 256] on button "Review" at bounding box center [783, 254] width 34 height 17
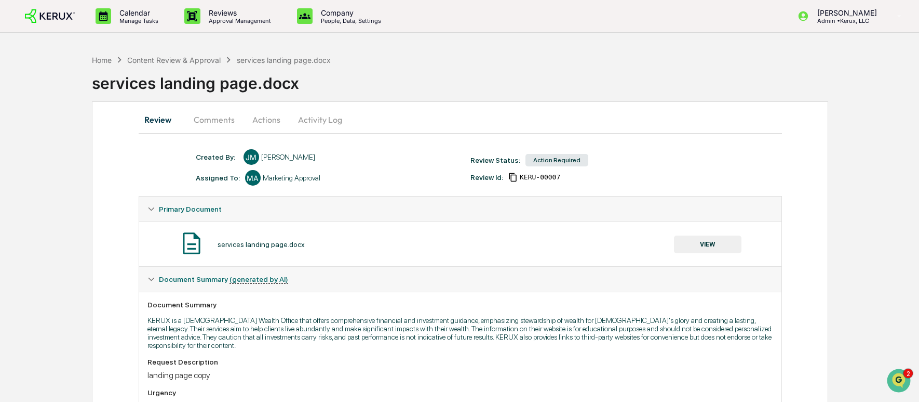
click at [261, 118] on button "Actions" at bounding box center [266, 119] width 47 height 25
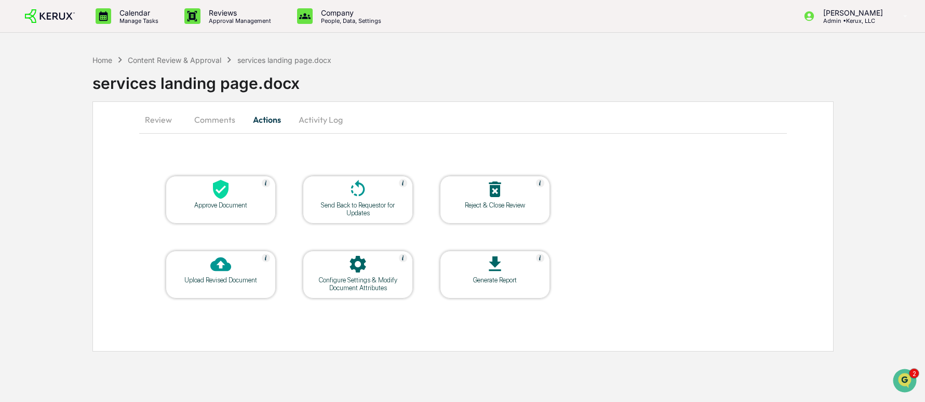
click at [222, 190] on icon at bounding box center [220, 189] width 21 height 21
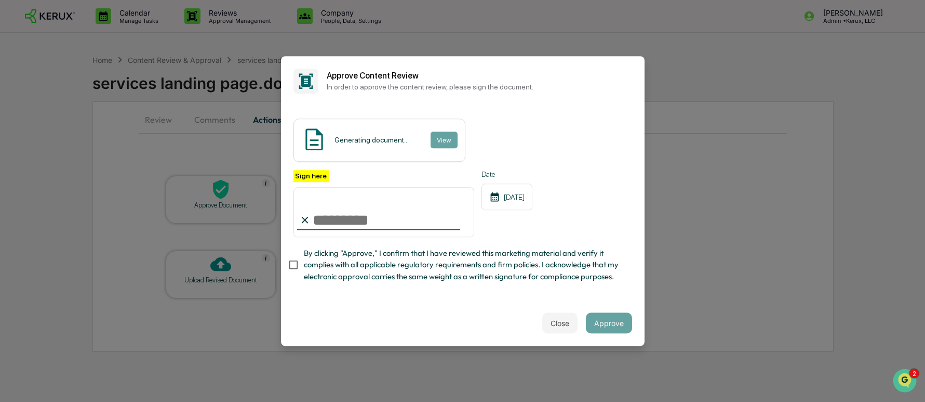
click at [355, 219] on input "Sign here" at bounding box center [383, 212] width 181 height 50
type input "**********"
click at [449, 142] on button "View" at bounding box center [443, 139] width 27 height 17
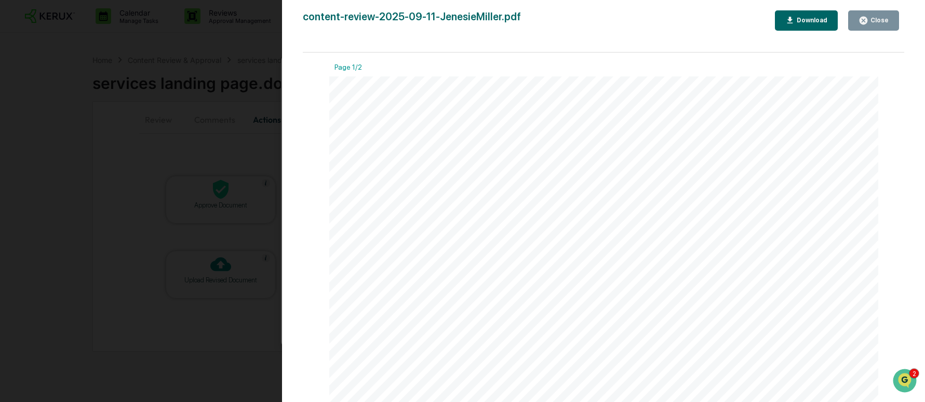
click at [887, 17] on div "Close" at bounding box center [879, 20] width 20 height 7
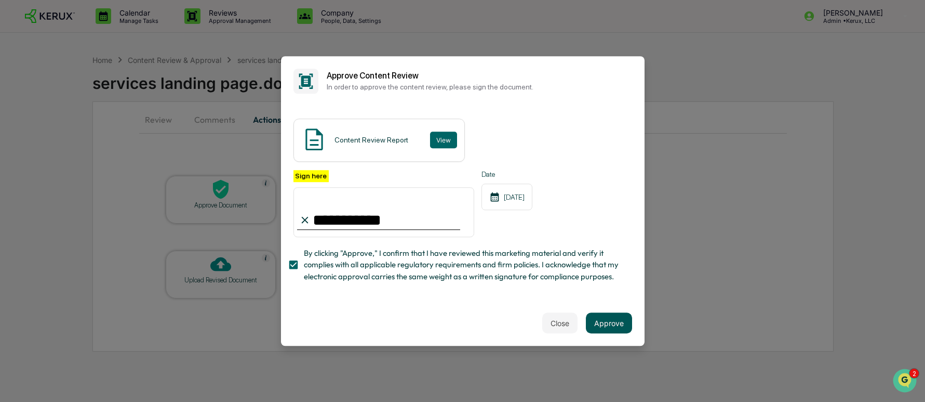
click at [617, 323] on button "Approve" at bounding box center [609, 322] width 46 height 21
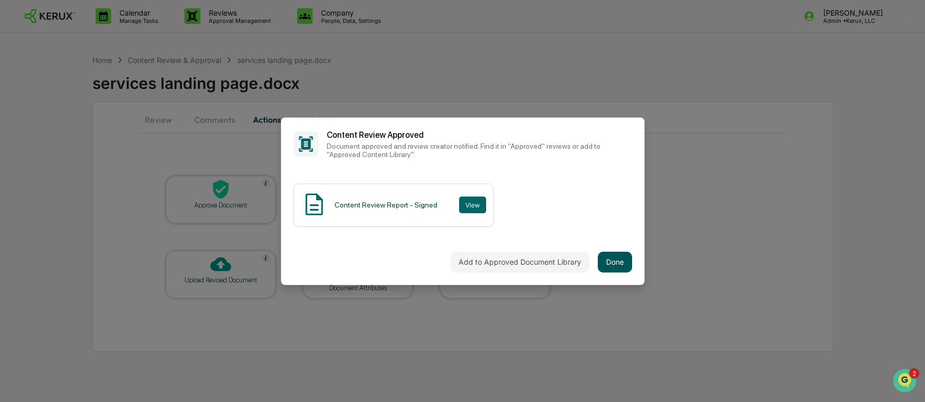
click at [609, 258] on button "Done" at bounding box center [615, 261] width 34 height 21
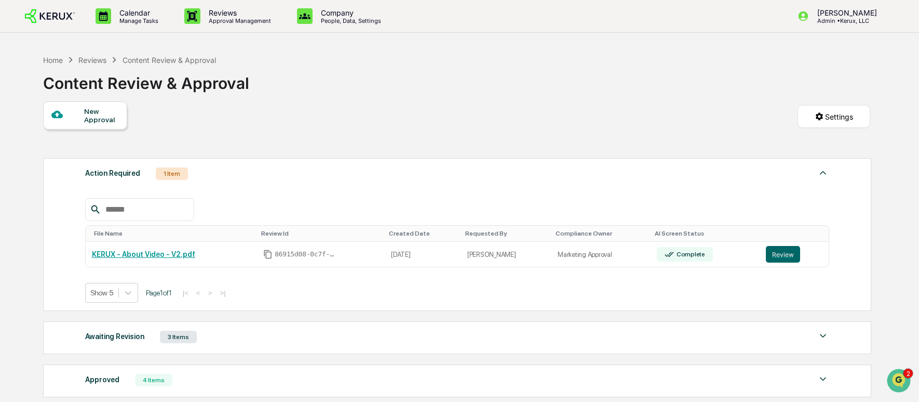
click at [88, 118] on div "New Approval" at bounding box center [101, 115] width 35 height 17
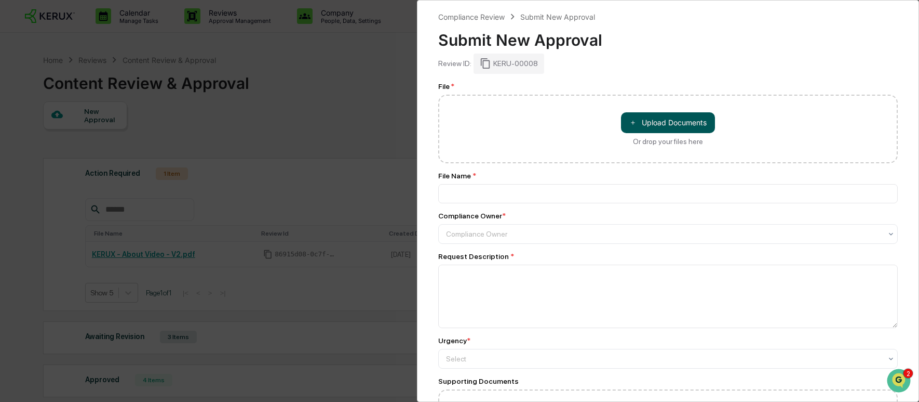
click at [656, 123] on button "＋ Upload Documents" at bounding box center [668, 122] width 94 height 21
type input "**********"
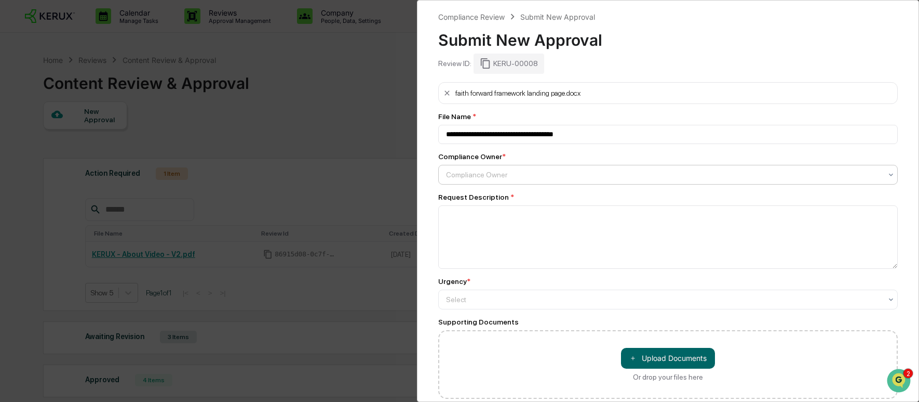
click at [536, 178] on div at bounding box center [664, 174] width 436 height 10
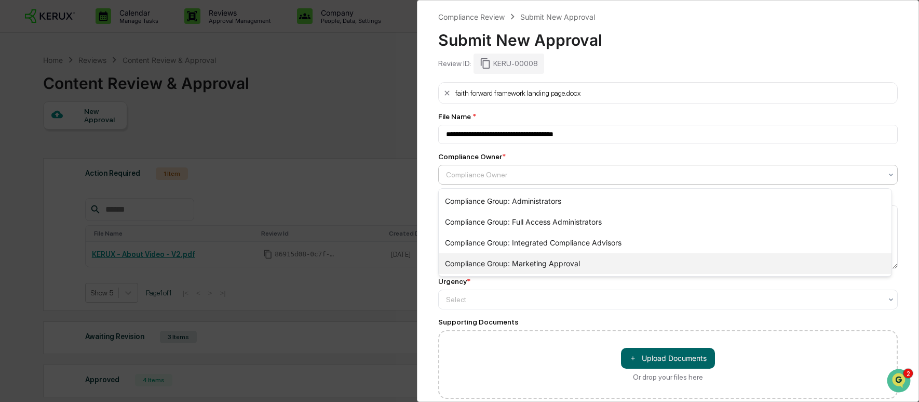
click at [540, 260] on div "Compliance Group: Marketing Approval" at bounding box center [665, 263] width 453 height 21
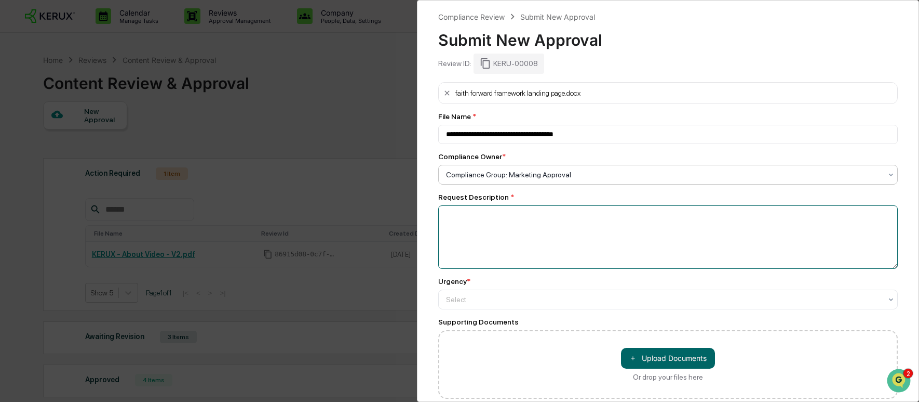
click at [506, 236] on textarea at bounding box center [668, 236] width 460 height 63
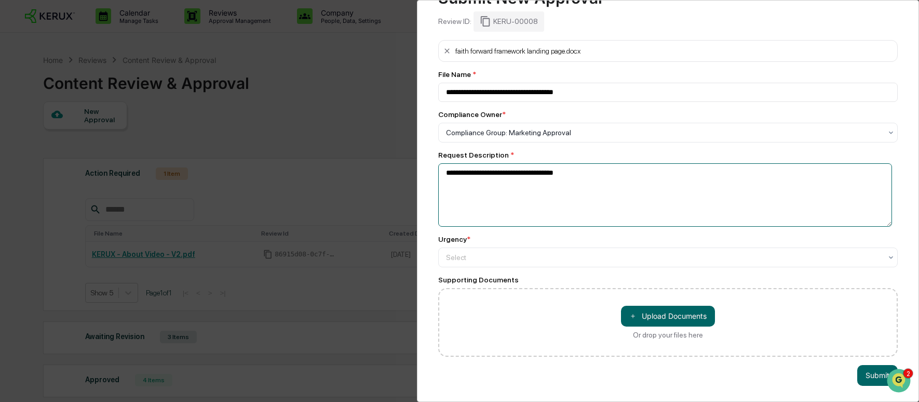
scroll to position [51, 0]
type textarea "**********"
click at [529, 252] on div at bounding box center [664, 257] width 436 height 10
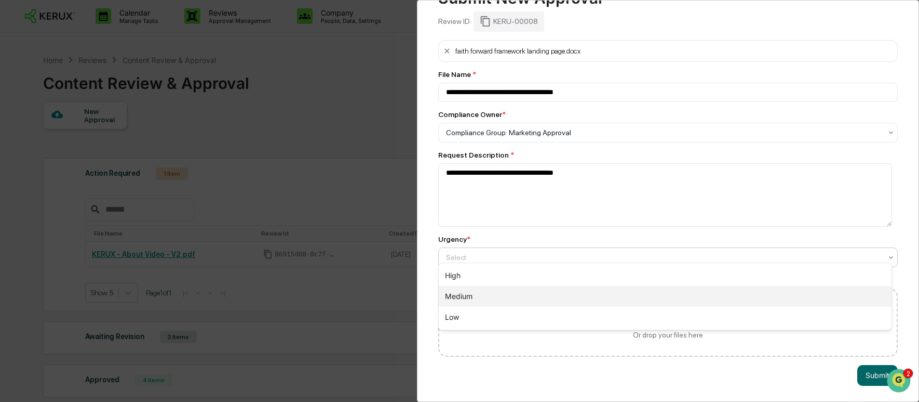
click at [553, 298] on div "Medium" at bounding box center [665, 296] width 453 height 21
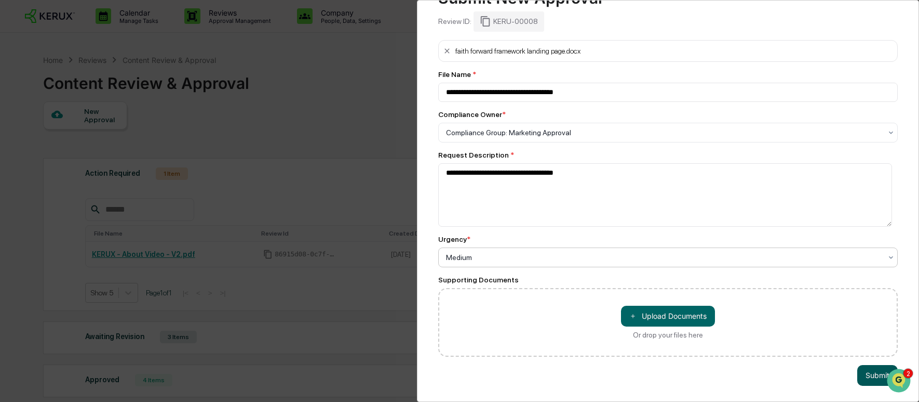
click at [872, 368] on button "Submit" at bounding box center [878, 375] width 41 height 21
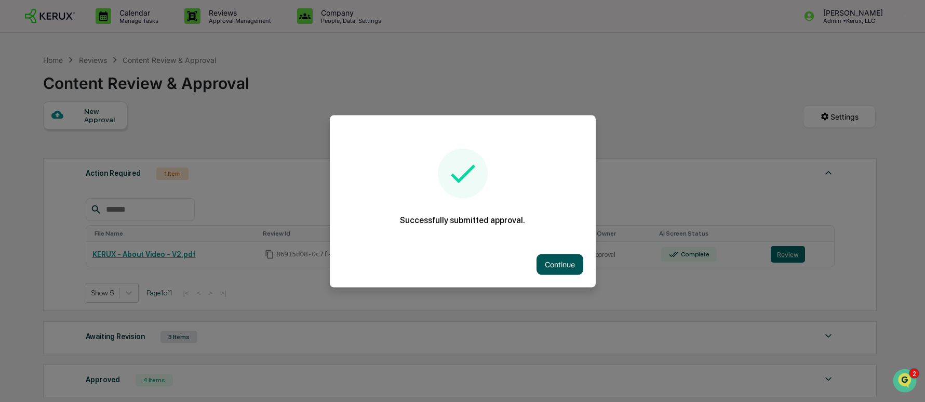
click at [566, 261] on button "Continue" at bounding box center [560, 263] width 47 height 21
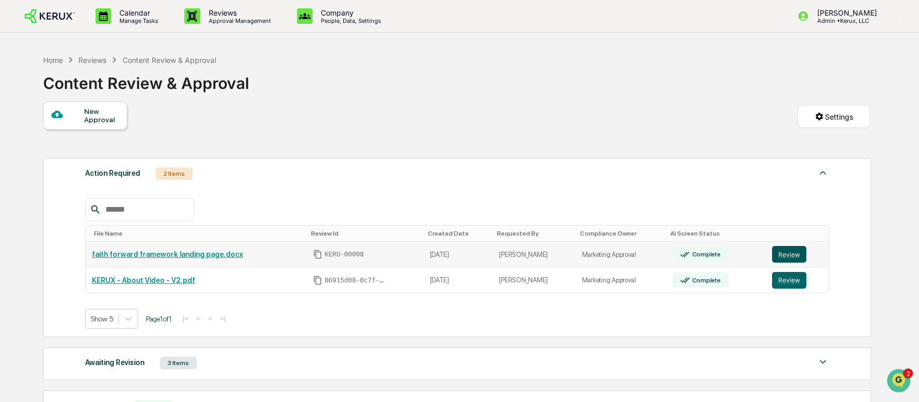
click at [791, 253] on button "Review" at bounding box center [789, 254] width 34 height 17
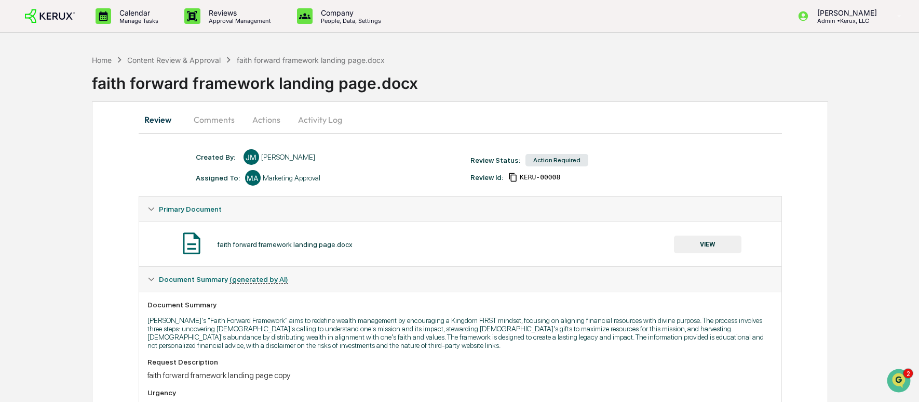
click at [262, 116] on button "Actions" at bounding box center [266, 119] width 47 height 25
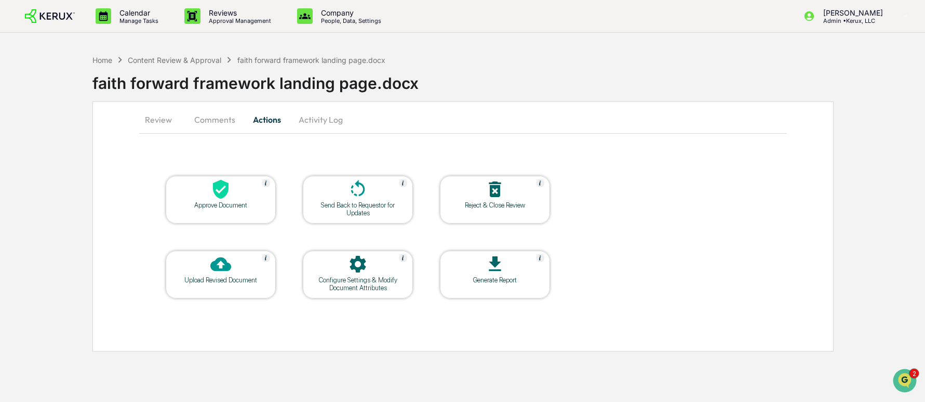
click at [249, 187] on div at bounding box center [221, 190] width 104 height 22
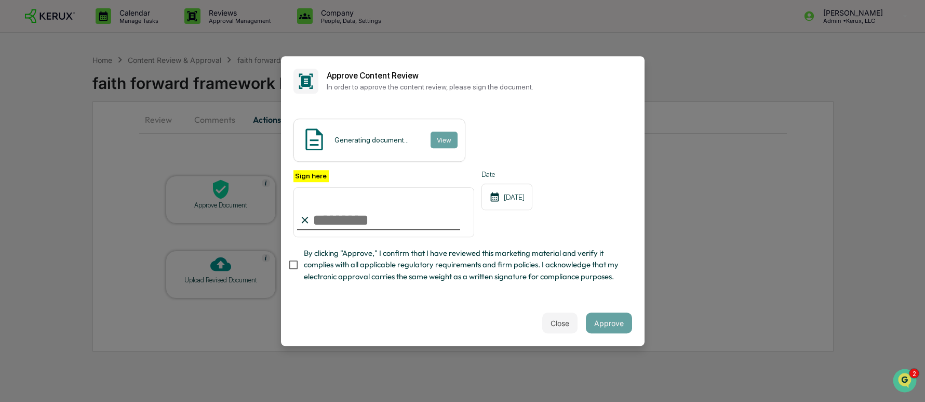
click at [355, 216] on input "Sign here" at bounding box center [383, 212] width 181 height 50
type input "**********"
click at [606, 317] on button "Approve" at bounding box center [609, 322] width 46 height 21
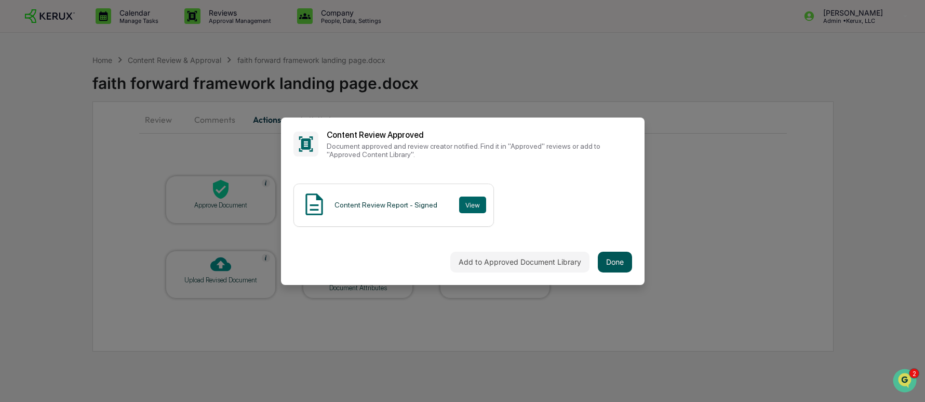
click at [616, 259] on button "Done" at bounding box center [615, 261] width 34 height 21
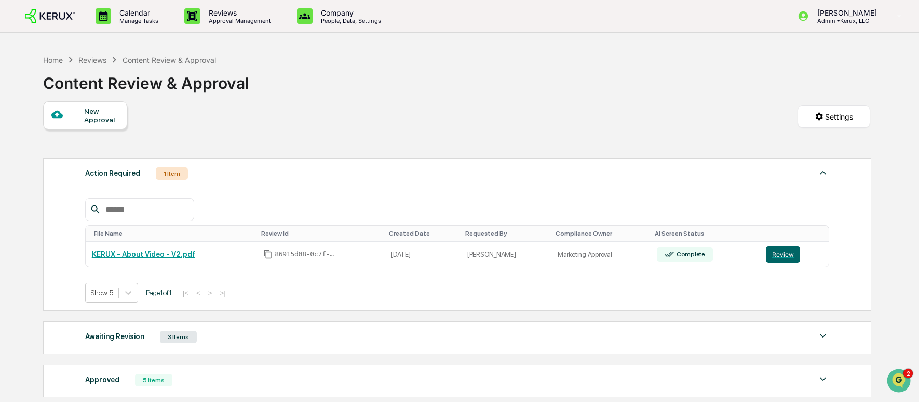
click at [28, 289] on div "Home Reviews Content Review & Approval Content Review & Approval New Approval S…" at bounding box center [457, 288] width 859 height 479
click at [355, 126] on div "New Approval Settings" at bounding box center [456, 126] width 827 height 51
click at [776, 57] on div "Home Reviews Content Review & Approval Content Review & Approval" at bounding box center [456, 75] width 827 height 52
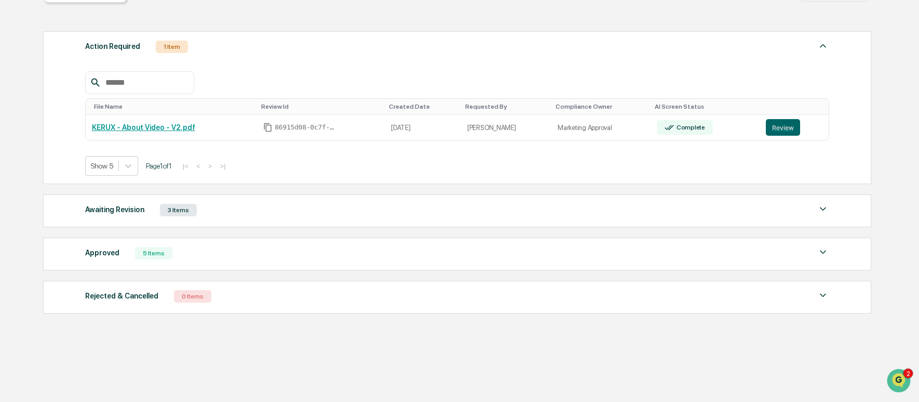
click at [311, 258] on div "Approved 5 Items" at bounding box center [457, 253] width 745 height 15
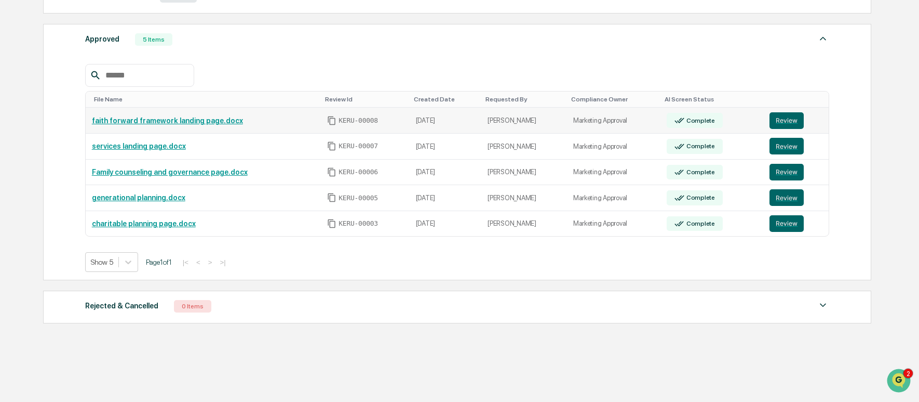
scroll to position [354, 0]
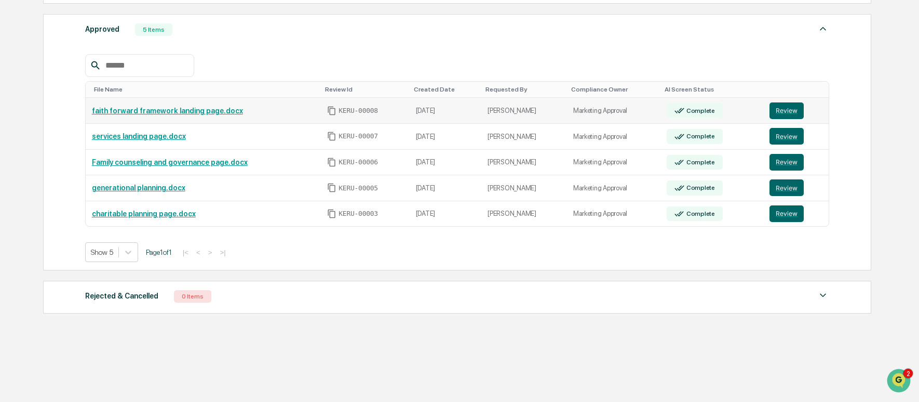
click at [207, 114] on td "faith forward framework landing page.docx" at bounding box center [204, 111] width 236 height 26
click at [210, 112] on link "faith forward framework landing page.docx" at bounding box center [167, 110] width 151 height 8
